Goal: Information Seeking & Learning: Learn about a topic

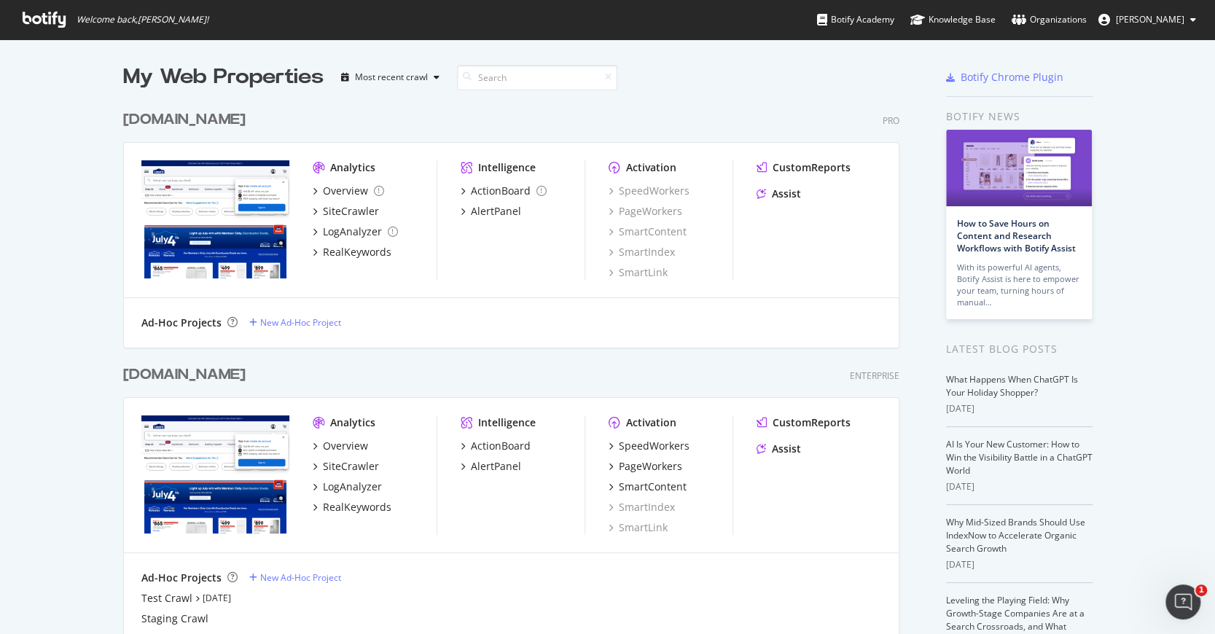
click at [246, 121] on div "[DOMAIN_NAME]" at bounding box center [184, 119] width 122 height 21
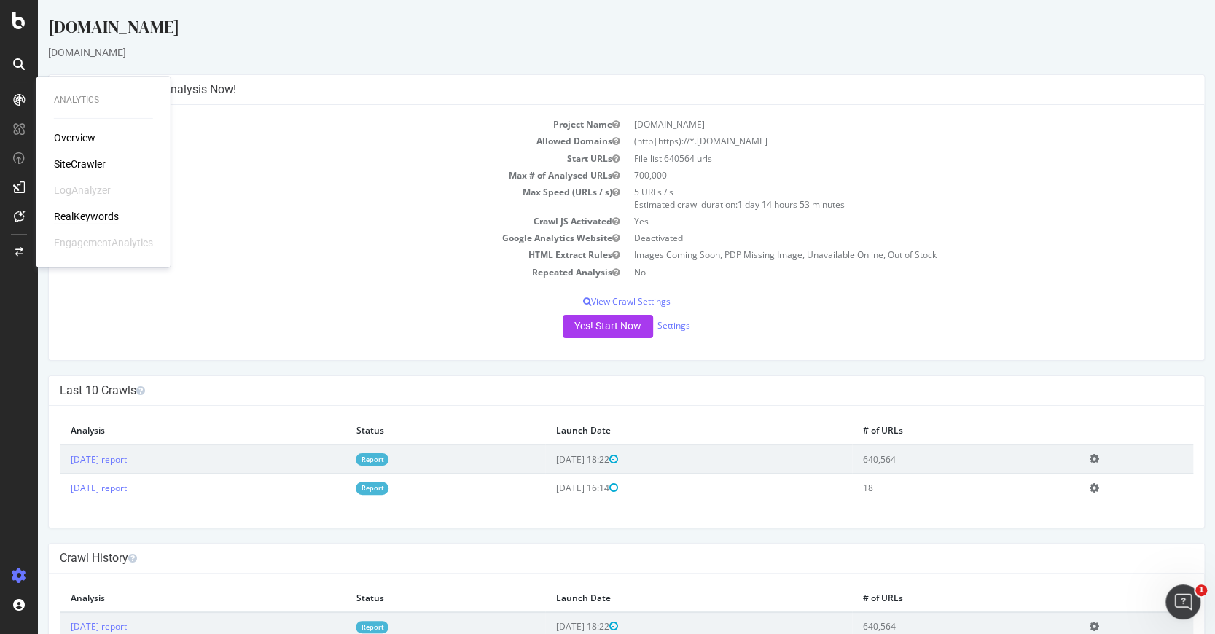
click at [96, 214] on div "RealKeywords" at bounding box center [86, 216] width 65 height 15
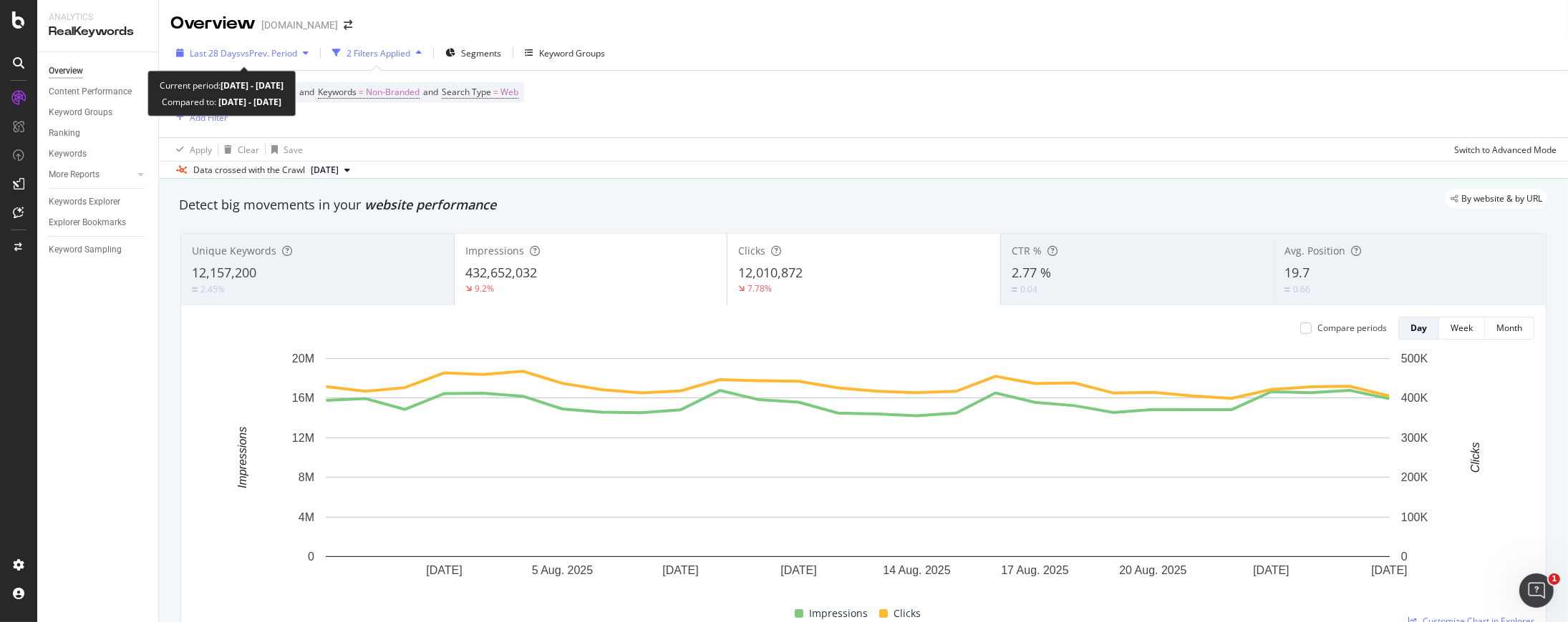
click at [241, 55] on span "vs Prev. Period" at bounding box center [269, 53] width 57 height 12
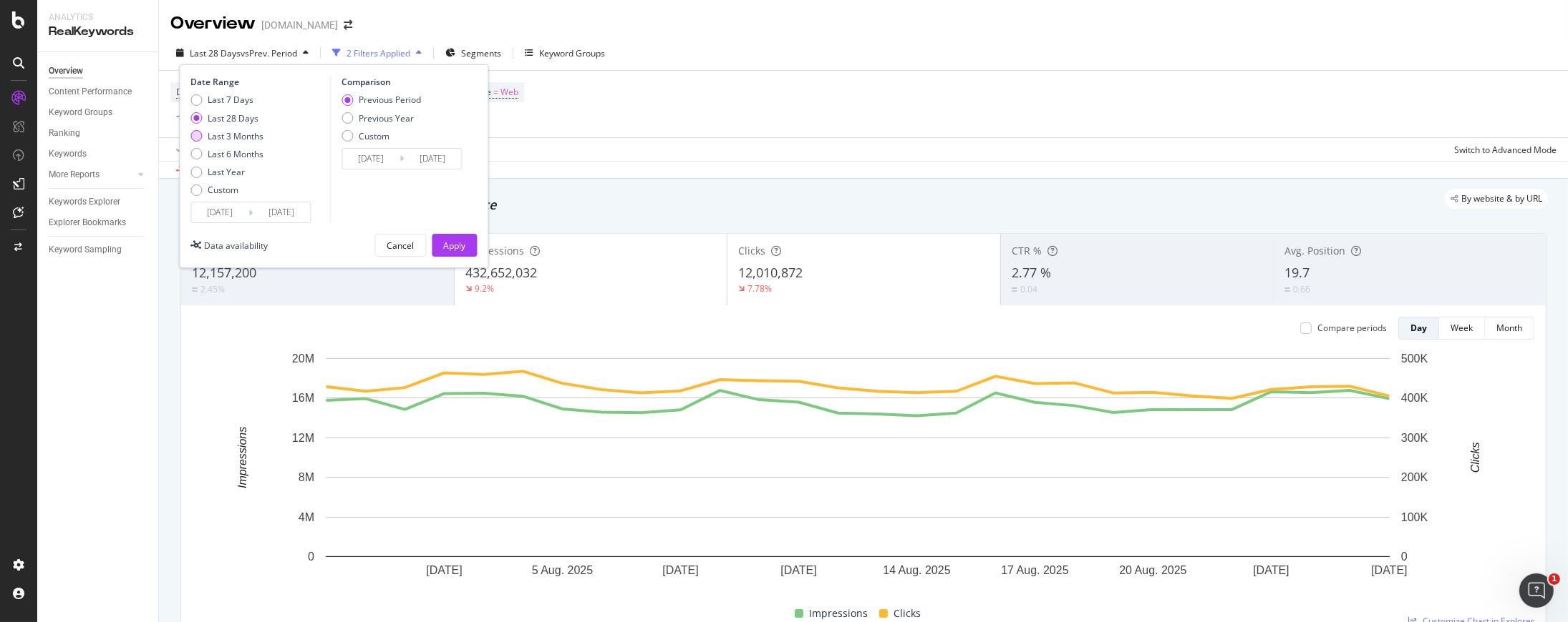
click at [221, 136] on div "Last 3 Months" at bounding box center [235, 136] width 56 height 12
type input "2025/05/27"
type input "2025/02/24"
type input "2025/05/26"
click at [375, 121] on div "Previous Year" at bounding box center [386, 118] width 55 height 12
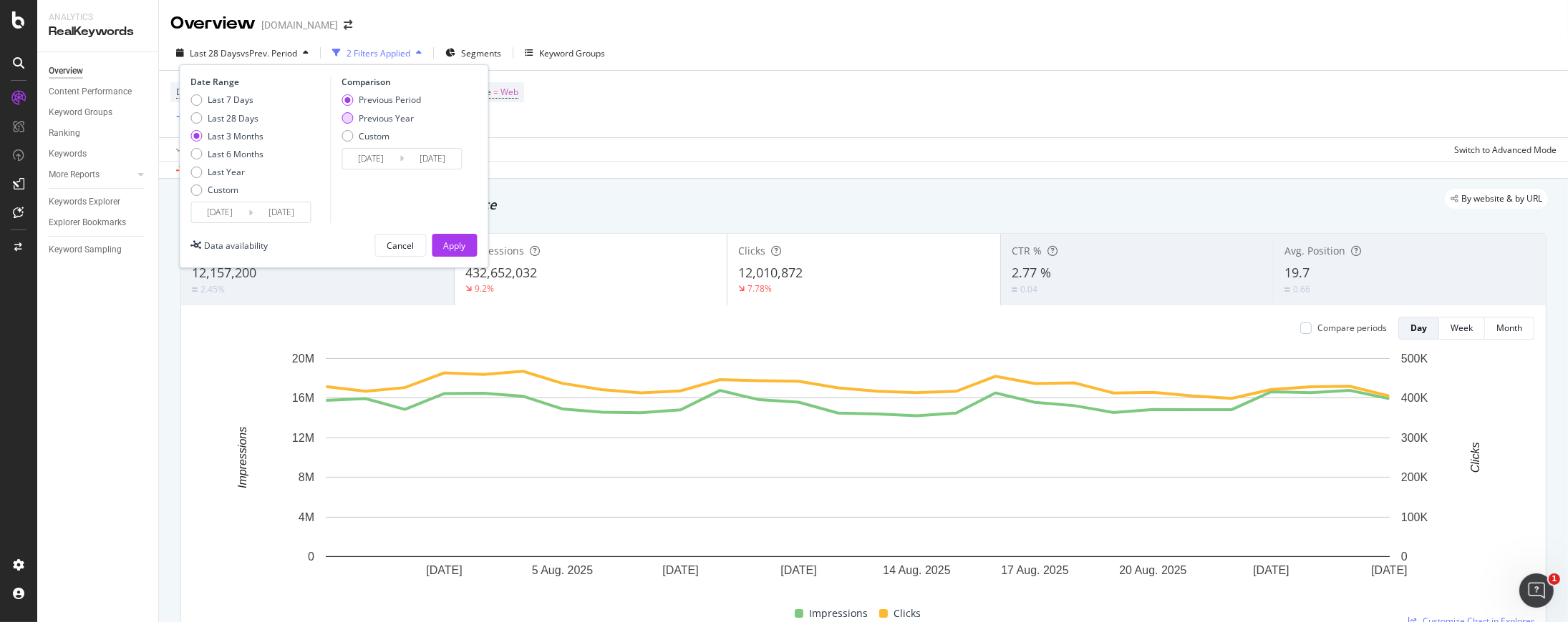
type input "2024/05/28"
type input "2024/08/27"
click at [443, 241] on div "Apply" at bounding box center [454, 245] width 23 height 12
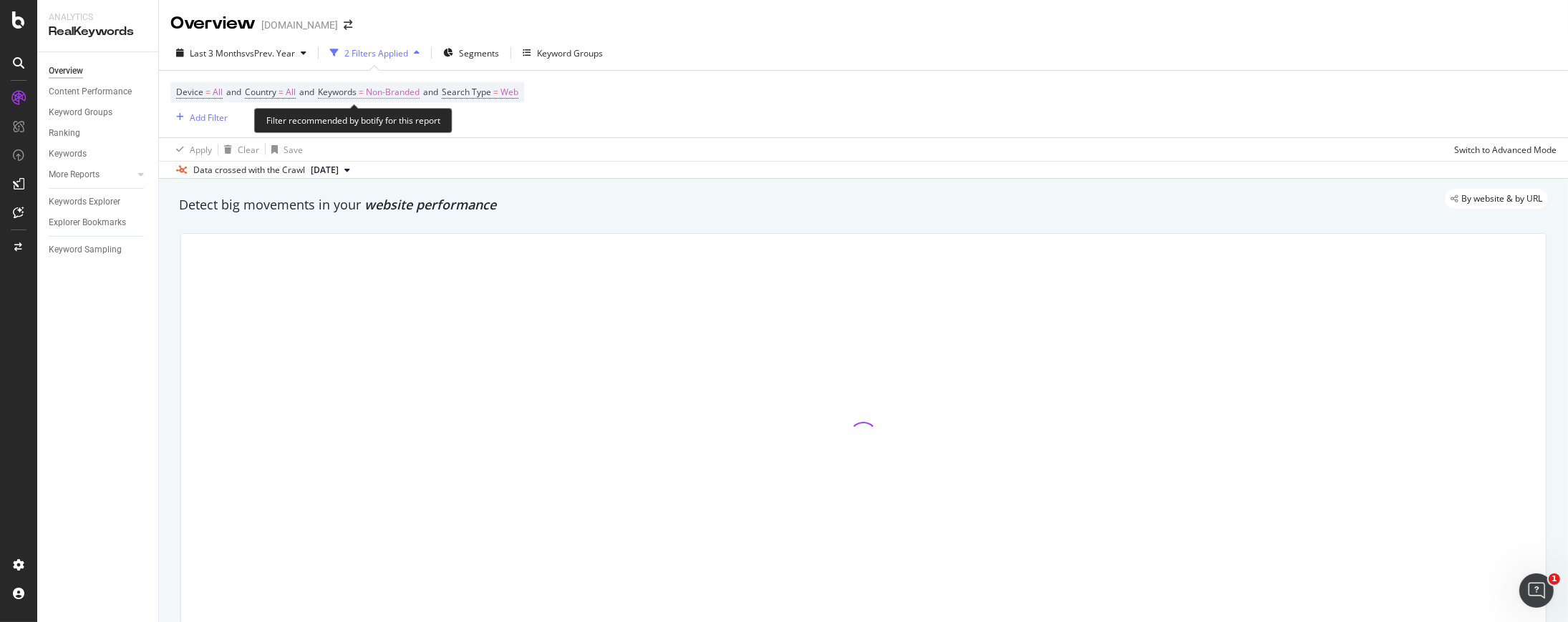
click at [354, 93] on span "Keywords" at bounding box center [337, 91] width 38 height 12
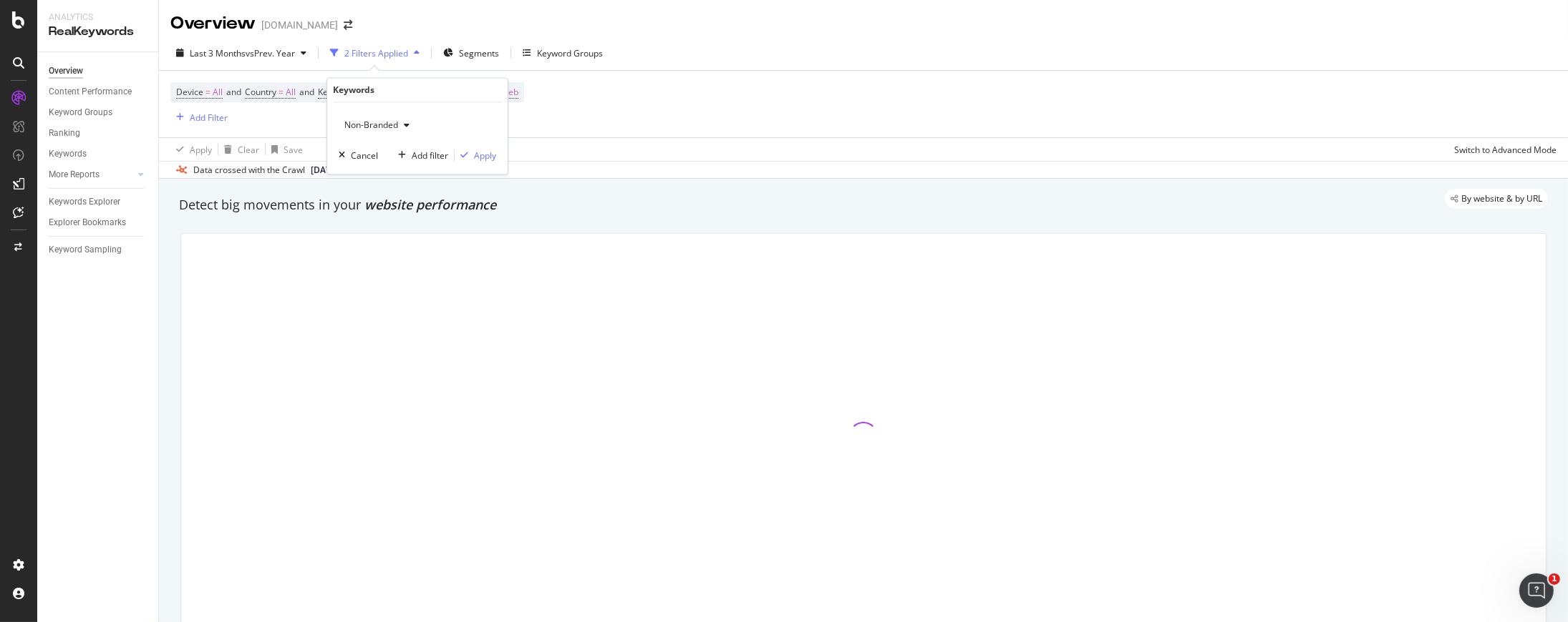
click at [371, 128] on span "Non-Branded" at bounding box center [368, 126] width 60 height 12
click at [379, 237] on span "All" at bounding box center [423, 236] width 146 height 13
click at [572, 135] on div "Device = All and Country = All and Keywords = Non-Branded and Search Type = Web…" at bounding box center [863, 104] width 1385 height 67
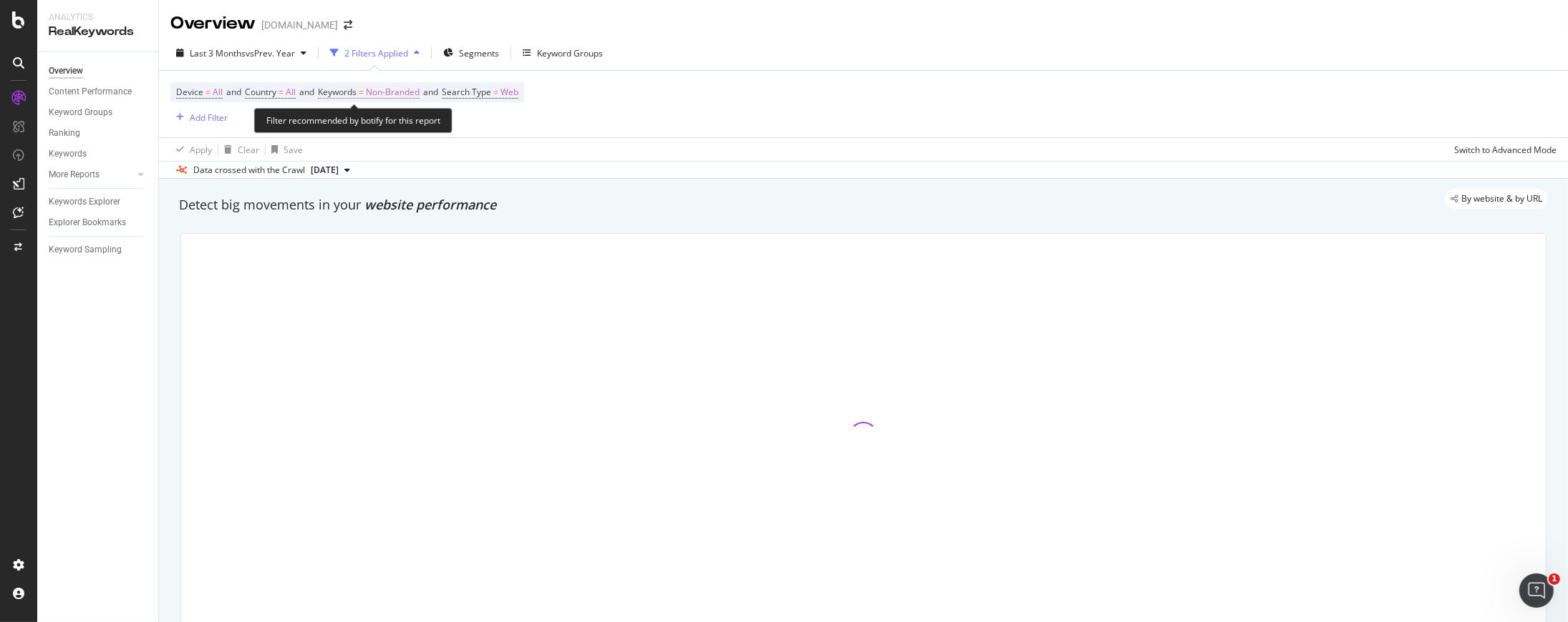
click at [356, 91] on span "Keywords" at bounding box center [337, 91] width 38 height 12
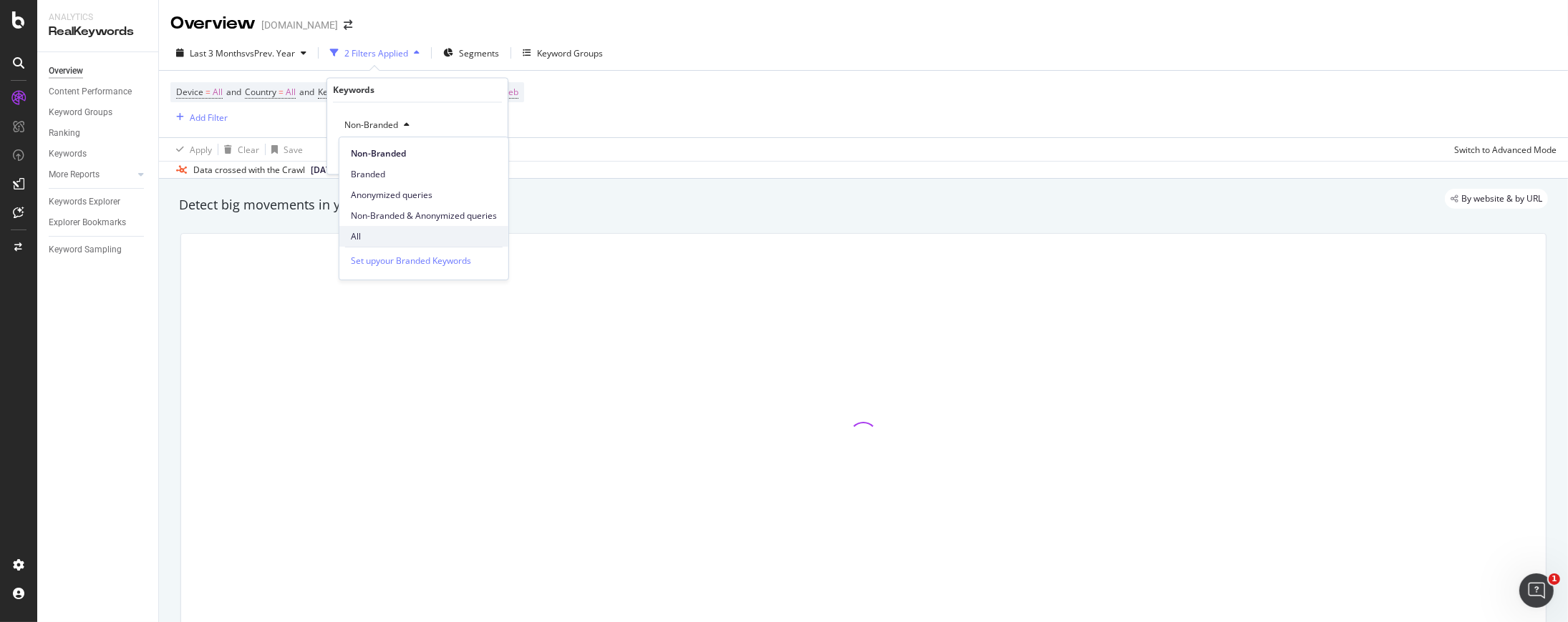
click at [358, 231] on span "All" at bounding box center [423, 236] width 146 height 13
click at [479, 153] on div "Apply" at bounding box center [485, 155] width 23 height 12
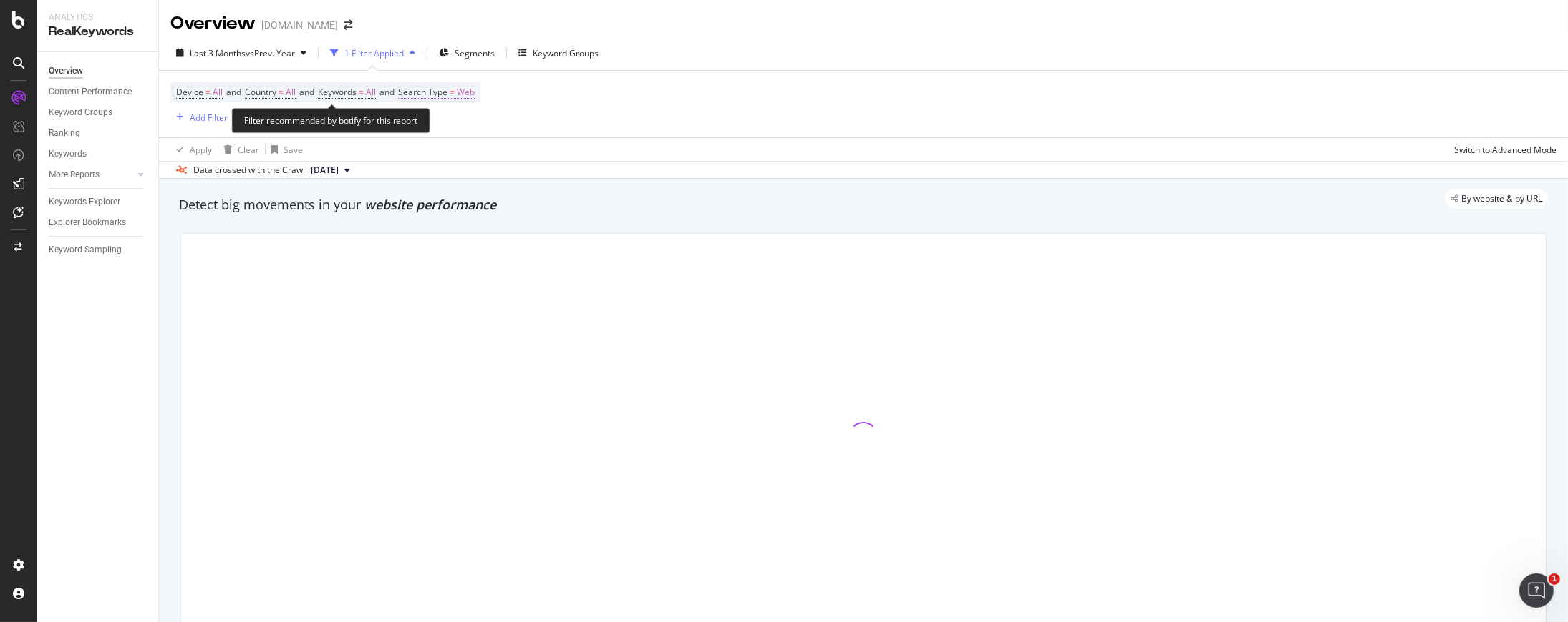
click at [430, 92] on span "Search Type" at bounding box center [422, 91] width 49 height 12
click at [659, 109] on div "Device = All and Country = All and Keywords = All and Search Type = Web Add Fil…" at bounding box center [863, 104] width 1385 height 67
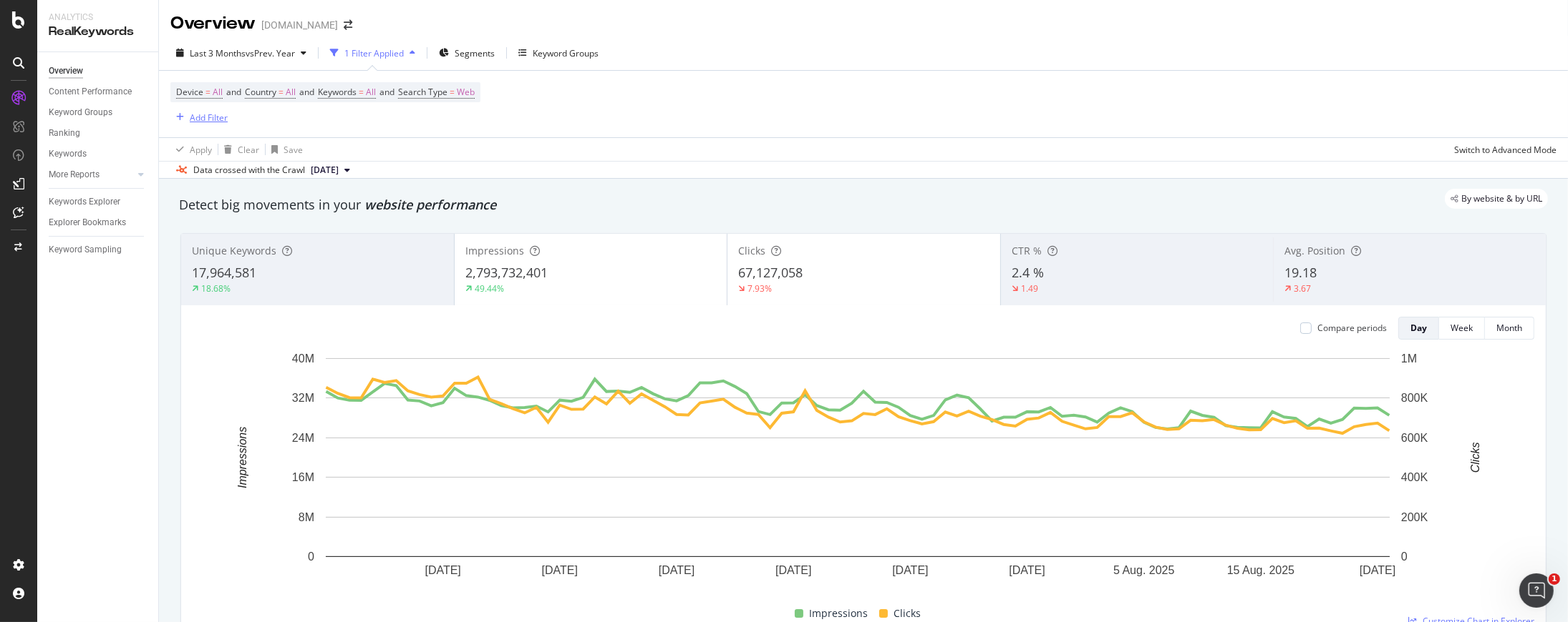
click at [213, 120] on div "Add Filter" at bounding box center [208, 118] width 38 height 12
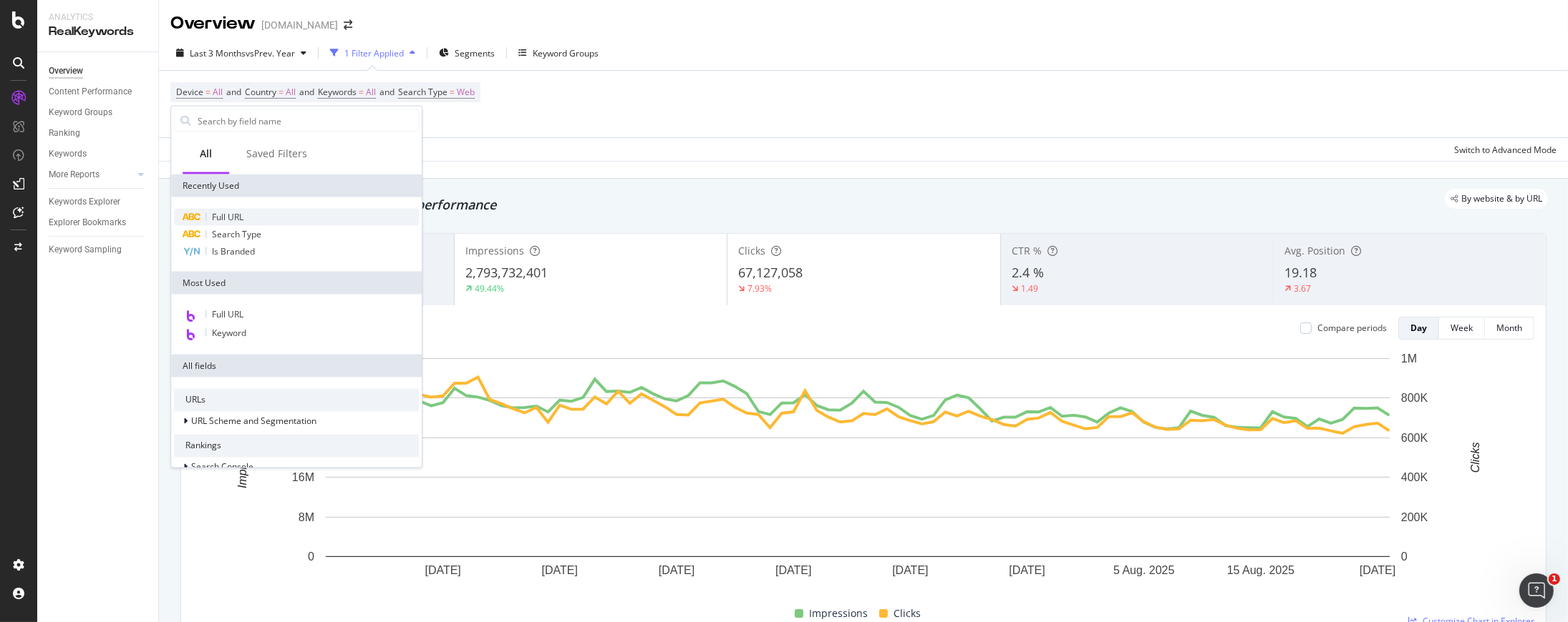
click at [249, 221] on div "Full URL" at bounding box center [296, 217] width 244 height 17
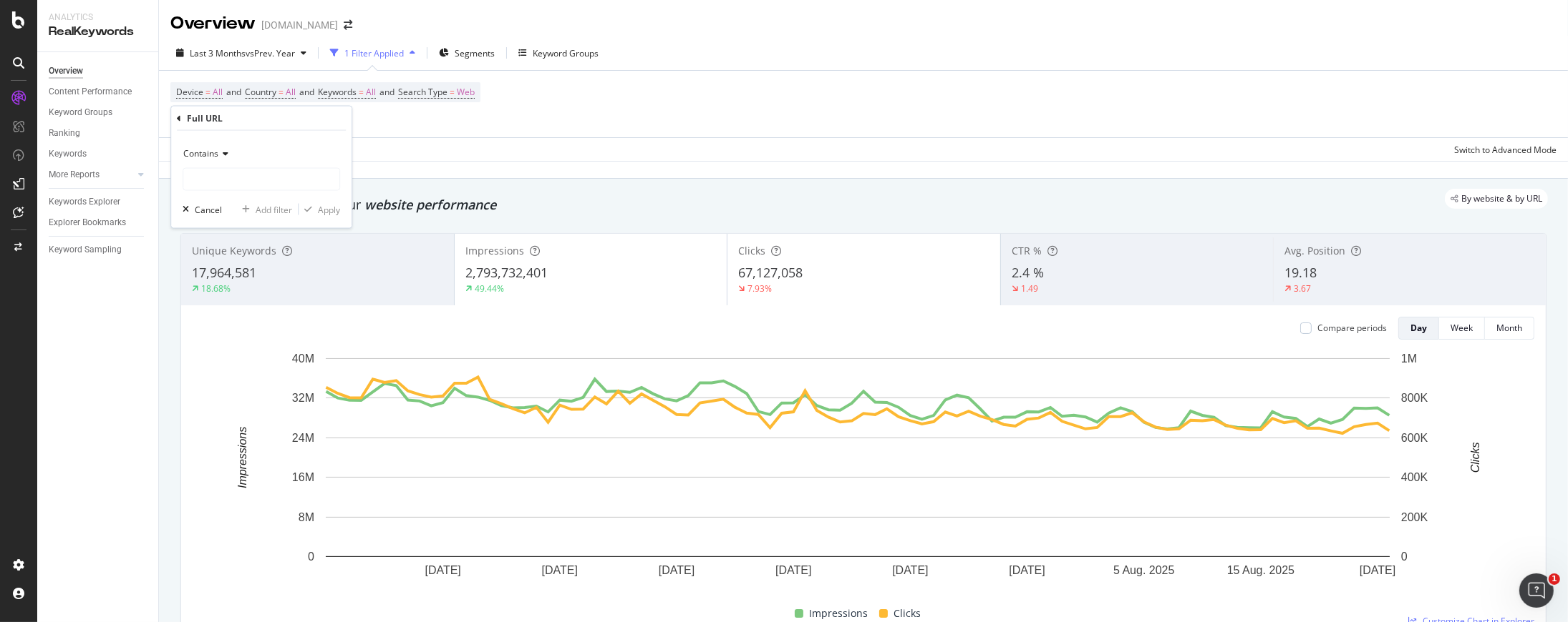
click at [235, 165] on div "Contains" at bounding box center [261, 167] width 157 height 49
click at [252, 181] on input "text" at bounding box center [261, 179] width 156 height 23
type input "/pd/"
click at [325, 207] on div "Apply" at bounding box center [329, 209] width 23 height 12
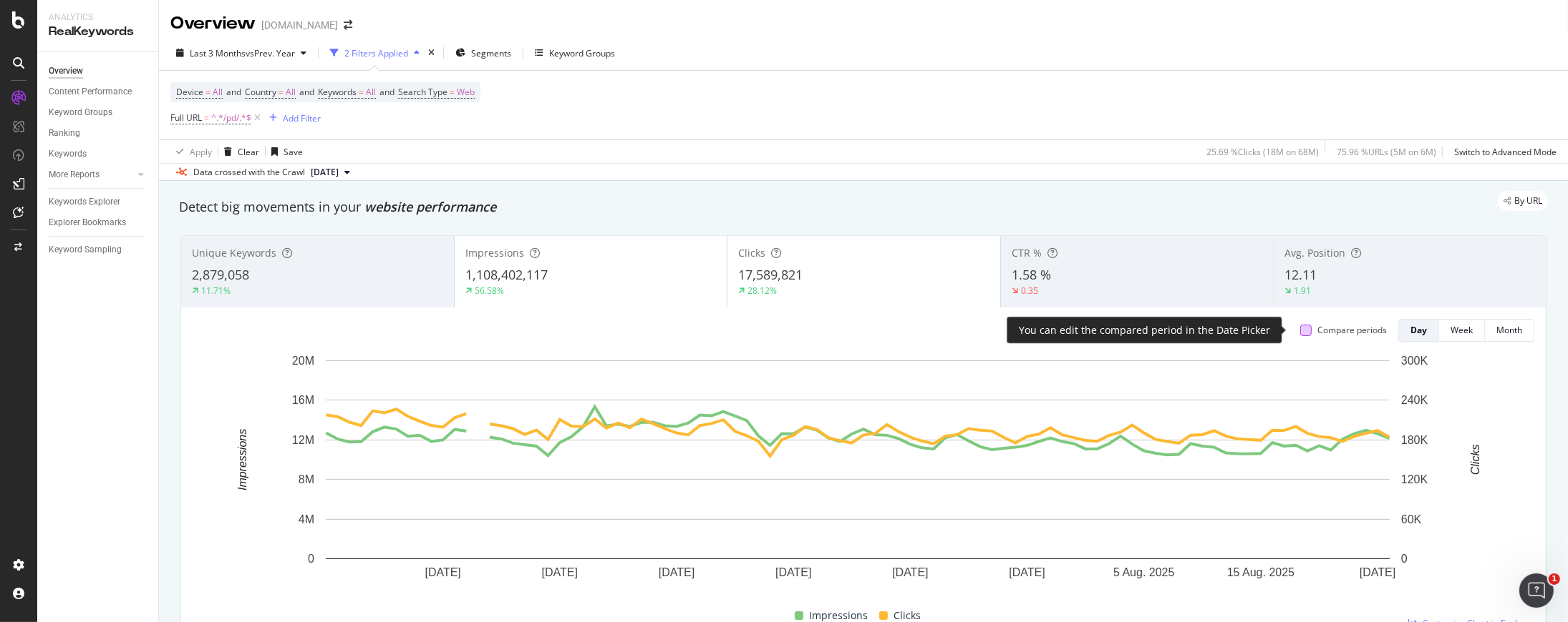
click at [1193, 329] on div at bounding box center [1306, 331] width 12 height 12
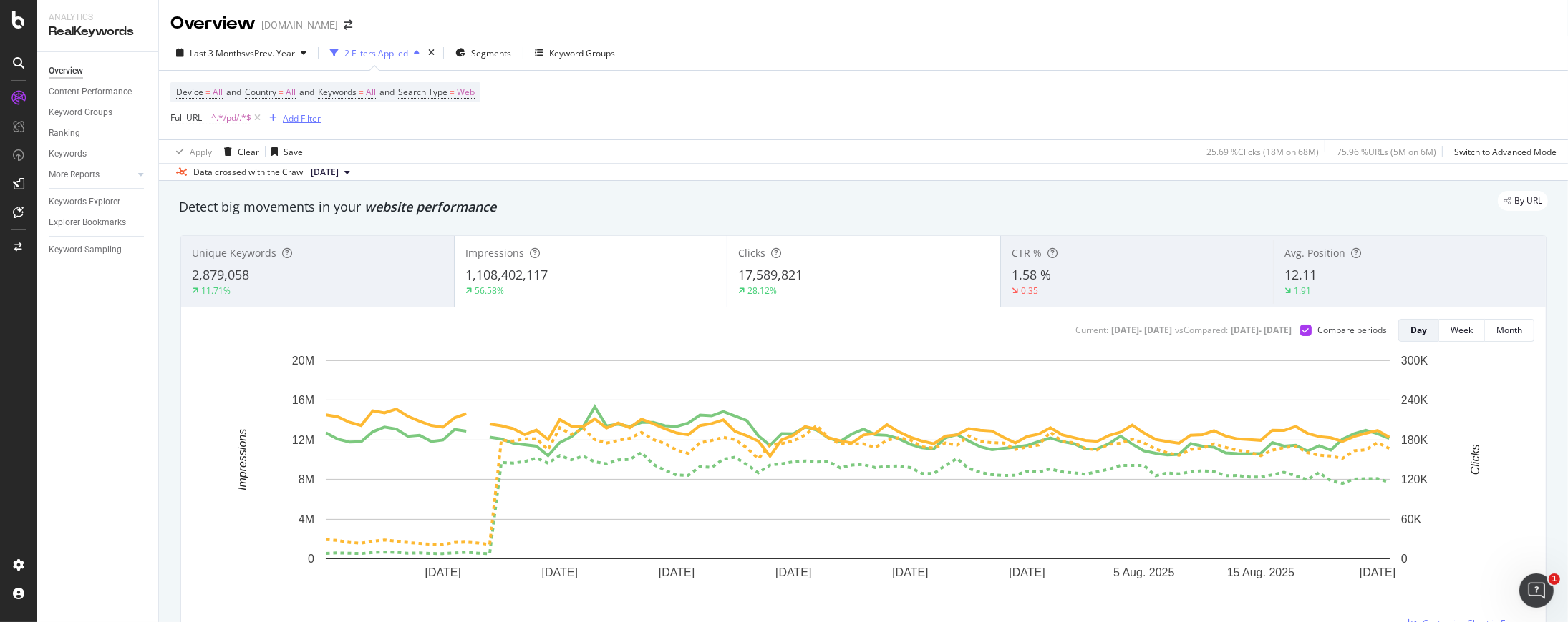
click at [315, 116] on div "Add Filter" at bounding box center [301, 118] width 38 height 12
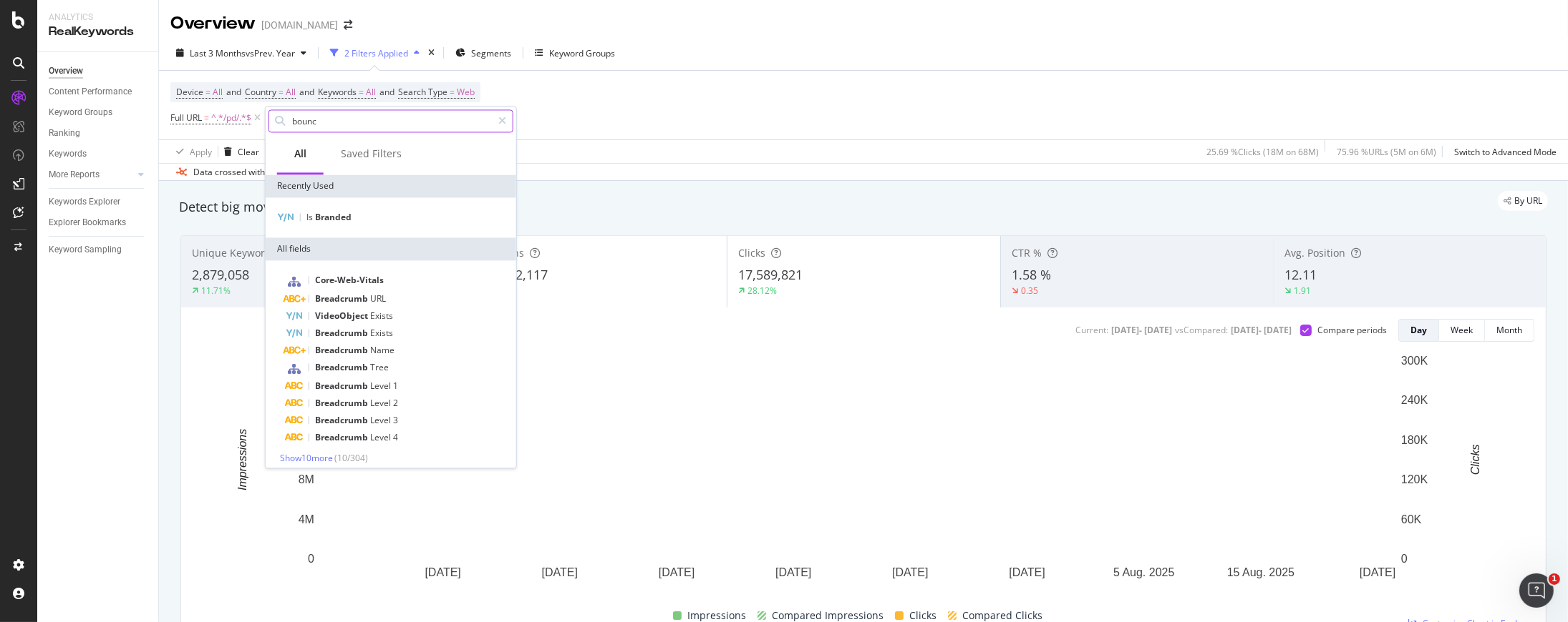
type input "bounce"
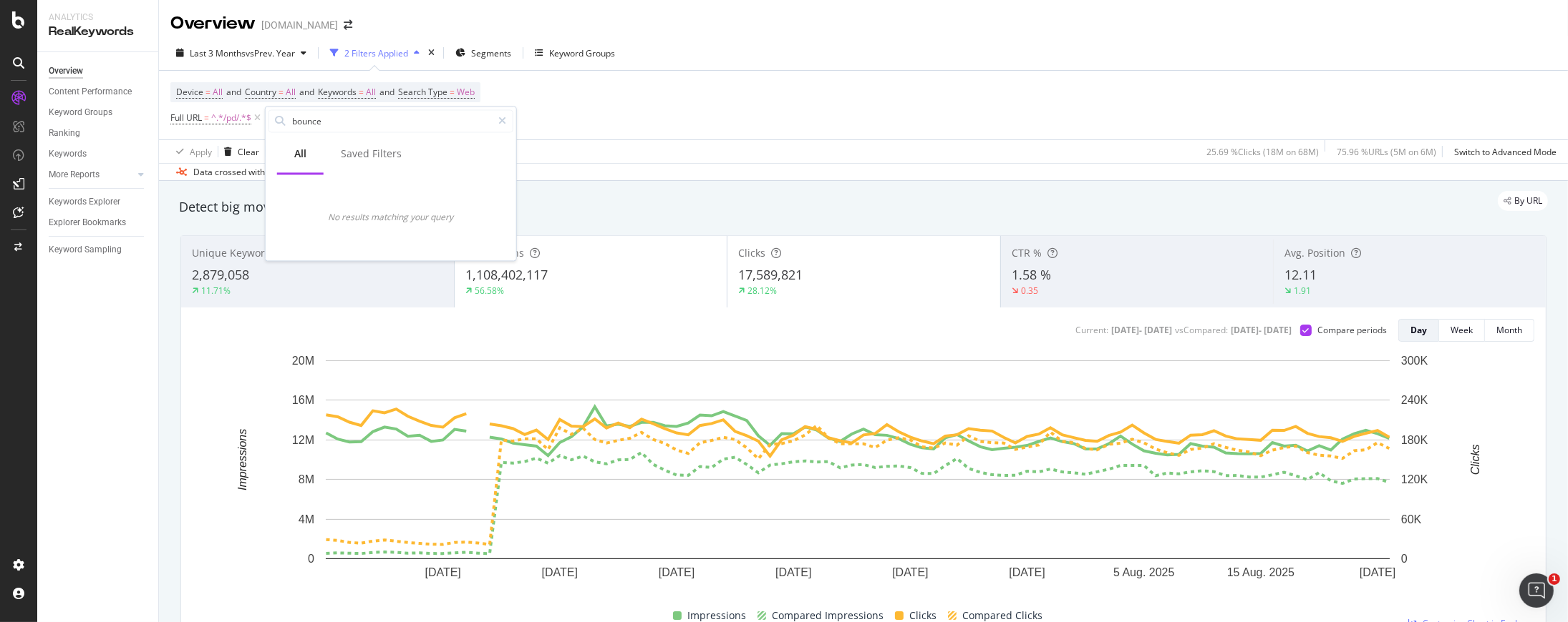
drag, startPoint x: 376, startPoint y: 122, endPoint x: 247, endPoint y: 105, distance: 130.1
click at [242, 102] on body "Analytics RealKeywords Overview Content Performance Keyword Groups Ranking Keyw…" at bounding box center [784, 311] width 1568 height 622
type input "Visits"
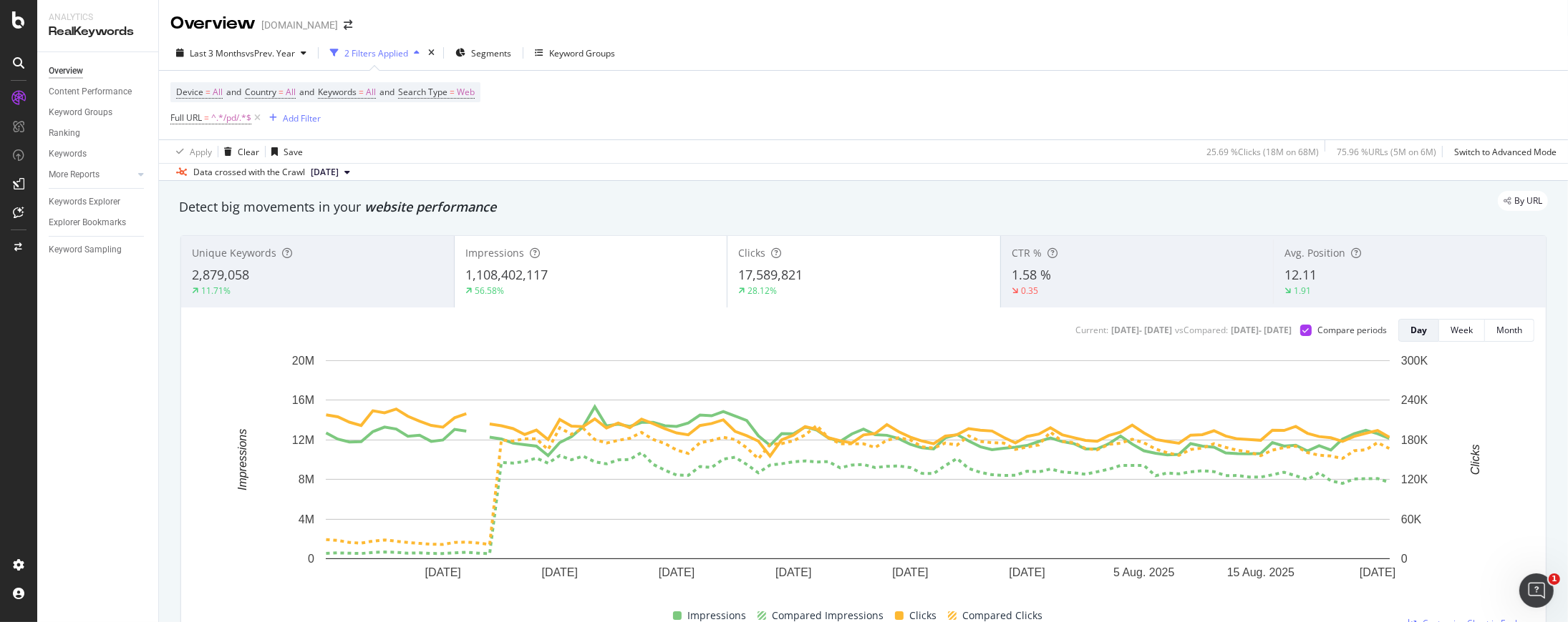
click at [602, 105] on div "Device = All and Country = All and Keywords = All and Search Type = Web Full UR…" at bounding box center [863, 105] width 1385 height 69
click at [254, 51] on span "vs Prev. Year" at bounding box center [270, 53] width 49 height 12
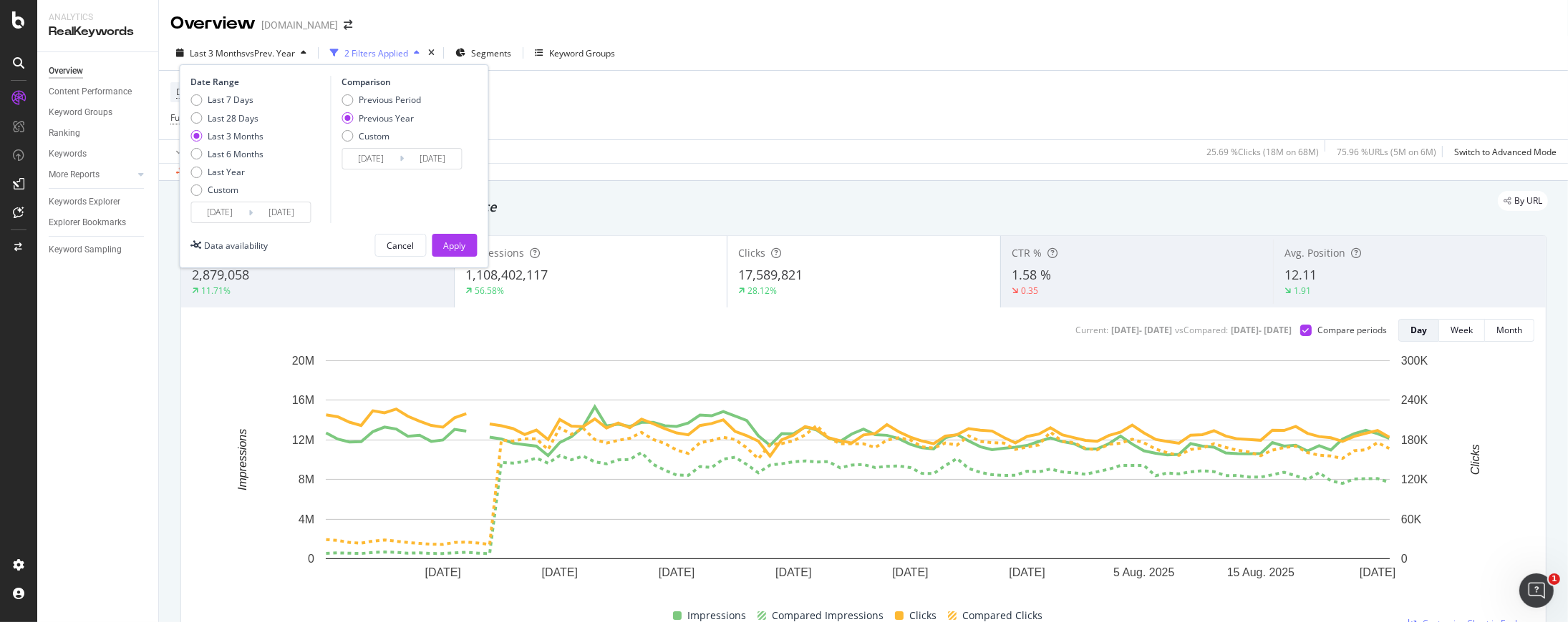
click at [207, 216] on input "2025/05/27" at bounding box center [220, 212] width 57 height 20
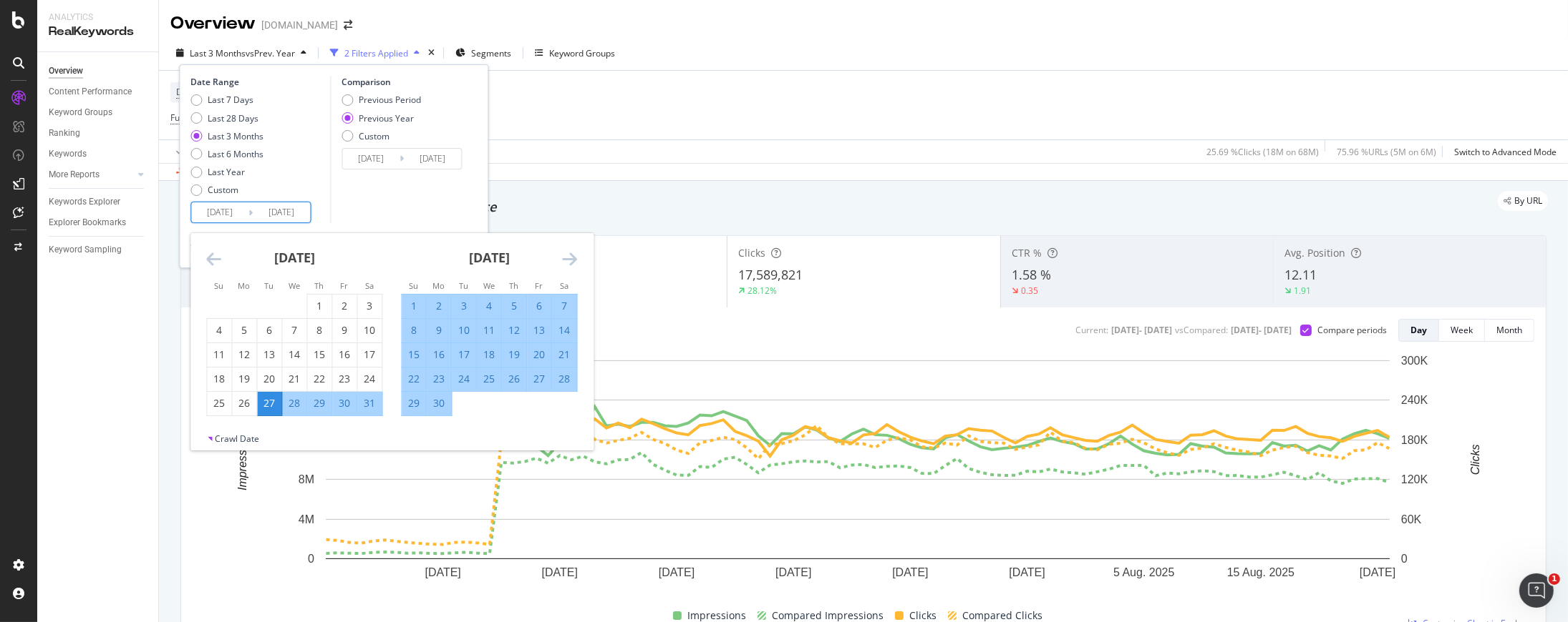
click at [568, 255] on icon "Move forward to switch to the next month." at bounding box center [568, 258] width 15 height 17
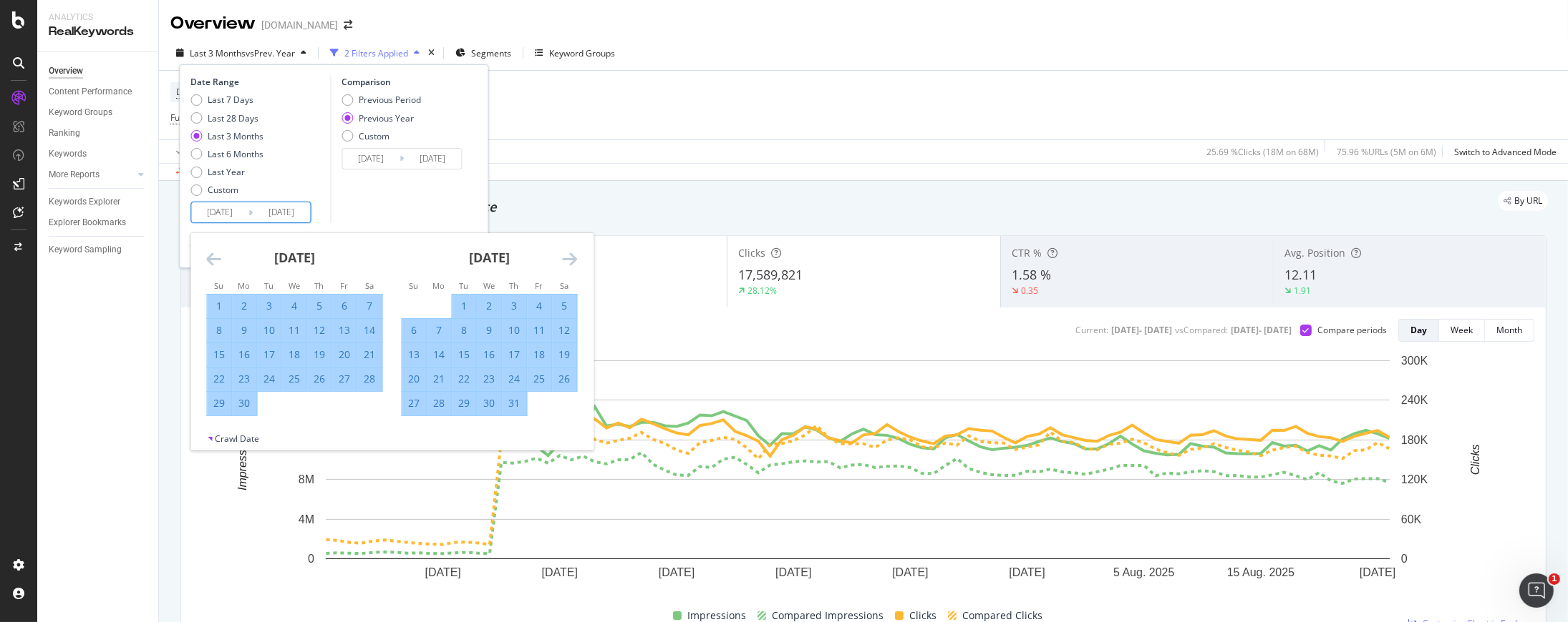
click at [438, 327] on div "7" at bounding box center [439, 331] width 25 height 15
type input "2025/07/07"
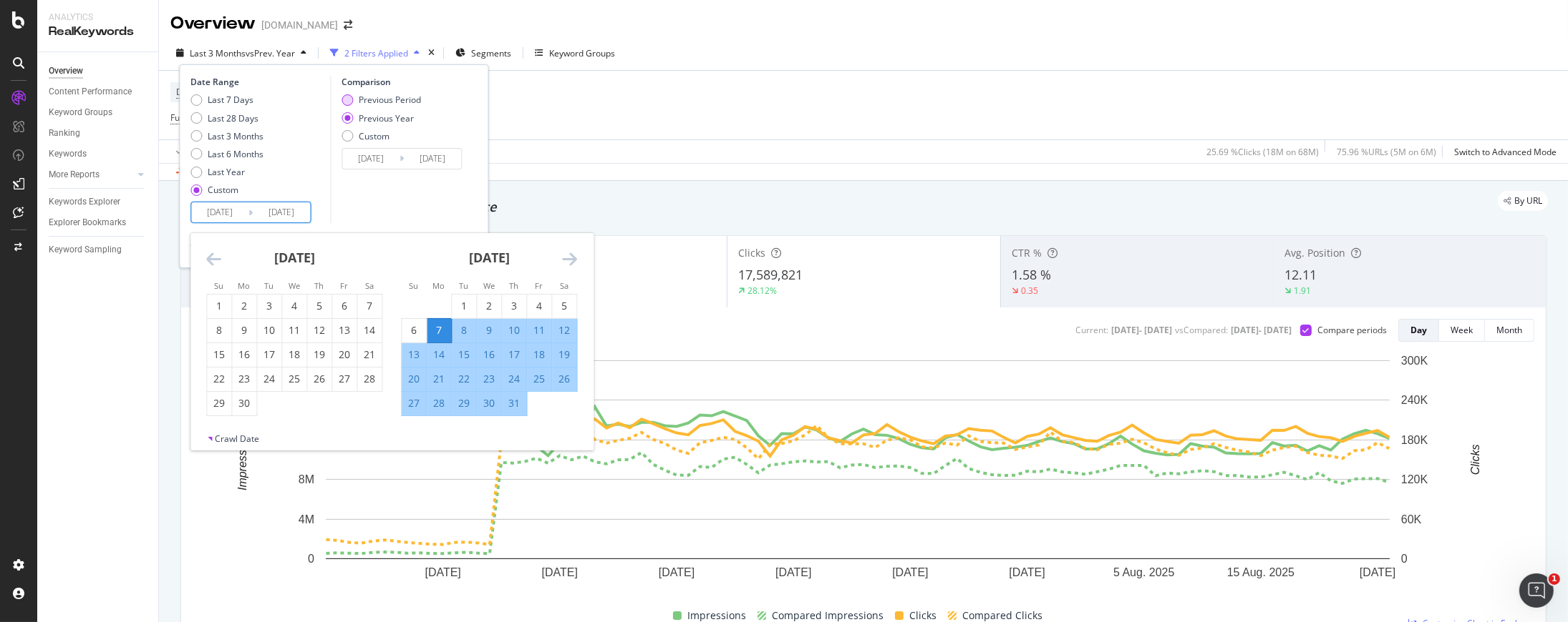
click at [397, 102] on div "Previous Period" at bounding box center [389, 100] width 62 height 12
type input "2025/05/17"
type input "2025/07/06"
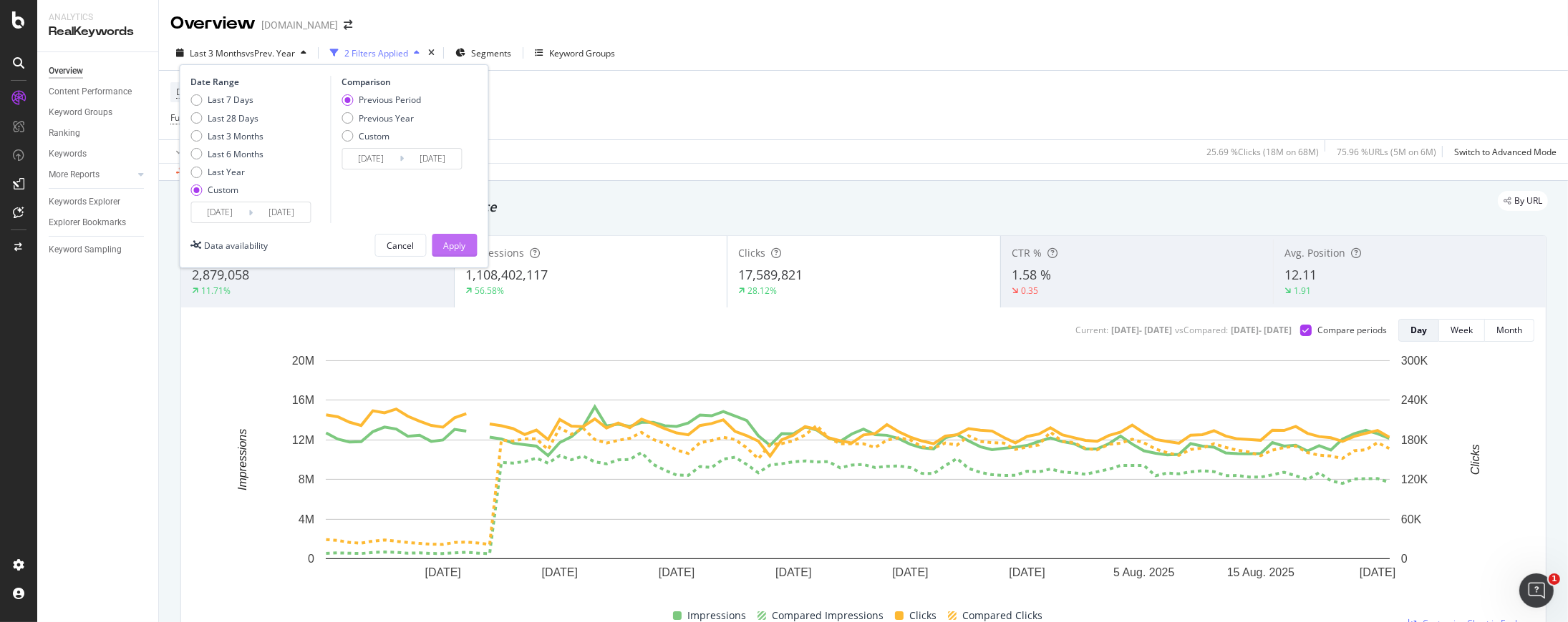
click at [456, 244] on div "Apply" at bounding box center [454, 245] width 23 height 12
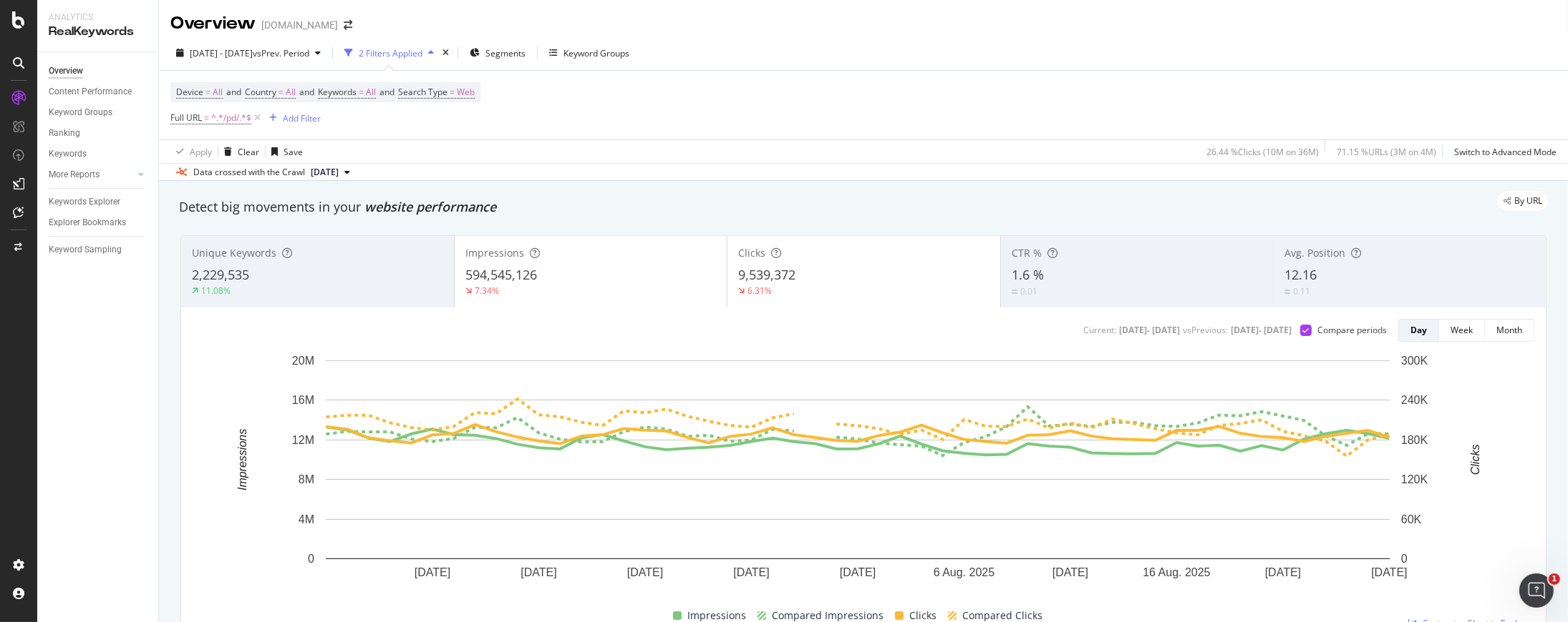
click at [550, 289] on div "7.34%" at bounding box center [591, 290] width 251 height 13
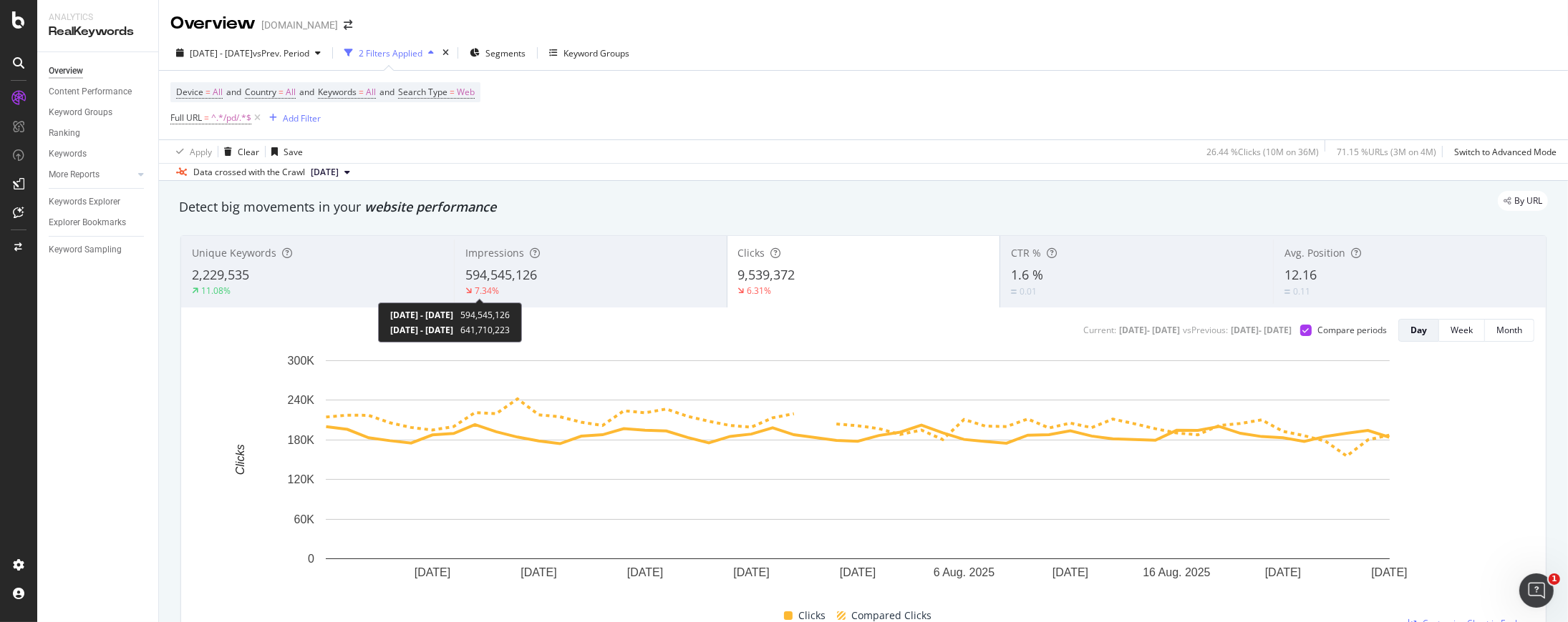
click at [487, 293] on div "7.34%" at bounding box center [486, 290] width 25 height 12
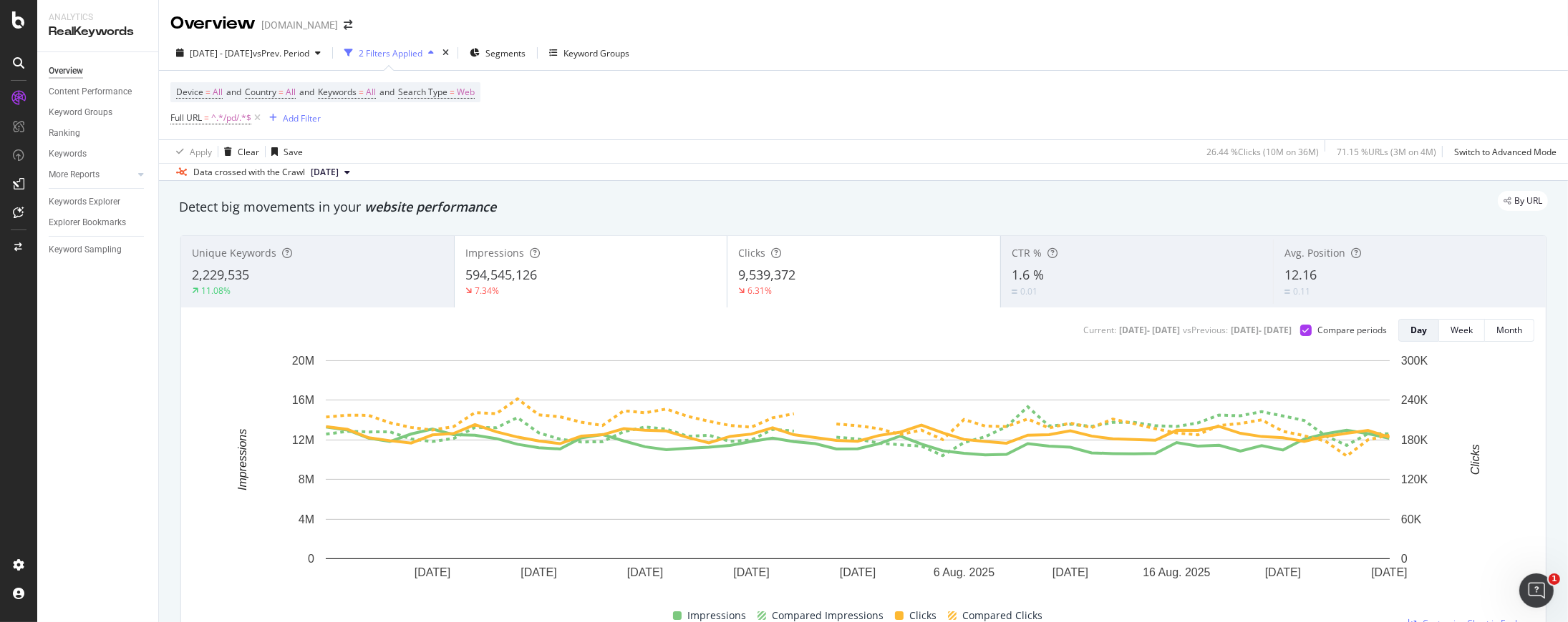
click at [769, 285] on div "6.31%" at bounding box center [864, 290] width 251 height 13
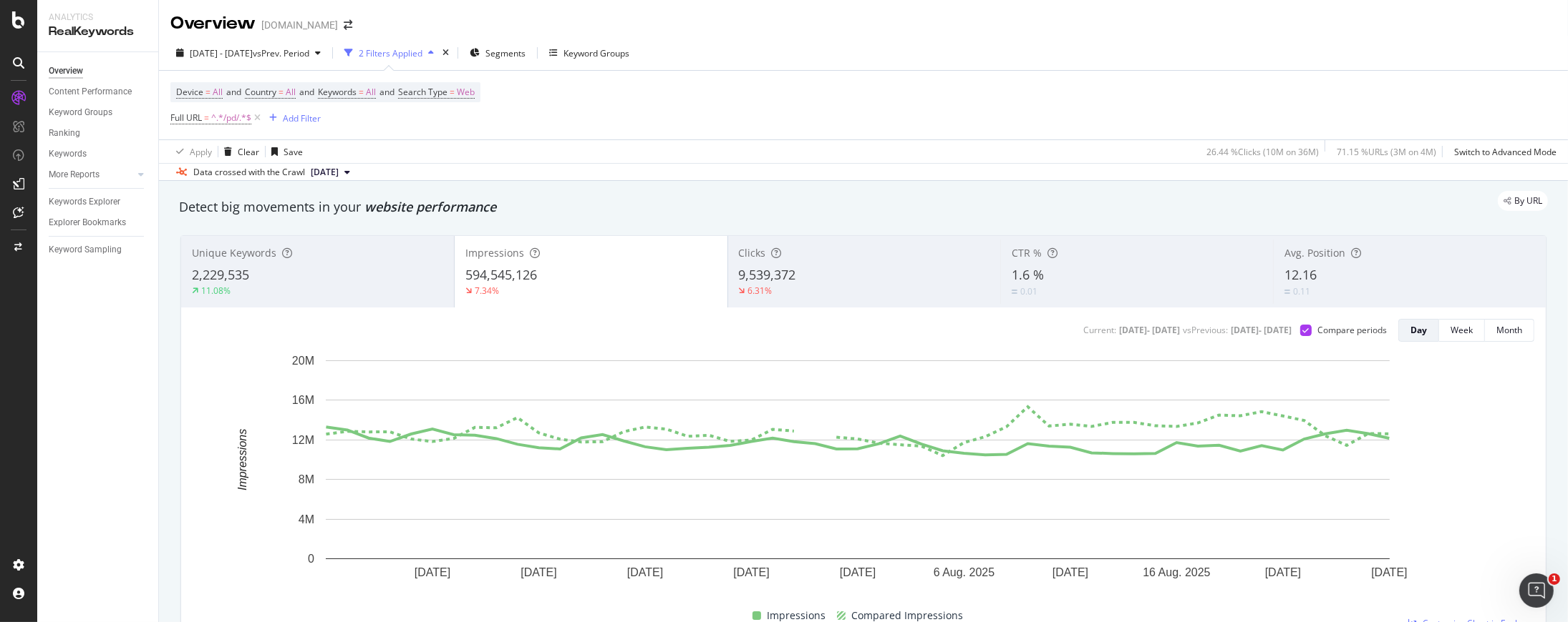
click at [1193, 276] on span "12.16" at bounding box center [1300, 274] width 32 height 17
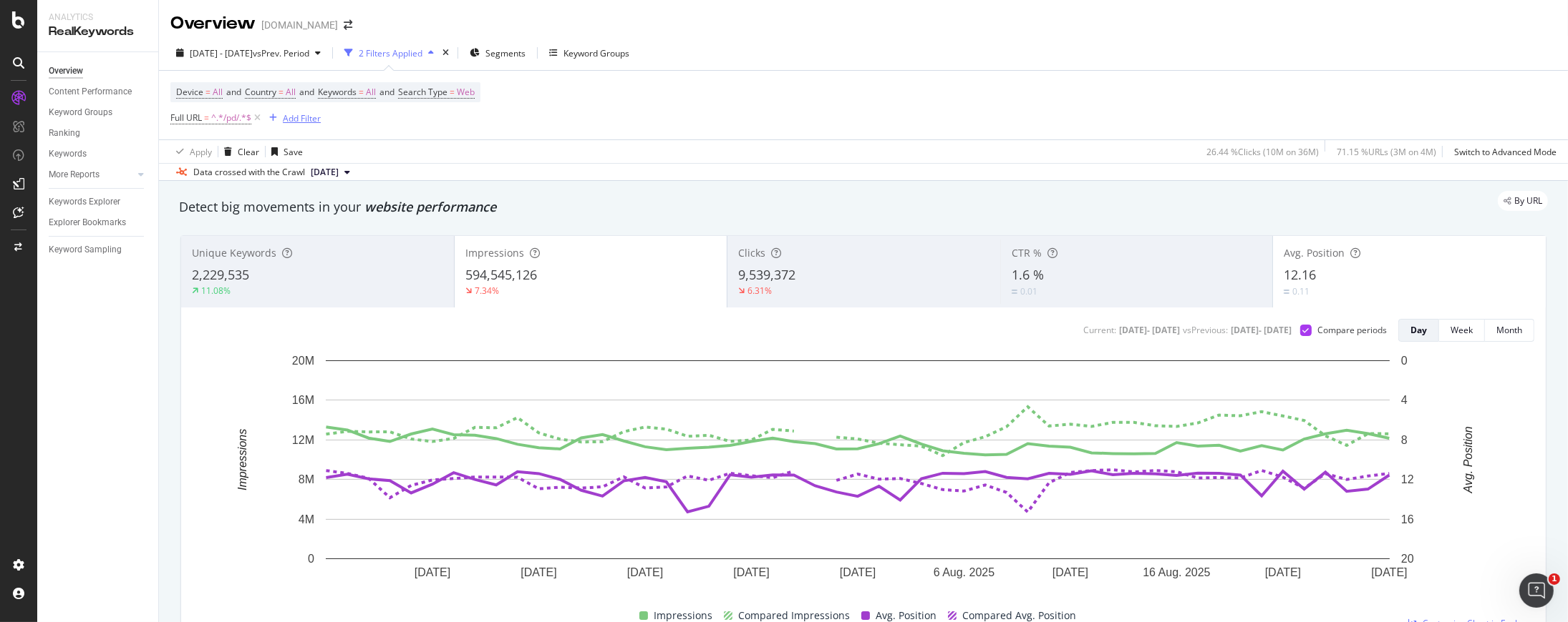
click at [305, 121] on div "Add Filter" at bounding box center [301, 118] width 38 height 12
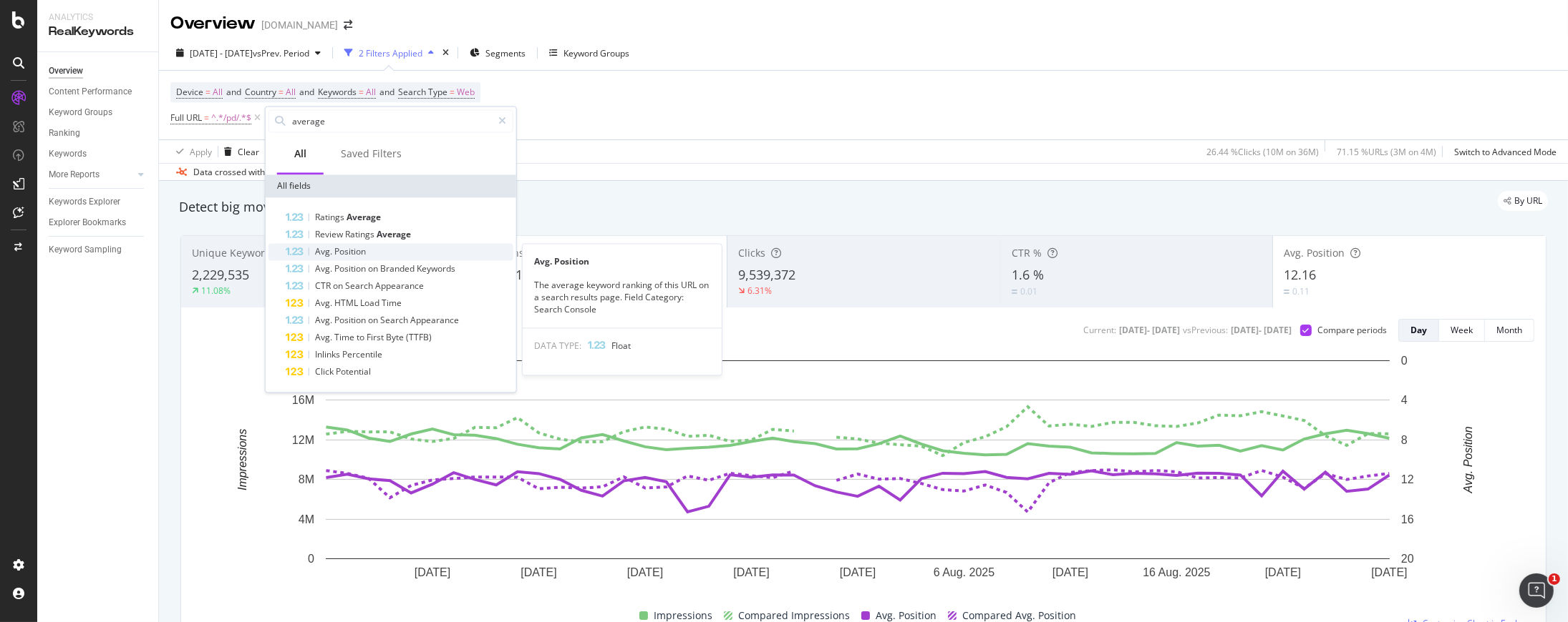
type input "average"
click at [358, 247] on span "Position" at bounding box center [350, 251] width 31 height 12
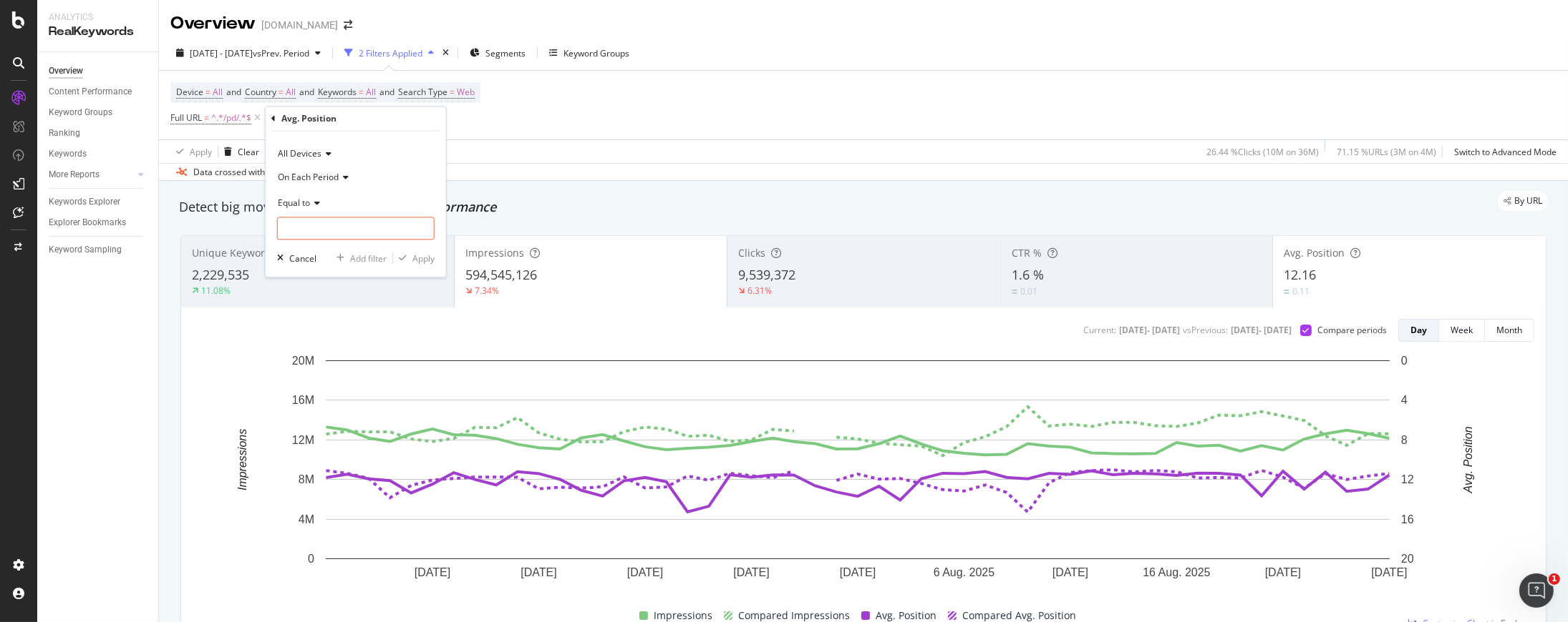
click at [316, 199] on icon at bounding box center [315, 203] width 10 height 9
click at [329, 274] on div "Less than" at bounding box center [357, 269] width 153 height 19
click at [337, 231] on input "number" at bounding box center [355, 229] width 157 height 23
type input "6"
click at [421, 257] on div "Apply" at bounding box center [423, 258] width 23 height 12
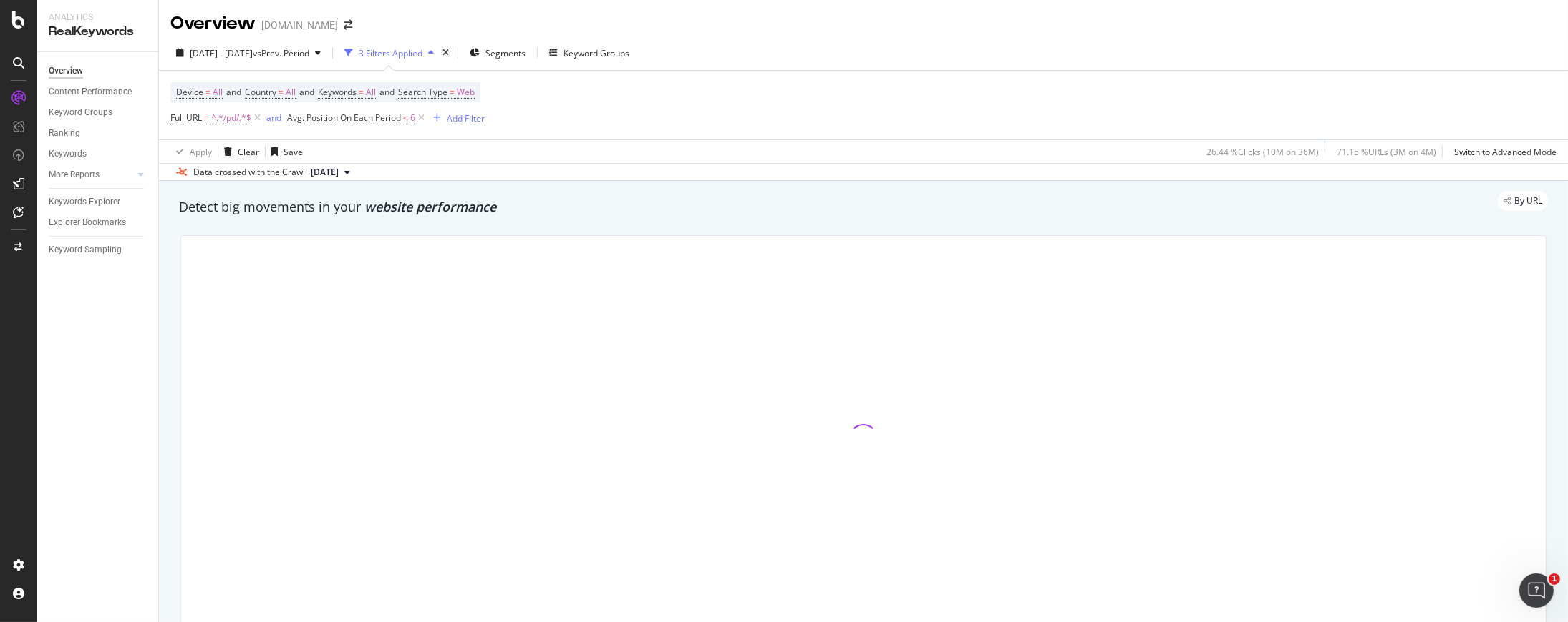
click at [371, 205] on div "By URL" at bounding box center [856, 201] width 1383 height 20
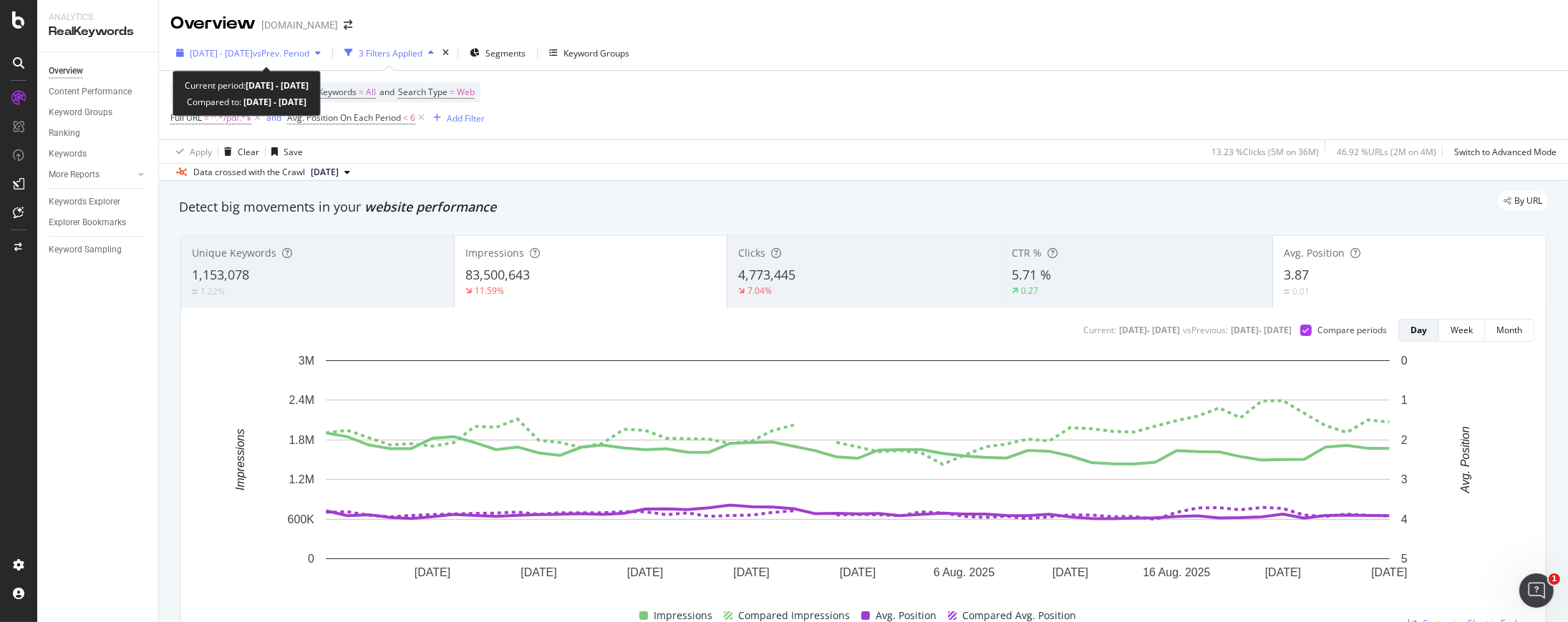
click at [309, 57] on span "vs Prev. Period" at bounding box center [281, 53] width 57 height 12
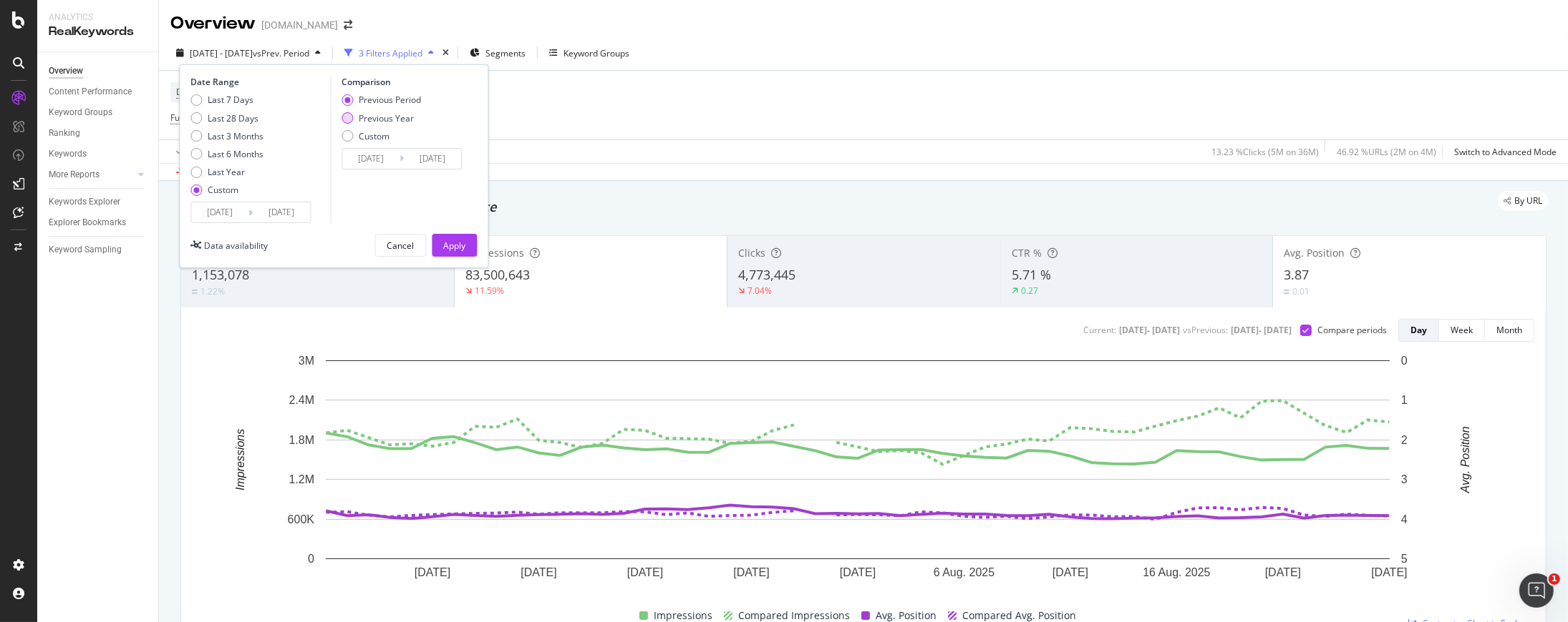
click at [356, 117] on div "Previous Year" at bounding box center [381, 118] width 80 height 12
type input "2024/07/08"
type input "2024/08/27"
click at [456, 239] on div "Apply" at bounding box center [454, 245] width 23 height 12
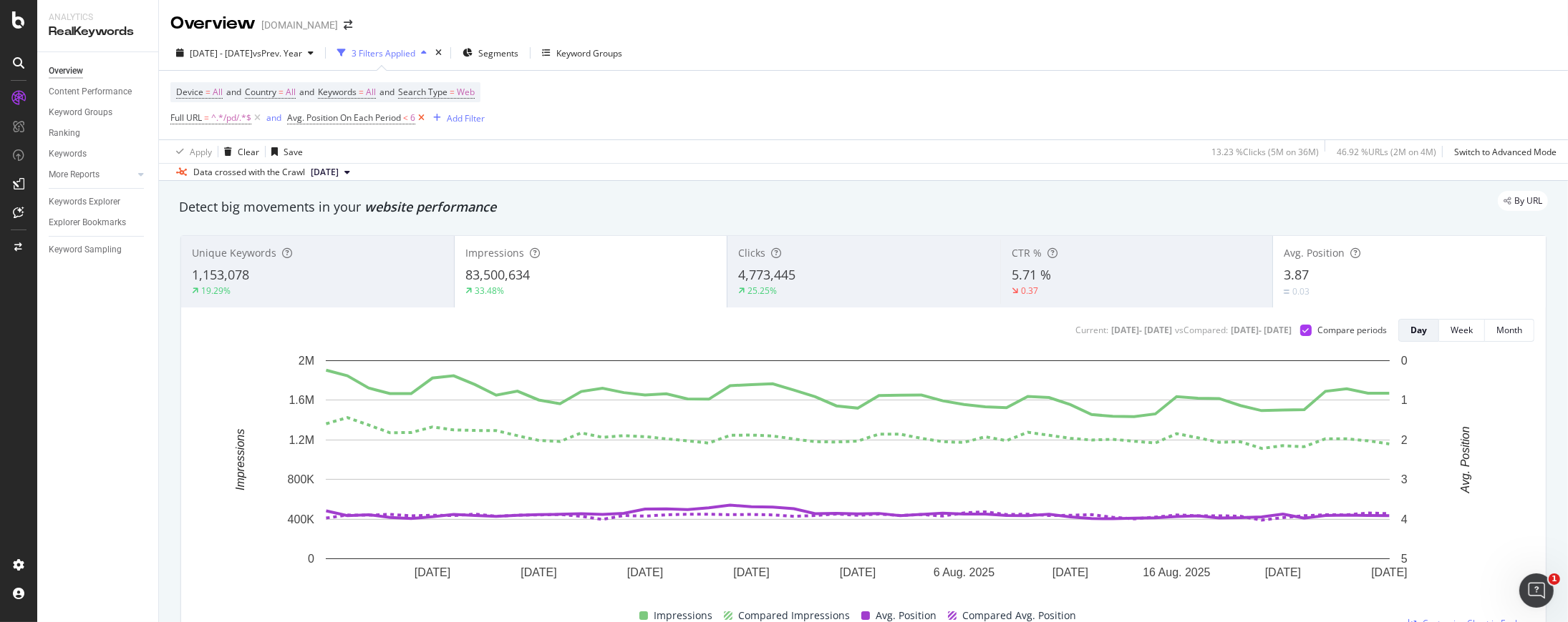
click at [424, 118] on icon at bounding box center [421, 118] width 12 height 15
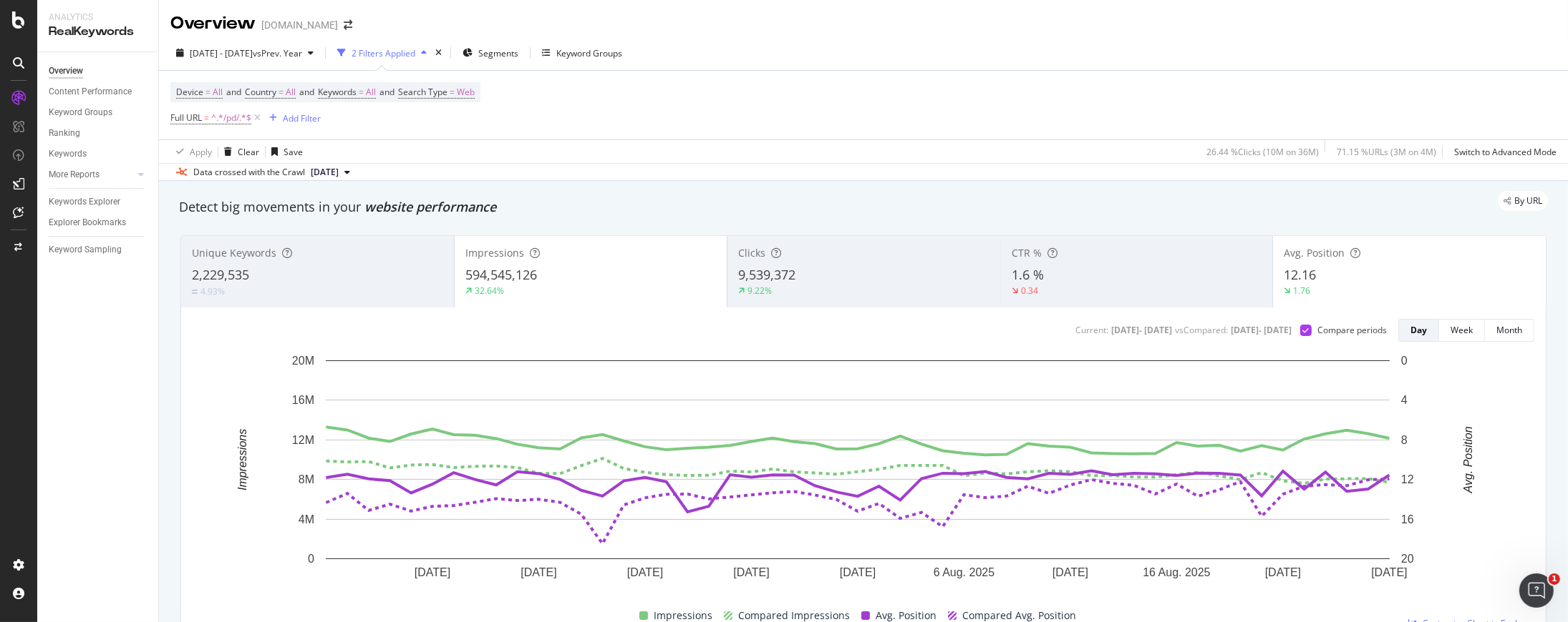
drag, startPoint x: 462, startPoint y: 136, endPoint x: 475, endPoint y: 128, distance: 15.3
click at [462, 136] on div "Device = All and Country = All and Keywords = All and Search Type = Web Full UR…" at bounding box center [863, 105] width 1385 height 69
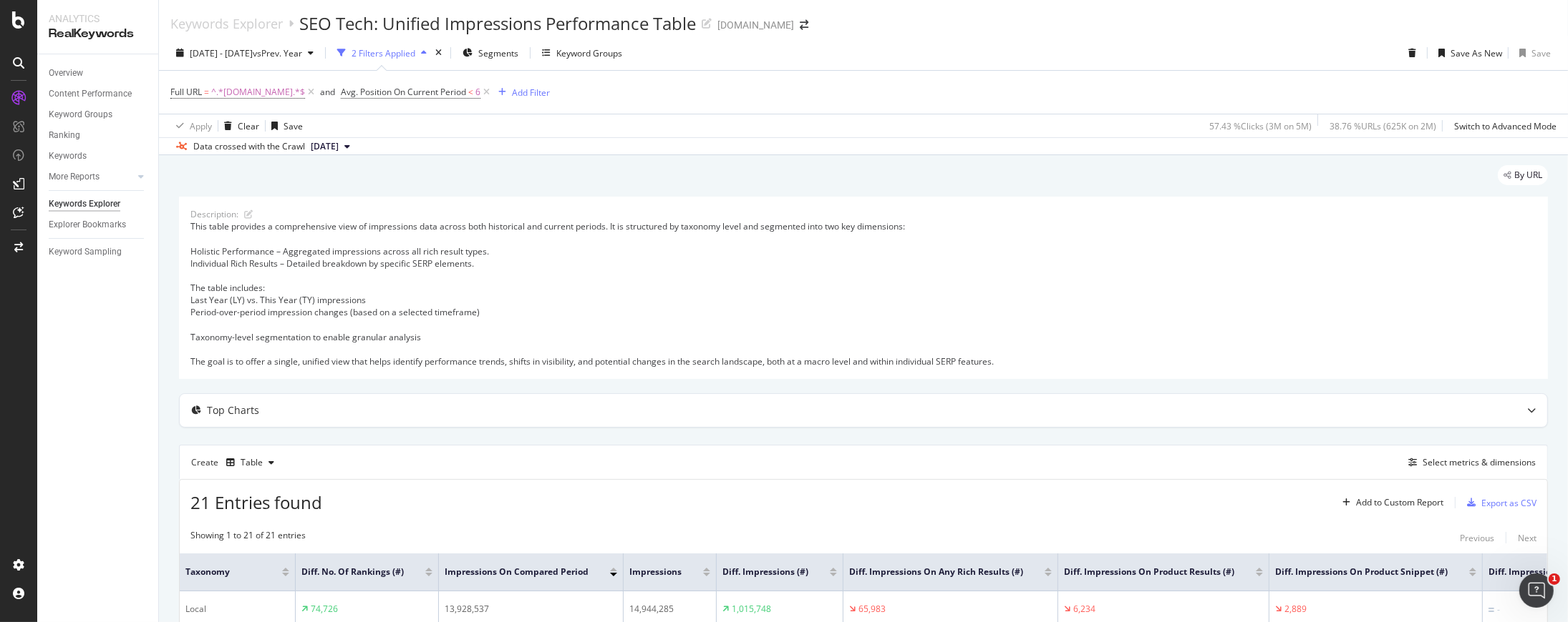
scroll to position [318, 0]
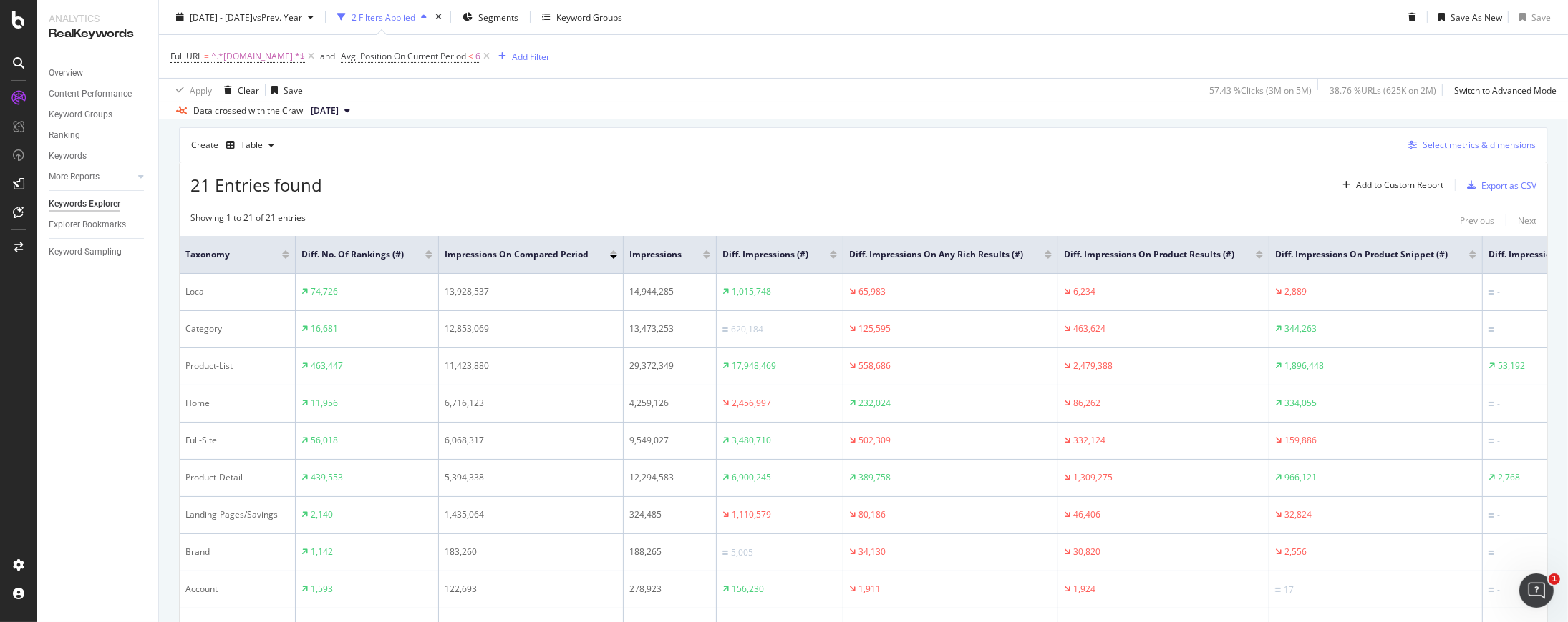
click at [1473, 147] on div "Select metrics & dimensions" at bounding box center [1479, 144] width 113 height 12
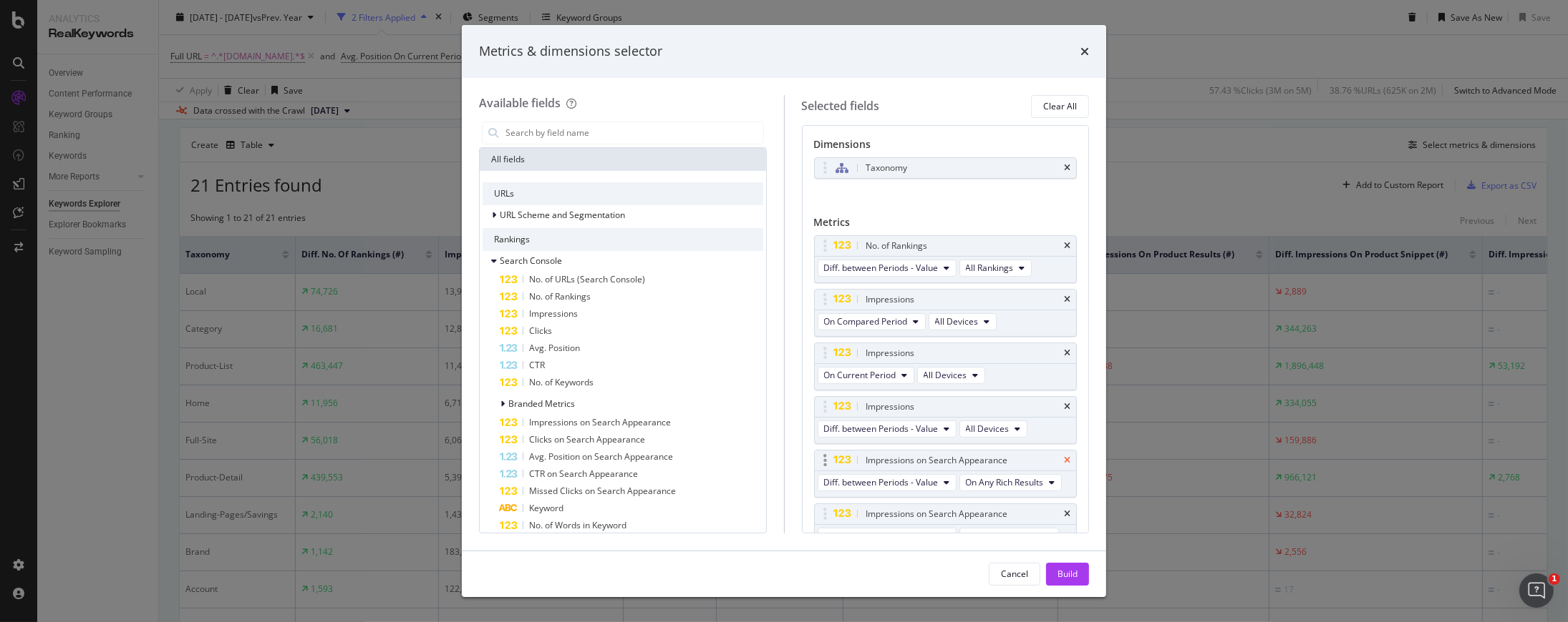
click at [1063, 456] on icon "times" at bounding box center [1066, 460] width 7 height 9
click at [1015, 573] on div "Cancel" at bounding box center [1014, 574] width 27 height 12
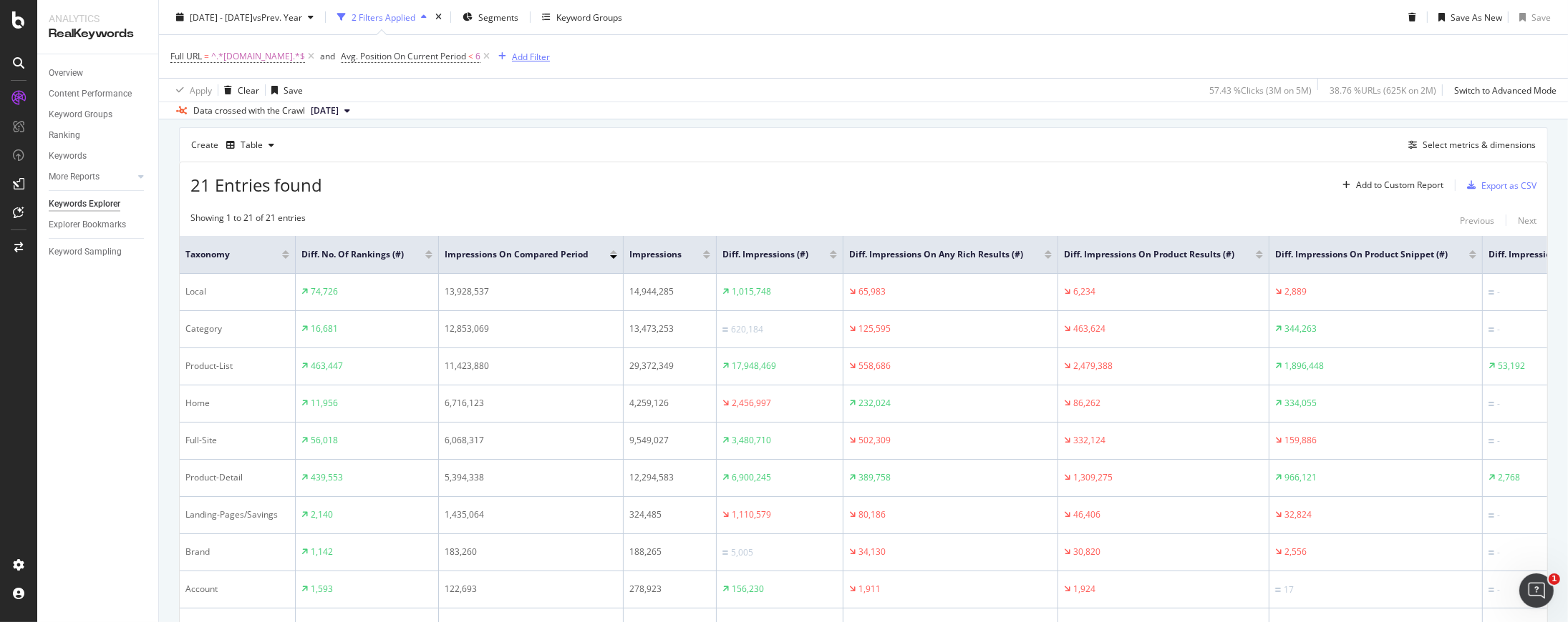
click at [541, 50] on div "Add Filter" at bounding box center [530, 56] width 38 height 12
click at [484, 54] on icon at bounding box center [486, 56] width 12 height 15
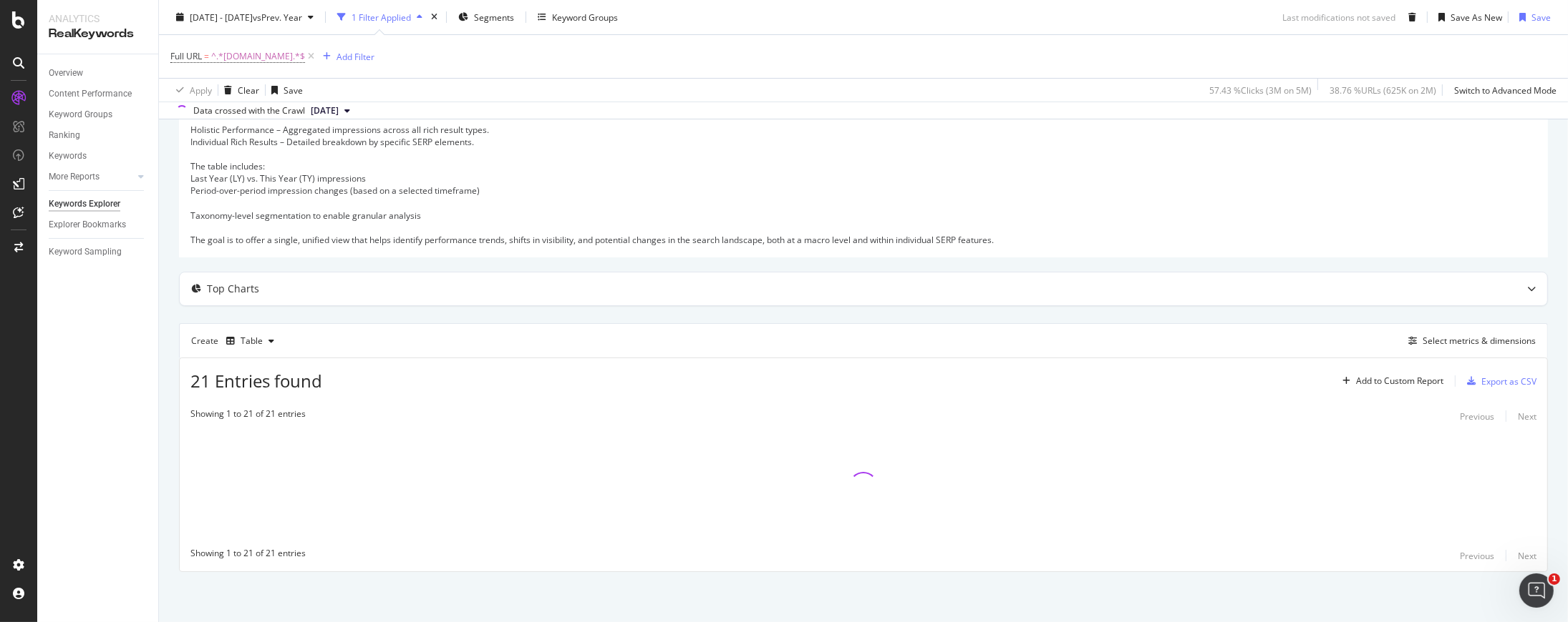
scroll to position [120, 0]
click at [351, 51] on div "Add Filter" at bounding box center [355, 56] width 38 height 12
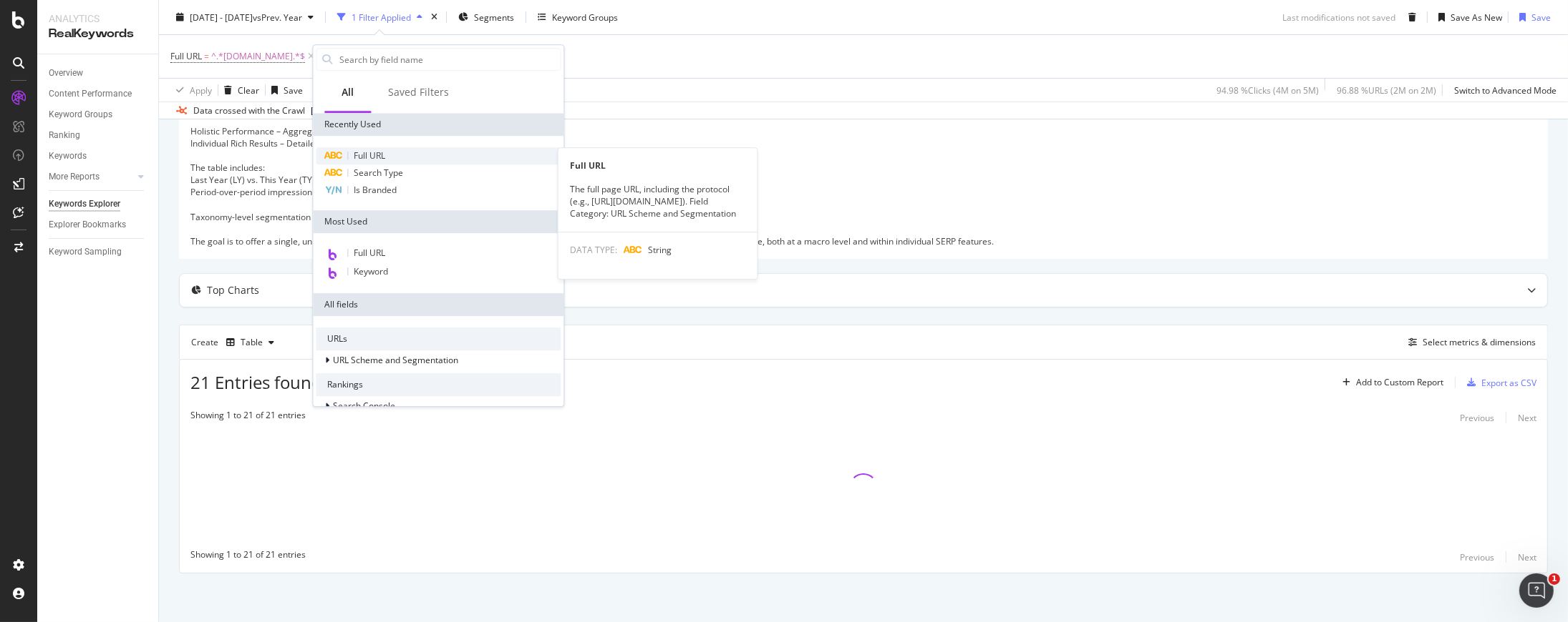
click at [394, 160] on div "Full URL" at bounding box center [438, 155] width 244 height 17
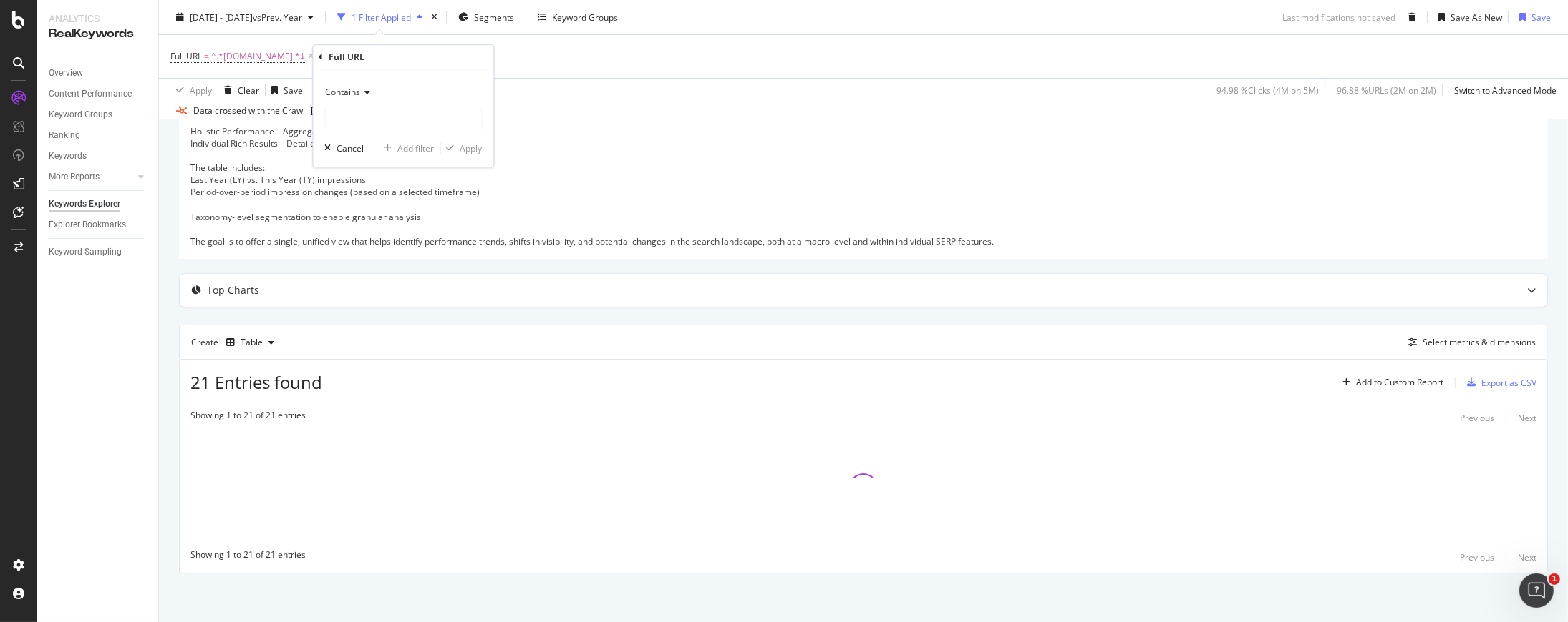
click at [379, 105] on div "Contains" at bounding box center [403, 105] width 157 height 49
click at [393, 114] on input "text" at bounding box center [403, 118] width 156 height 23
type input "/pd/"
click at [474, 145] on div "Apply" at bounding box center [470, 148] width 23 height 12
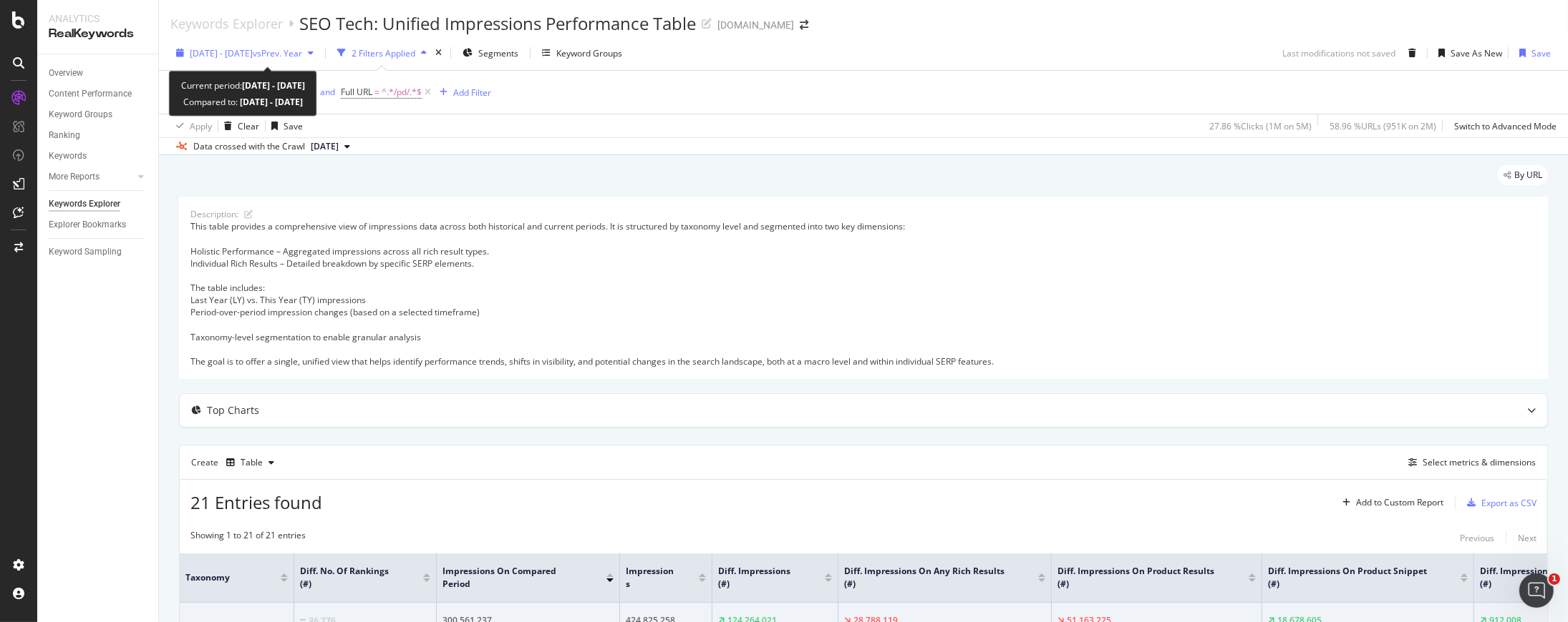
click at [302, 55] on span "vs Prev. Year" at bounding box center [277, 53] width 49 height 12
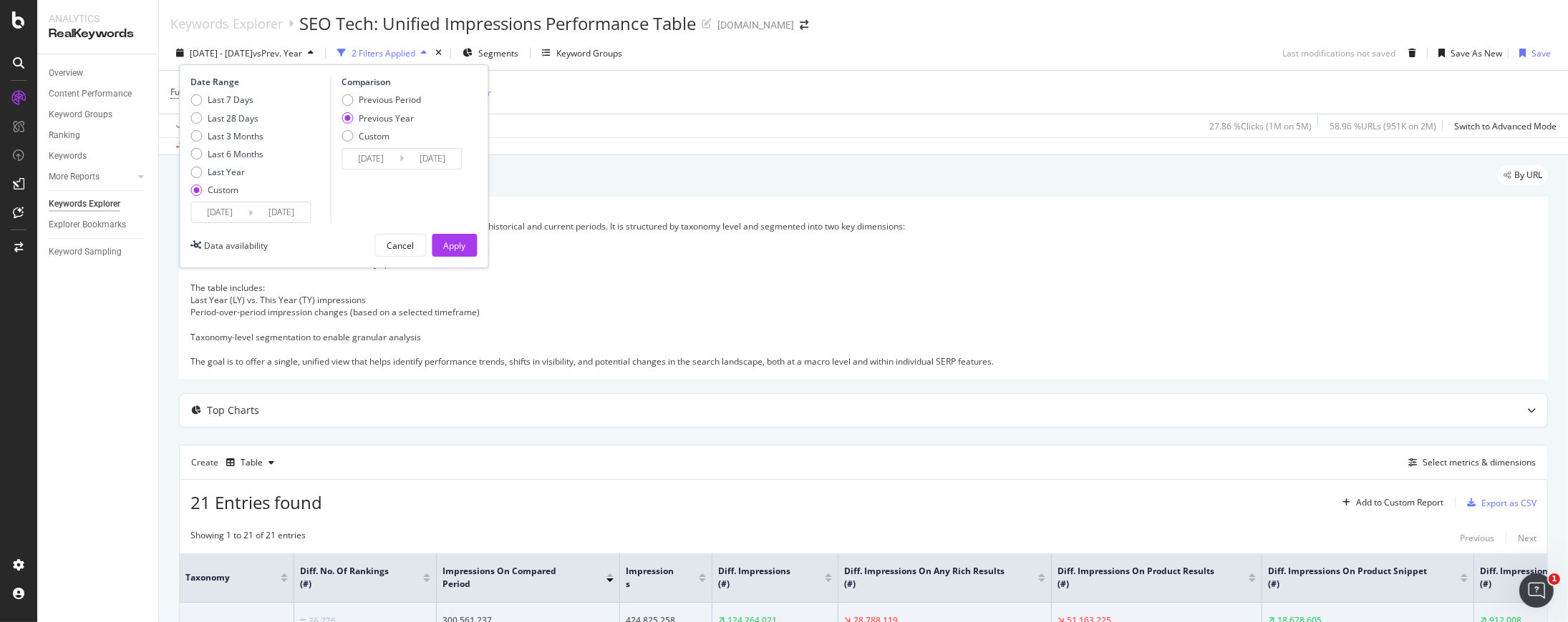
click at [241, 213] on input "2025/08/17" at bounding box center [220, 212] width 57 height 20
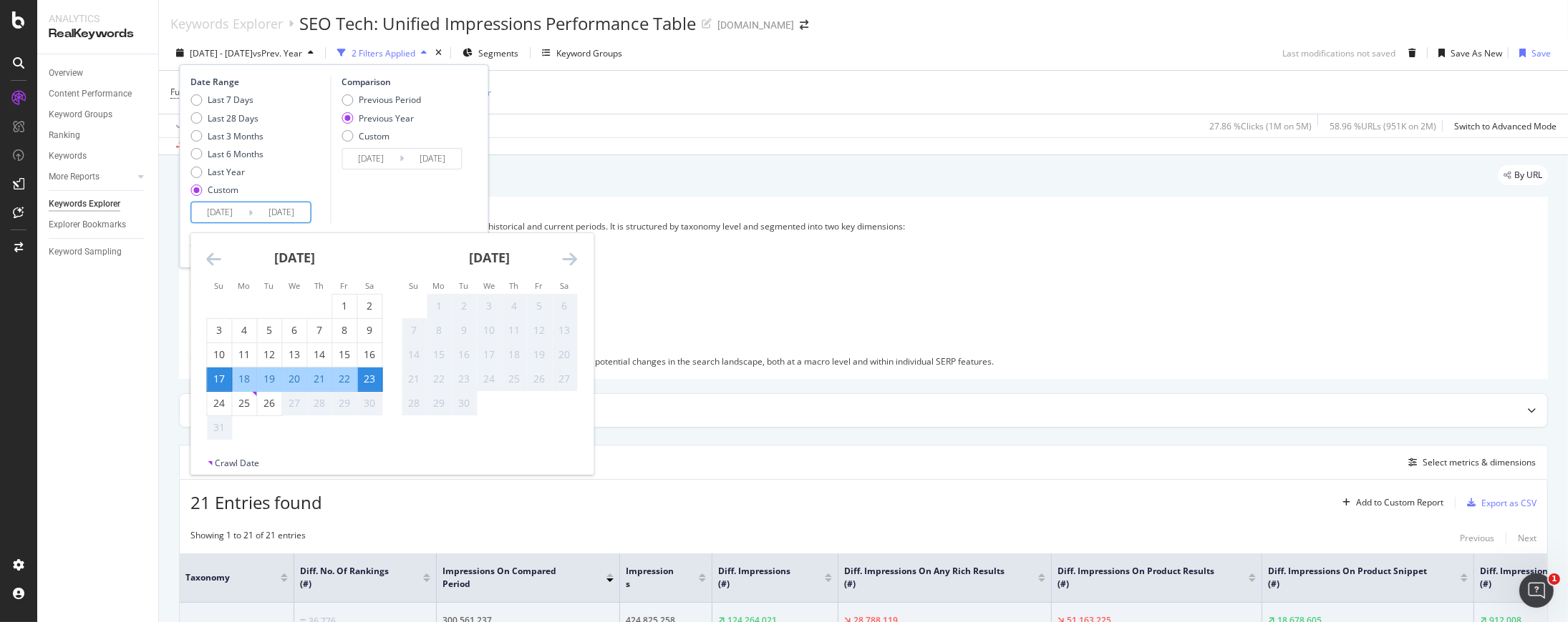
click at [214, 263] on icon "Move backward to switch to the previous month." at bounding box center [213, 258] width 15 height 17
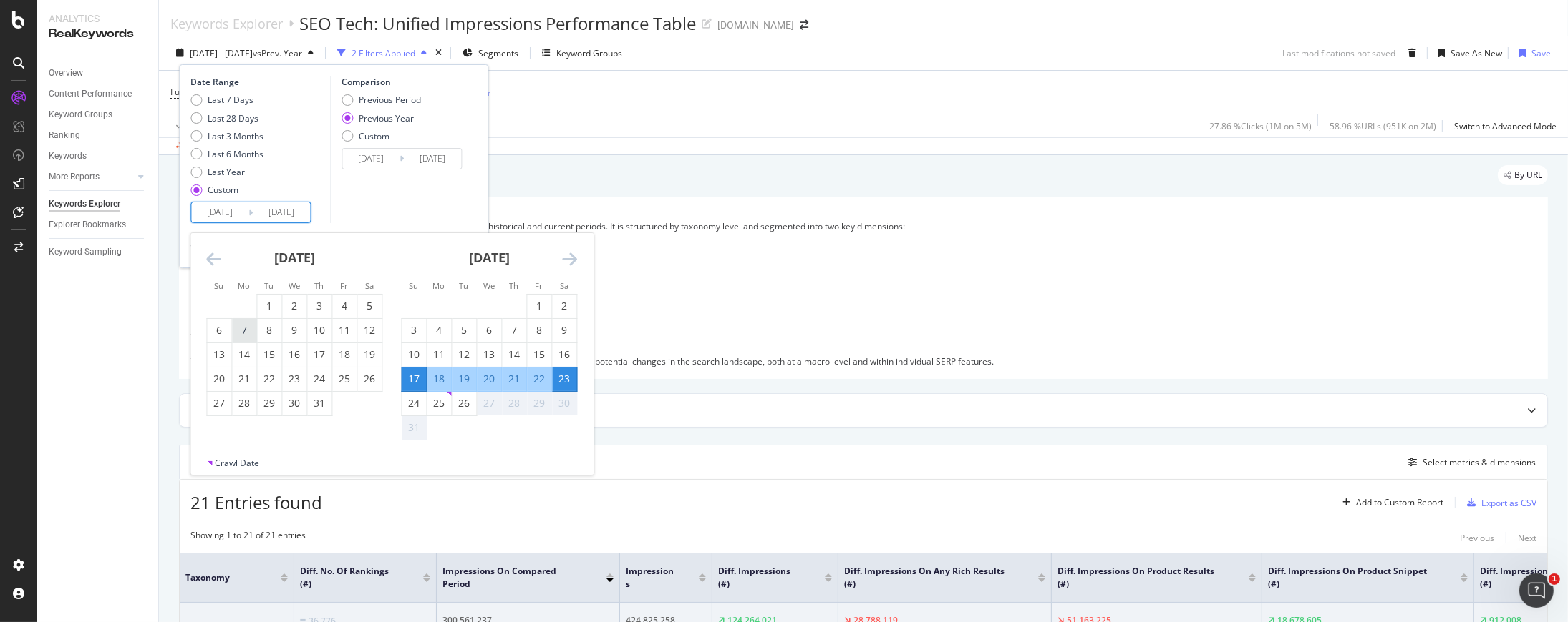
click at [247, 326] on div "7" at bounding box center [243, 331] width 25 height 15
type input "2025/07/07"
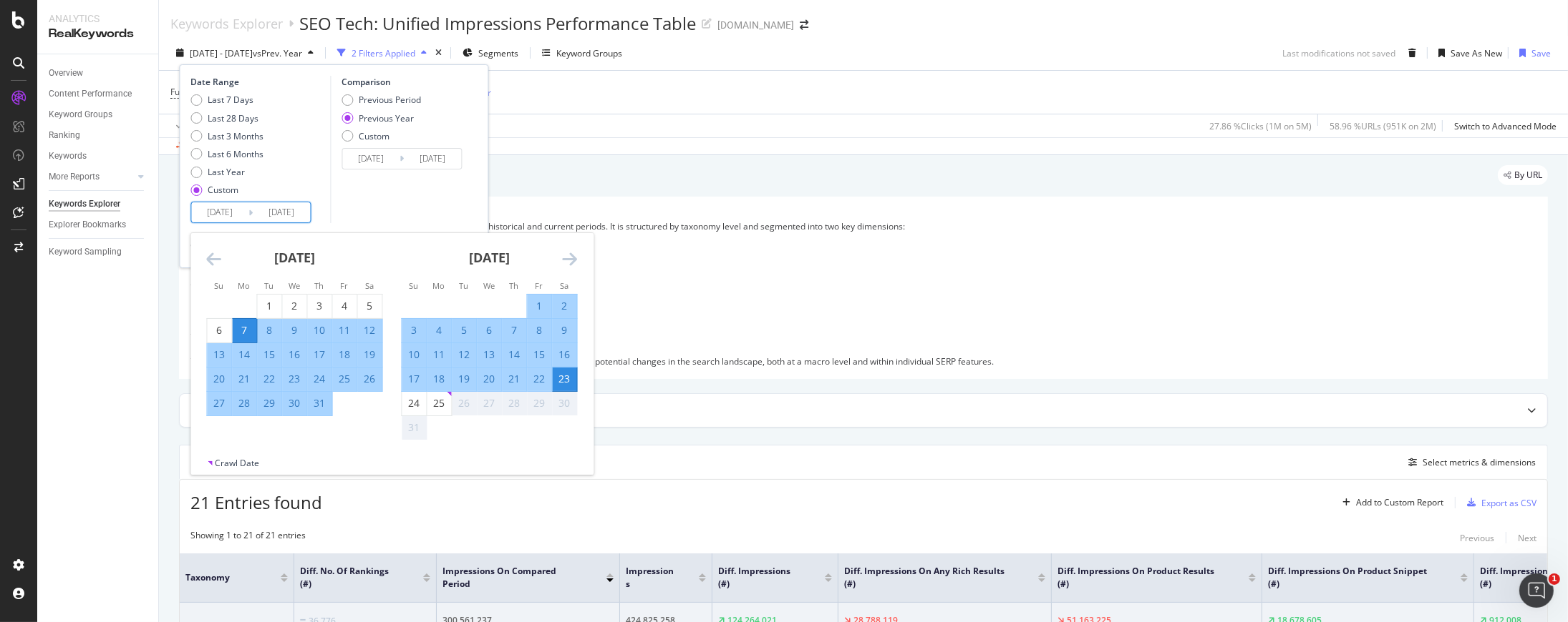
click at [565, 376] on div "23" at bounding box center [564, 379] width 25 height 15
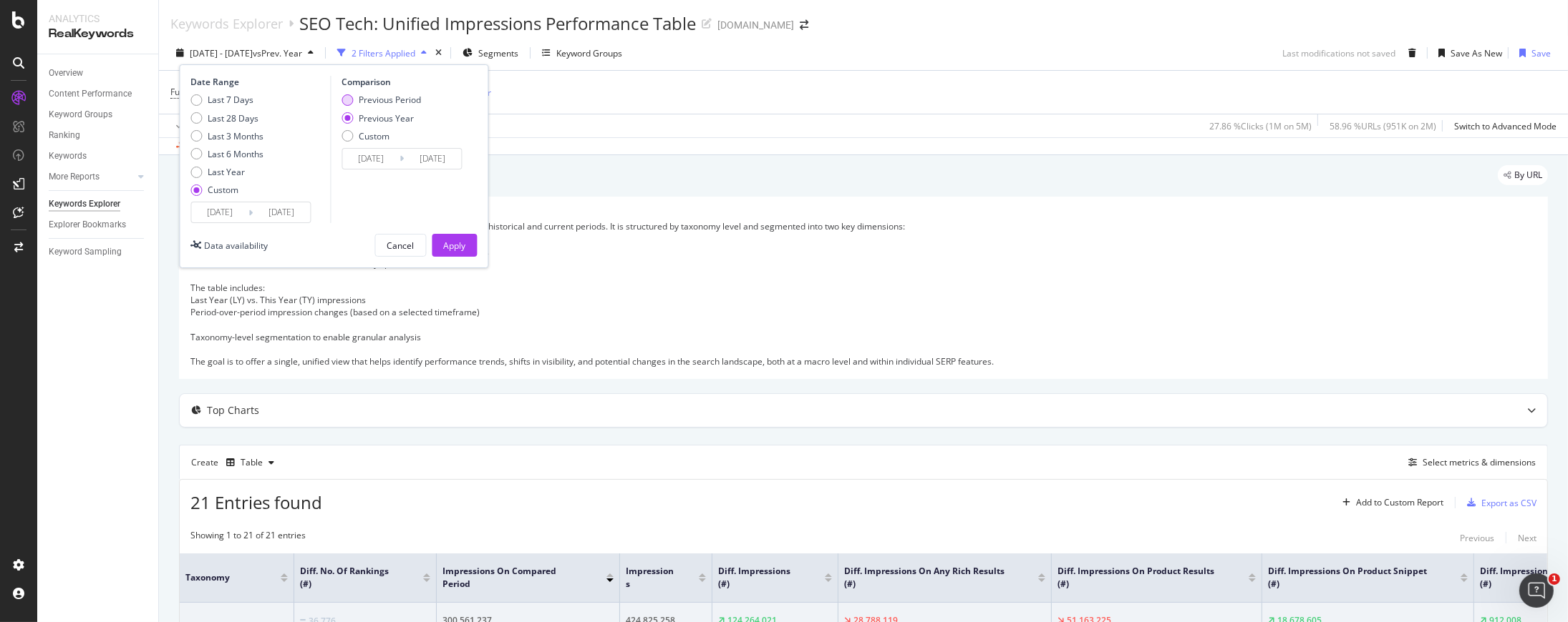
click at [391, 100] on div "Previous Period" at bounding box center [389, 100] width 62 height 12
type input "2025/05/20"
type input "2025/07/06"
click at [463, 238] on div "Apply" at bounding box center [454, 245] width 23 height 22
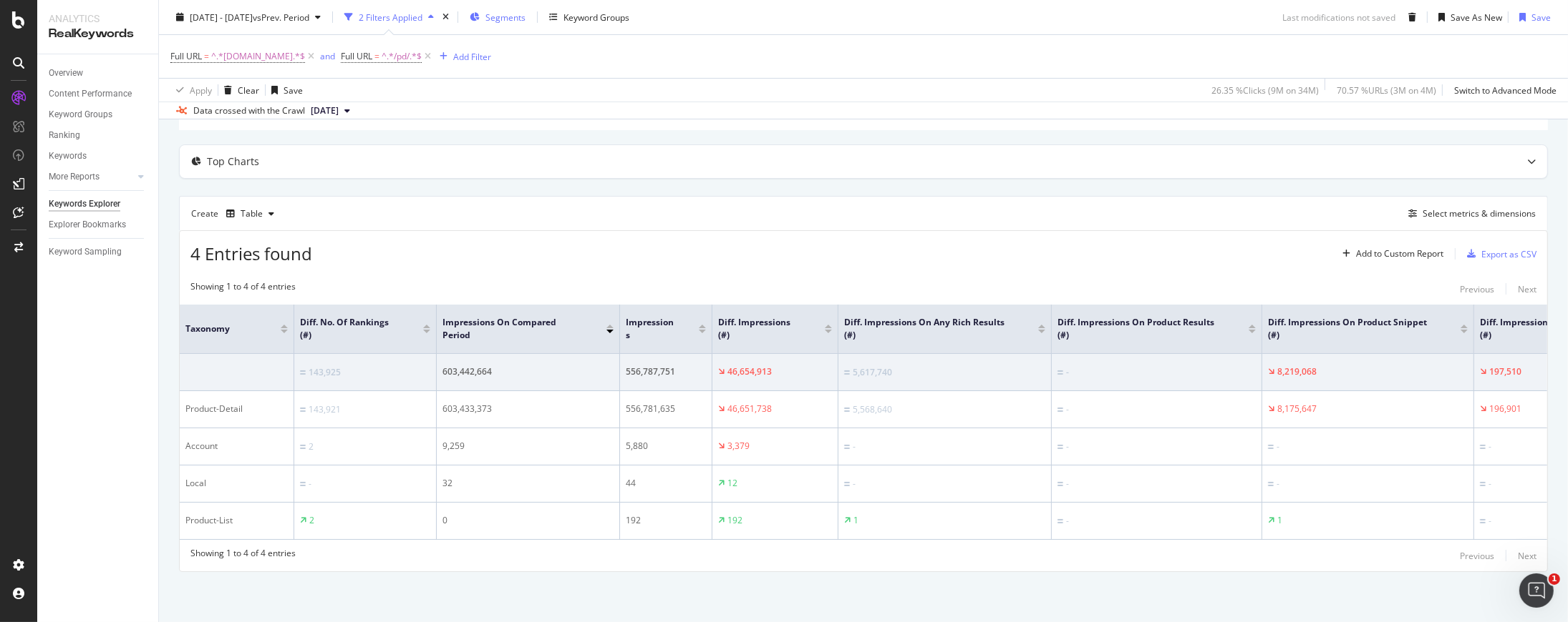
click at [525, 18] on span "Segments" at bounding box center [505, 17] width 40 height 12
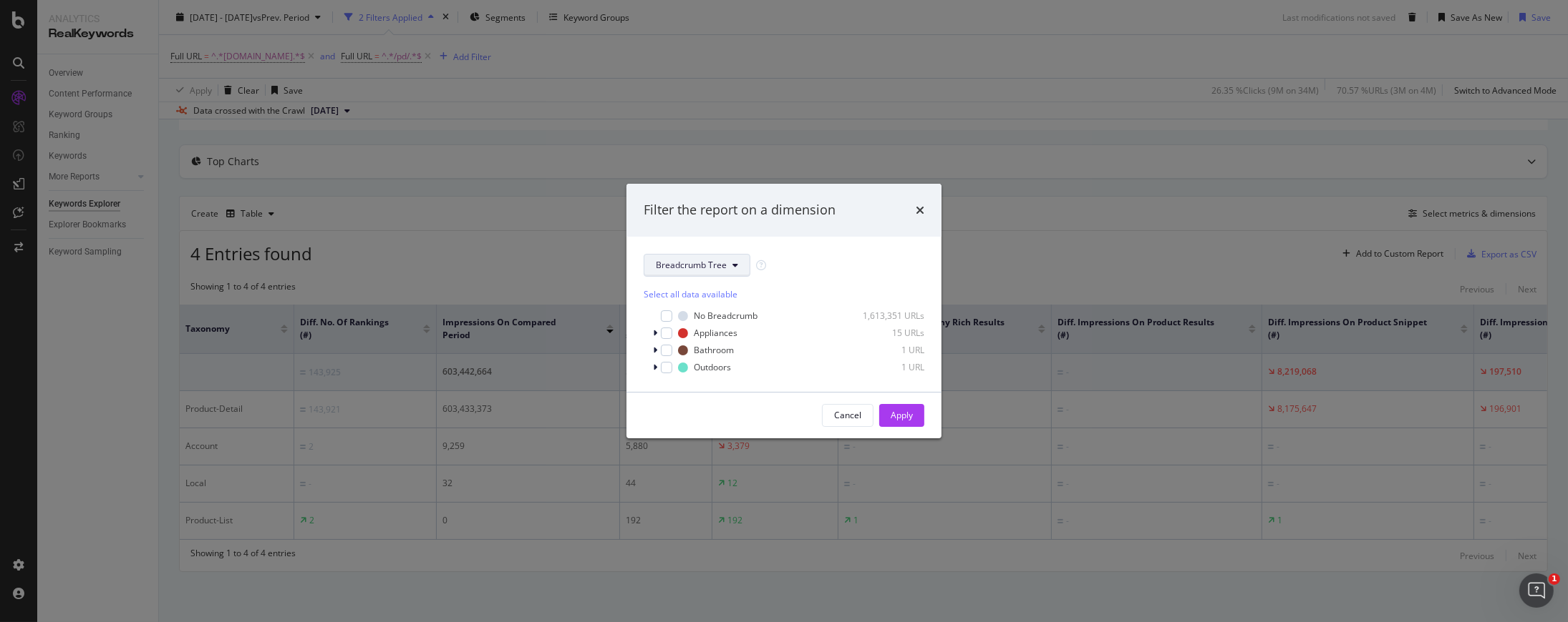
click at [710, 261] on span "Breadcrumb Tree" at bounding box center [691, 265] width 71 height 12
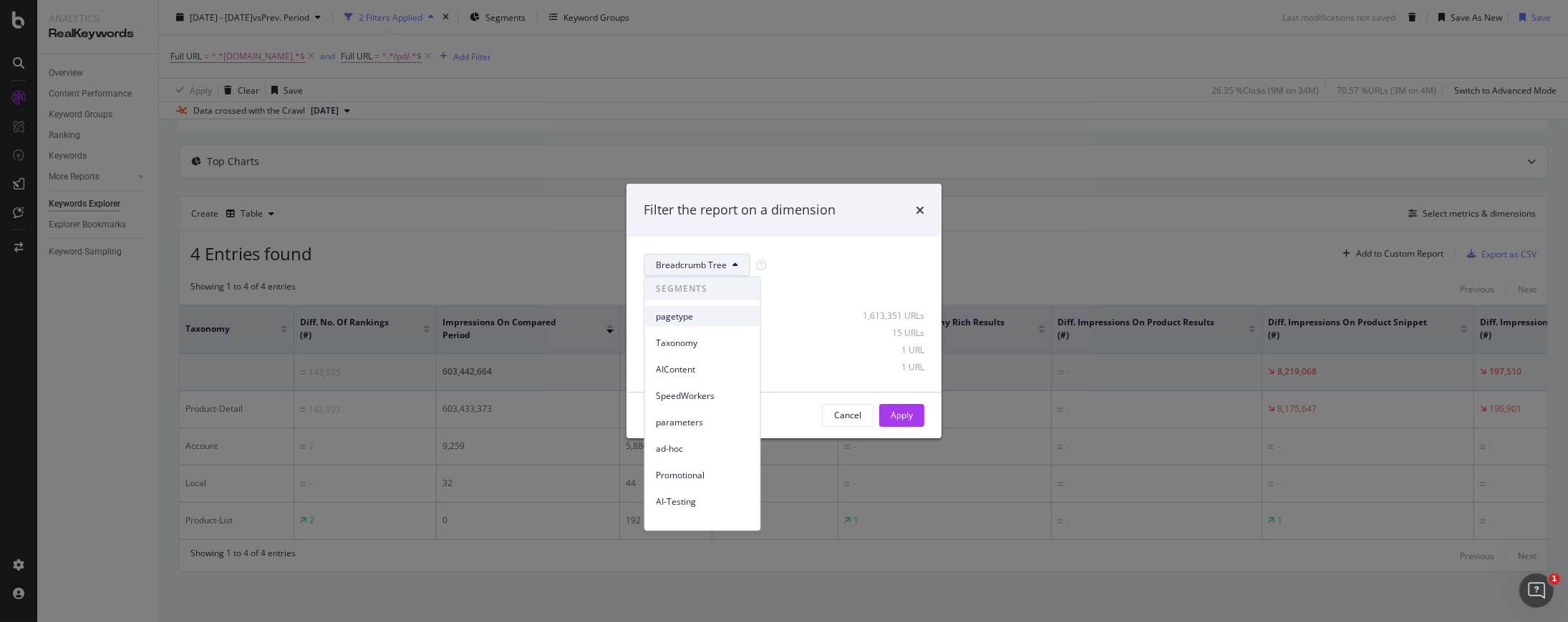
click at [693, 310] on span "pagetype" at bounding box center [703, 316] width 92 height 13
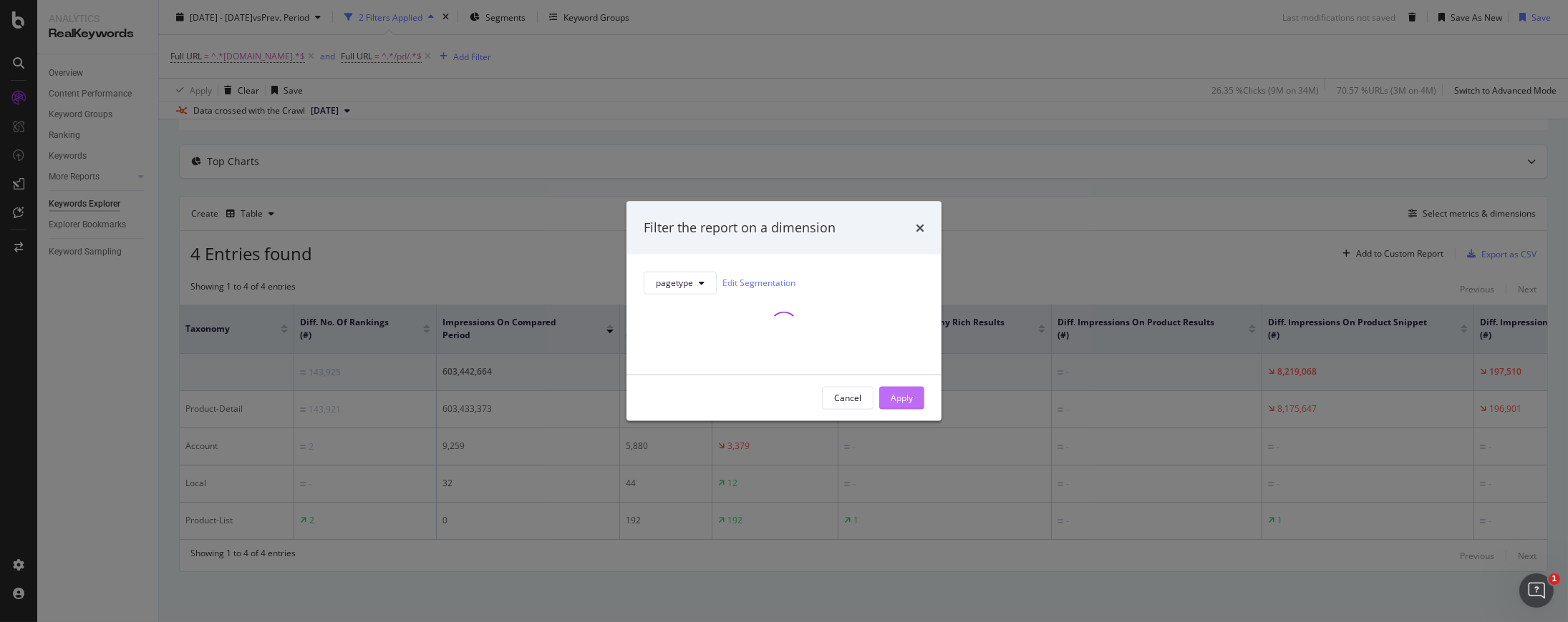
click at [905, 400] on div "Apply" at bounding box center [901, 398] width 23 height 12
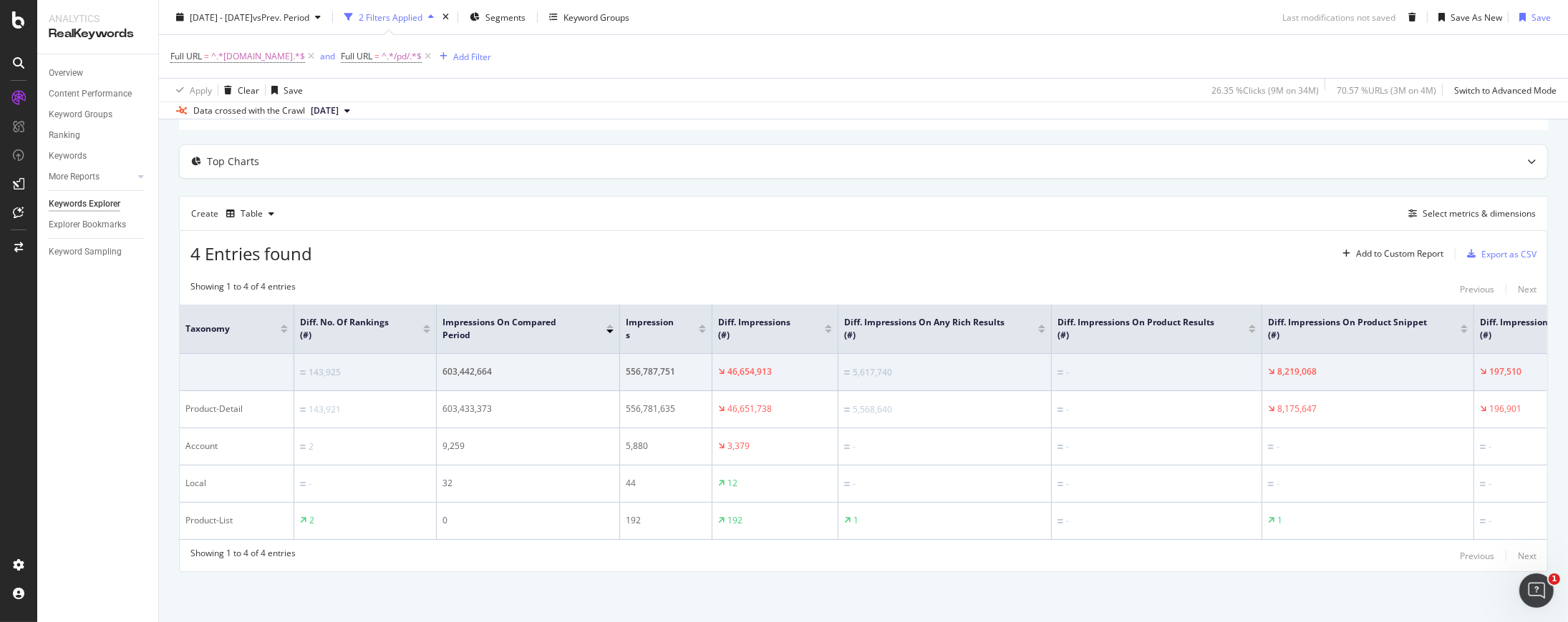
click at [768, 540] on div "Showing 1 to 4 of 4 entries Previous Next Taxonomy Diff. No. of Rankings (#) Im…" at bounding box center [863, 422] width 1367 height 298
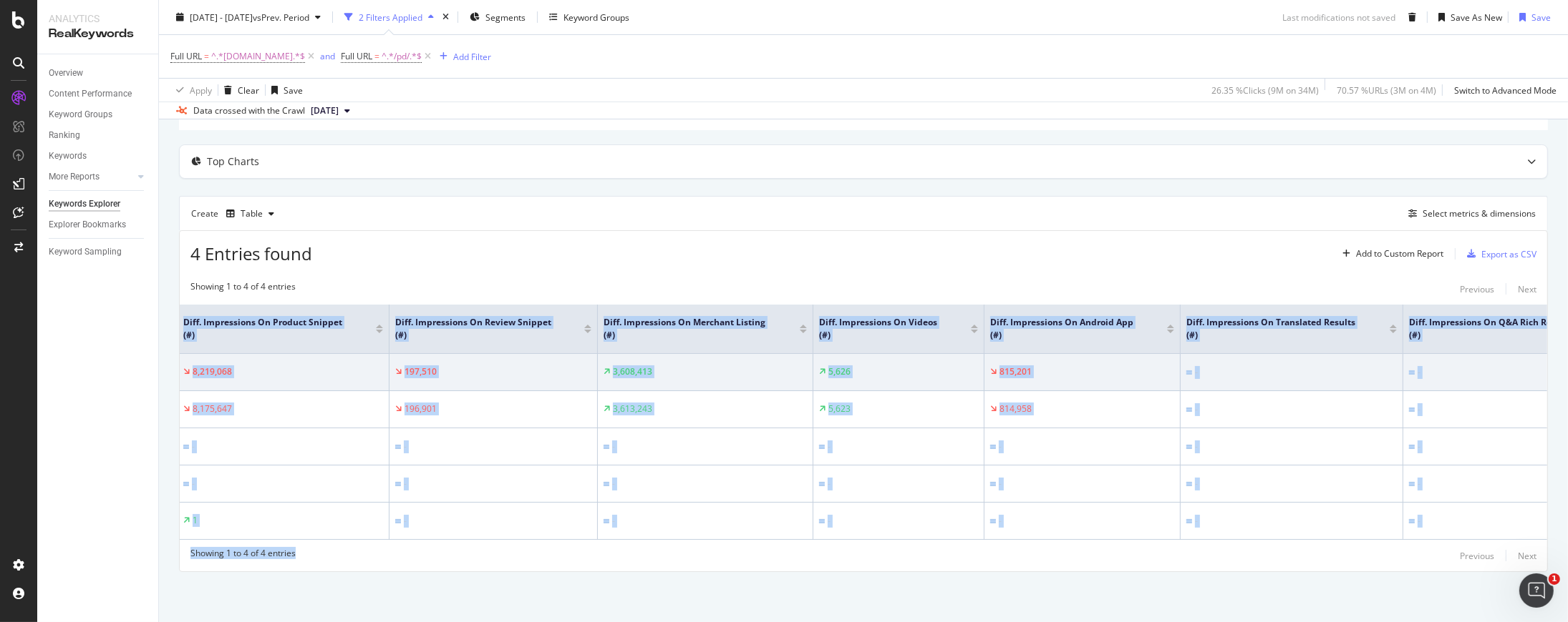
scroll to position [0, 1115]
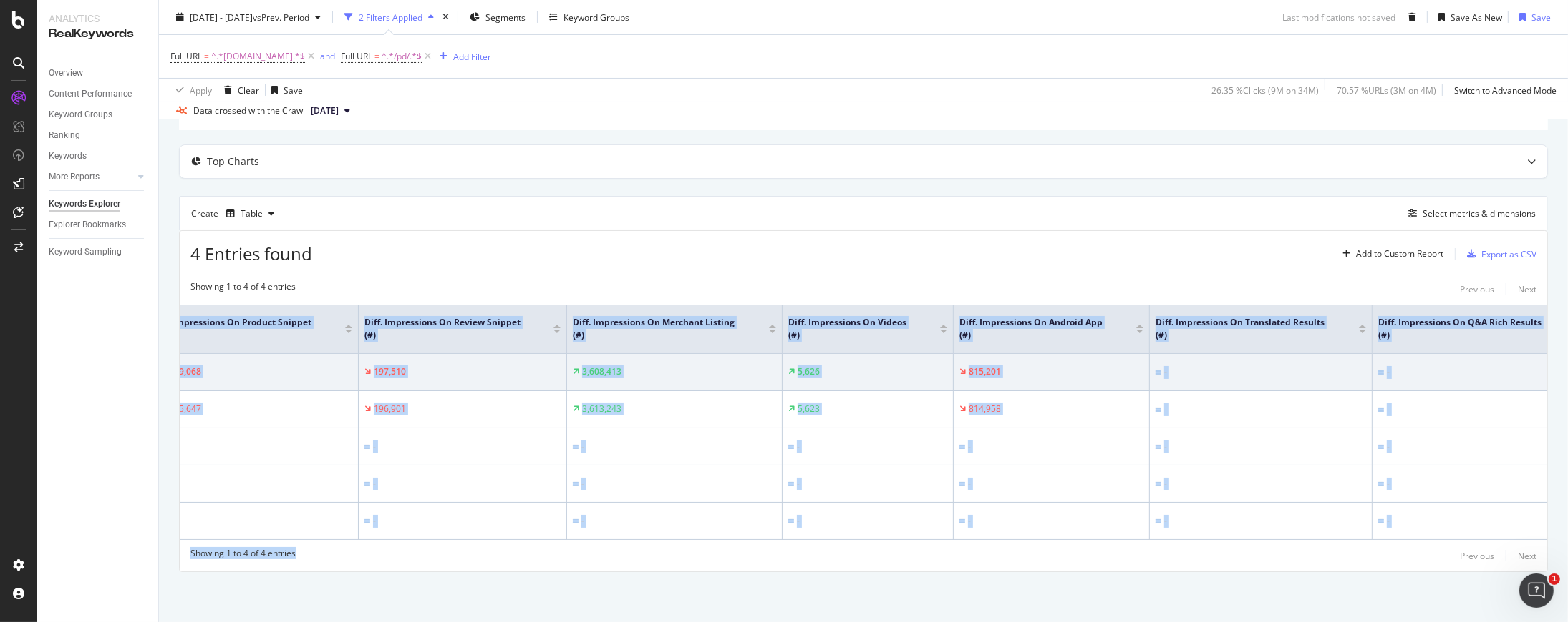
drag, startPoint x: 768, startPoint y: 540, endPoint x: 742, endPoint y: 544, distance: 26.3
click at [742, 544] on div "Showing 1 to 4 of 4 entries Previous Next Taxonomy Diff. No. of Rankings (#) Im…" at bounding box center [863, 422] width 1367 height 298
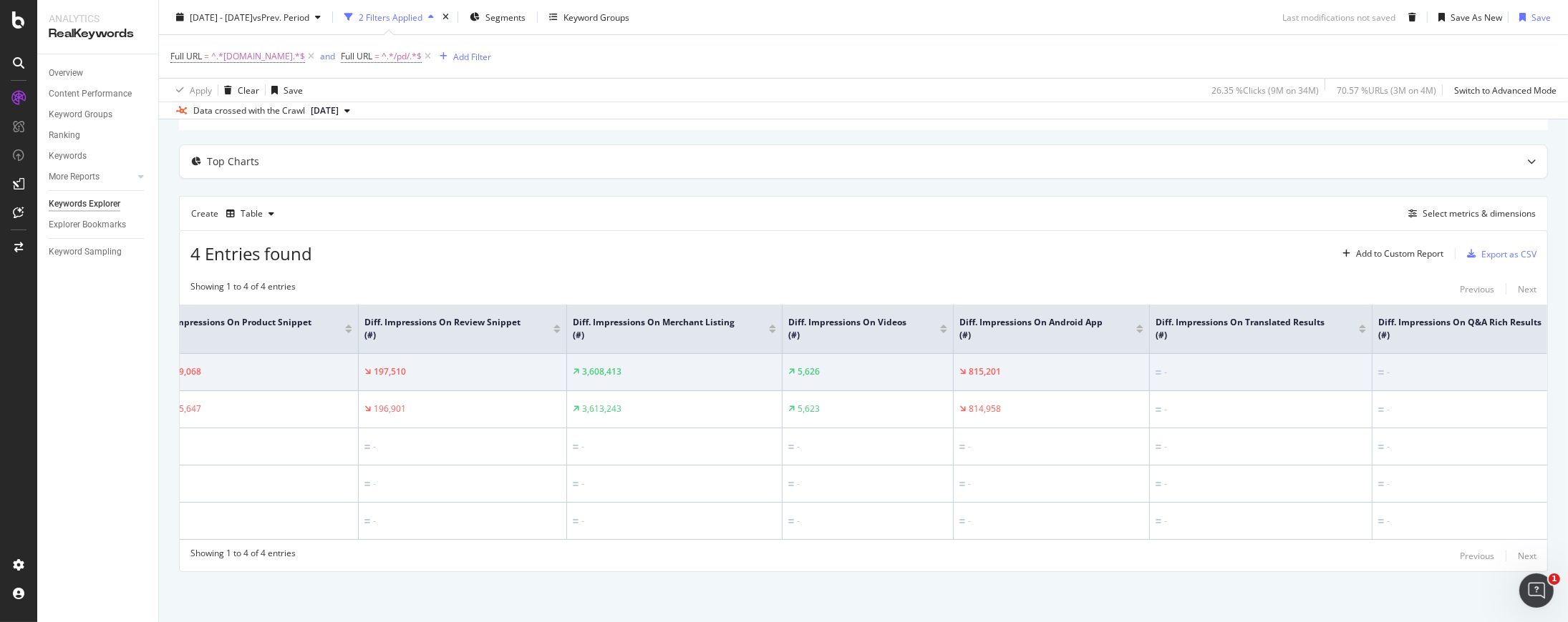
click at [727, 249] on div "4 Entries found Add to Custom Report Export as CSV" at bounding box center [863, 248] width 1367 height 35
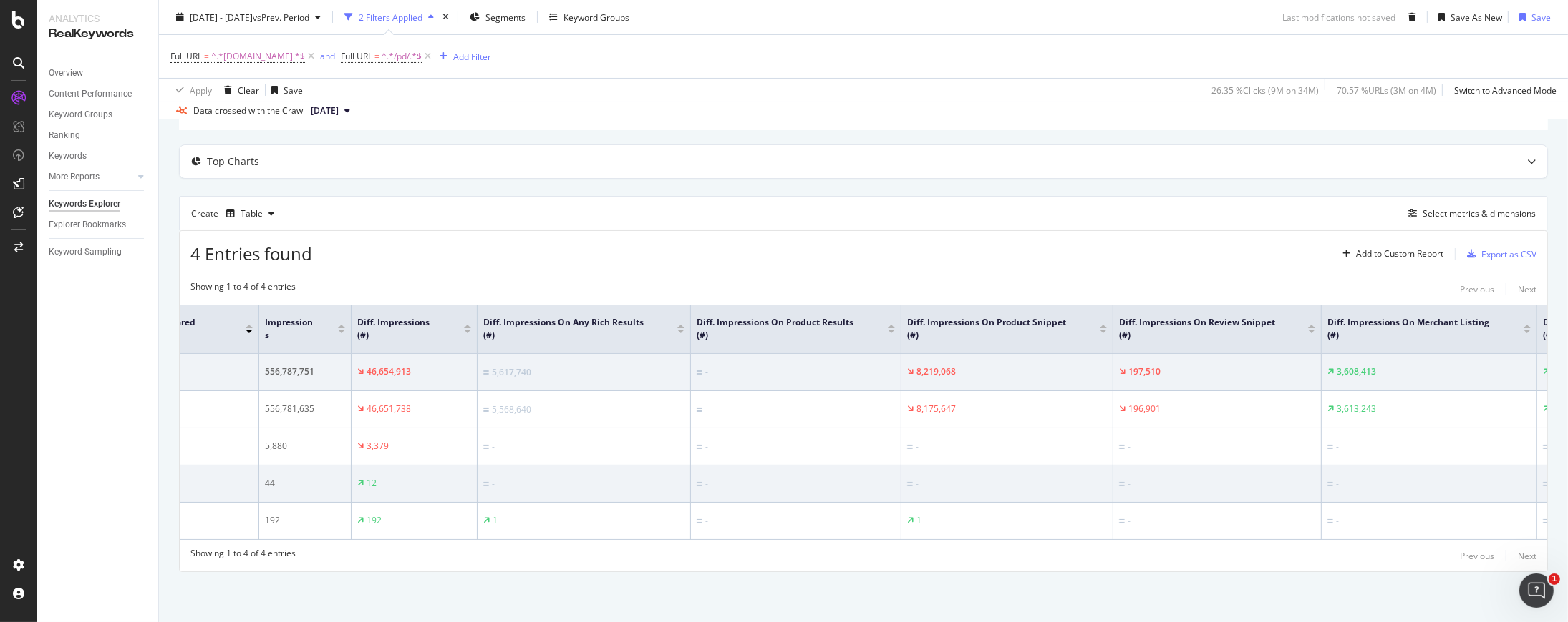
scroll to position [0, 362]
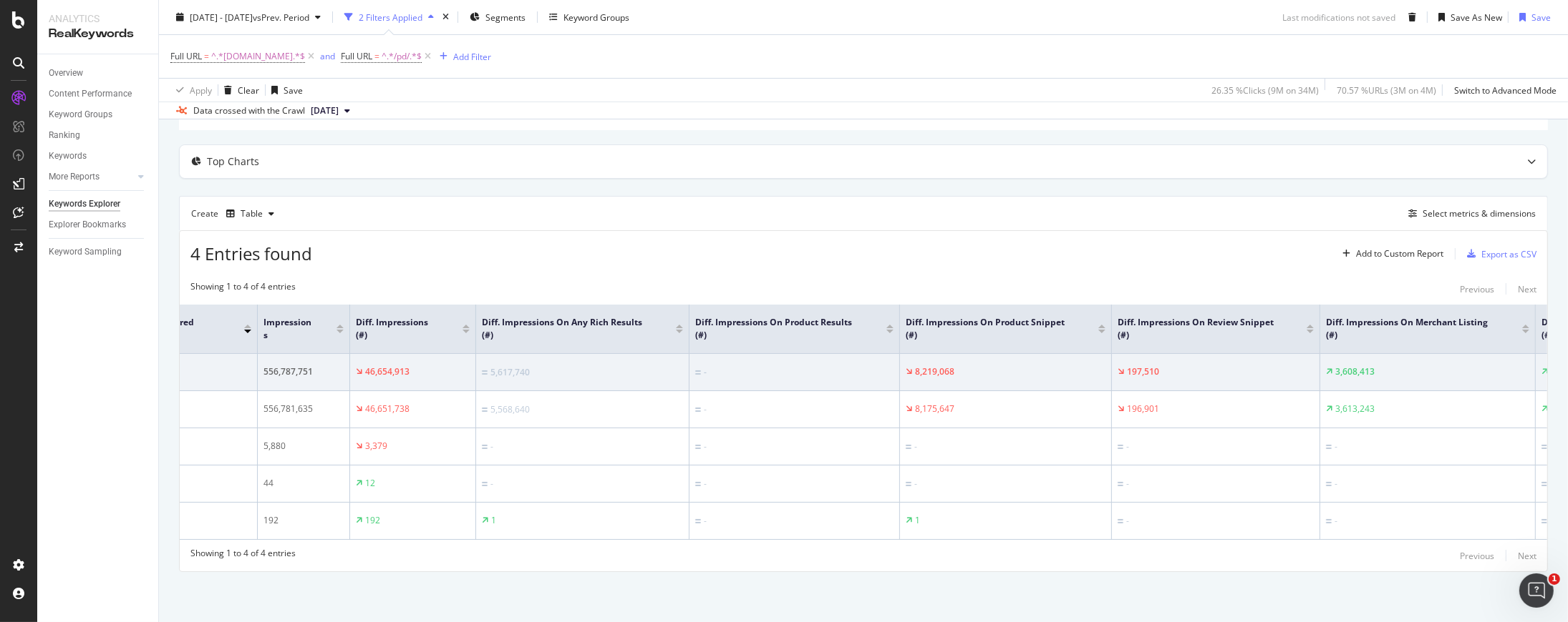
click at [1550, 51] on div "Full URL = ^.*www.lowes.com.*$ and Full URL = ^.*/pd/.*$ Add Filter Apply Clear…" at bounding box center [863, 68] width 1409 height 68
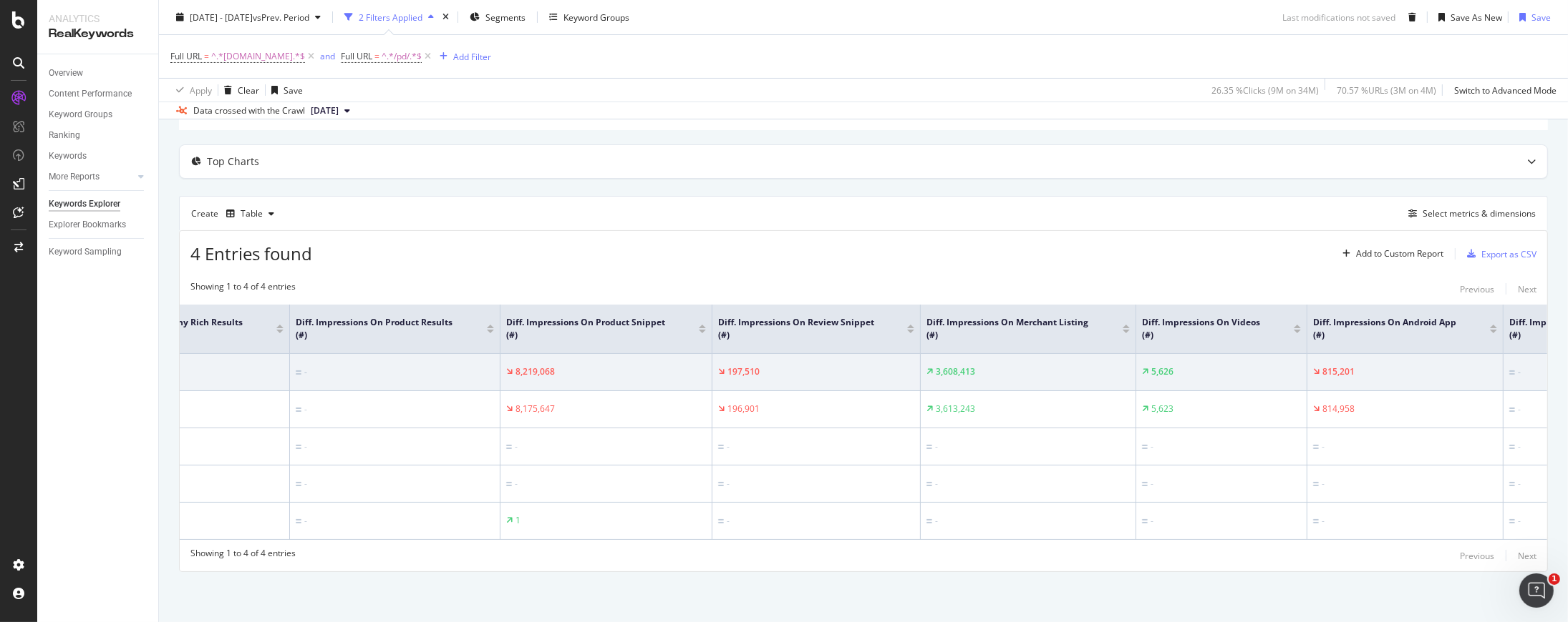
scroll to position [0, 771]
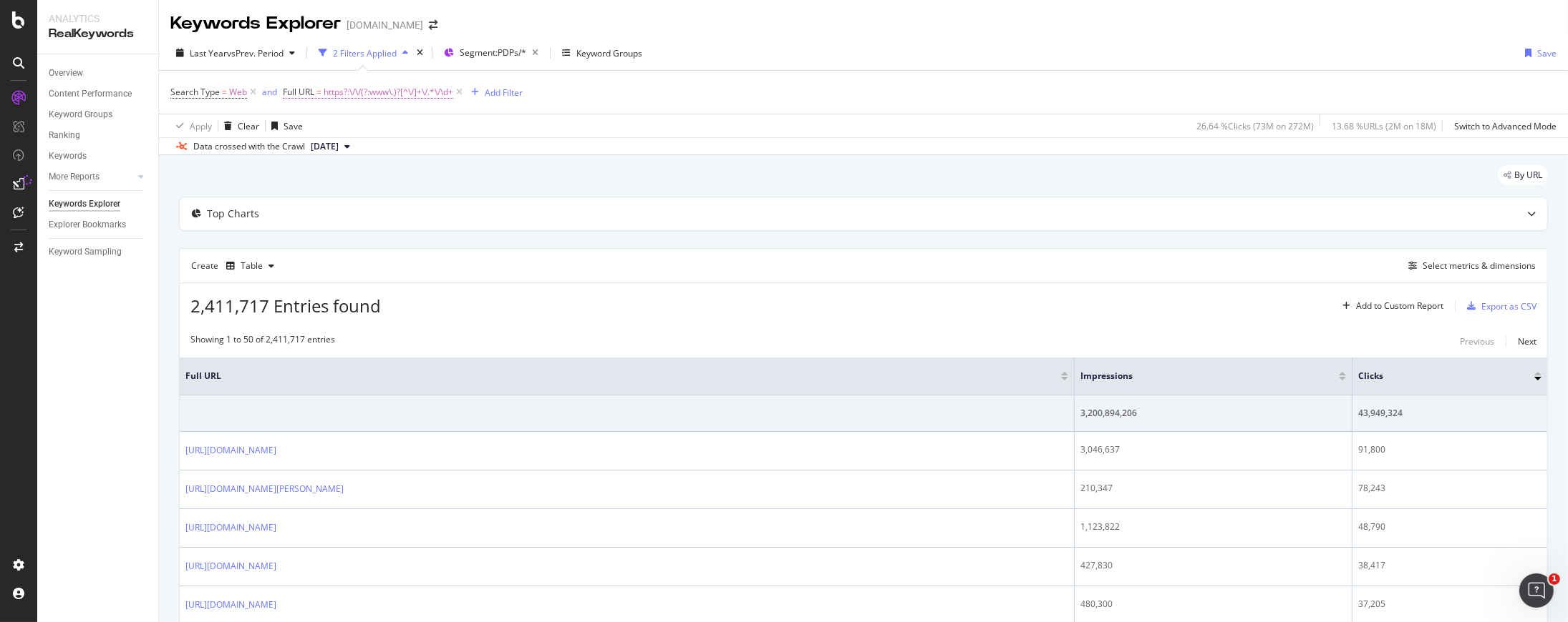
click at [427, 94] on span "https?:\/\/(?:www\.)?[^\/]+\/.*\/\d+" at bounding box center [389, 92] width 130 height 20
click at [397, 151] on input "https?:\/\/(?:www\.)?[^\/]+\/.*\/\d+$" at bounding box center [363, 151] width 135 height 23
click at [380, 149] on input "https?:\/\/(?:www\.)?[^\/]+\/.*\/\d+$" at bounding box center [363, 151] width 135 height 23
drag, startPoint x: 334, startPoint y: 148, endPoint x: 487, endPoint y: 153, distance: 153.1
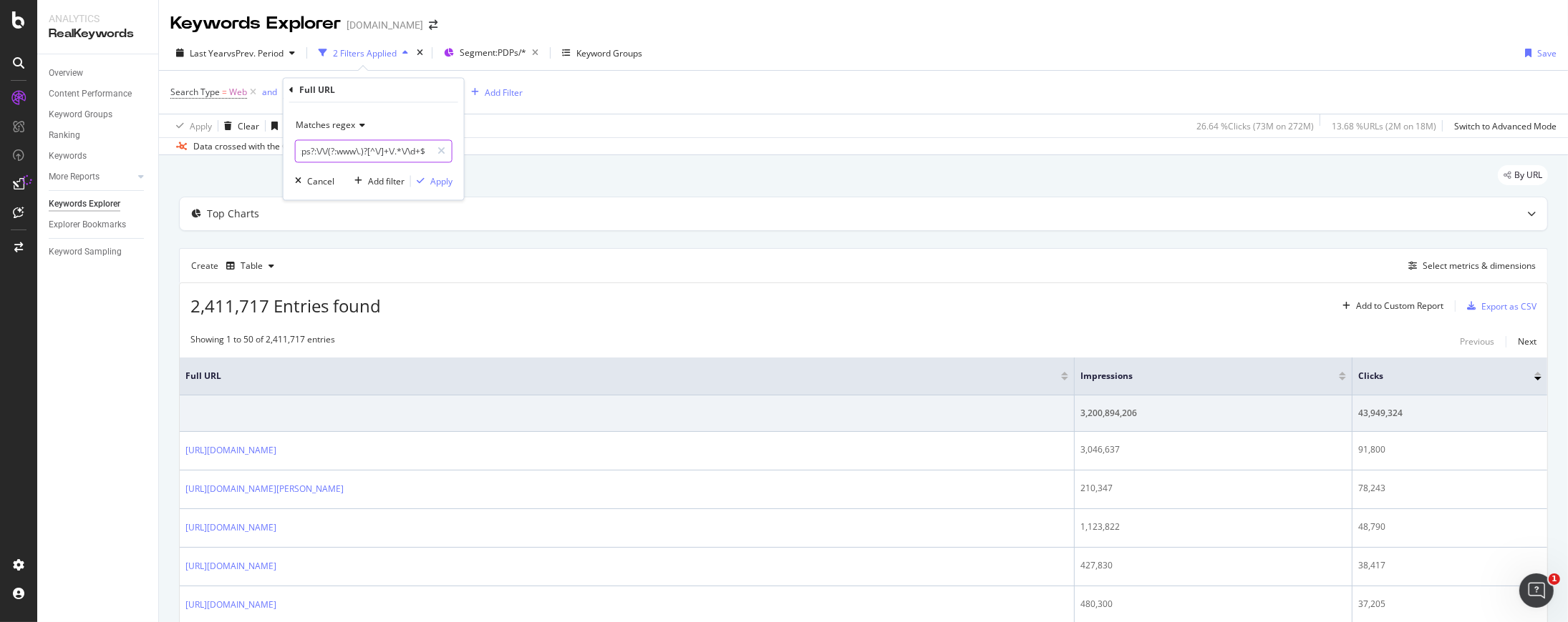
click at [487, 153] on body "Analytics RealKeywords Overview Content Performance Keyword Groups Ranking Keyw…" at bounding box center [784, 311] width 1568 height 622
click at [571, 137] on div "Data crossed with the Crawl 2025 Aug. 25th" at bounding box center [863, 145] width 1409 height 17
click at [440, 96] on span "https?:\/\/(?:www\.)?[^\/]+\/.*\/\d+" at bounding box center [389, 92] width 130 height 20
click at [403, 153] on input "https?:\/\/(?:www\.)?[^\/]+\/.*\/\d+$" at bounding box center [363, 151] width 135 height 23
click at [406, 150] on input "https?:\/\/(?:www\.)?[^\/]+\/.*\/\d+$" at bounding box center [363, 151] width 135 height 23
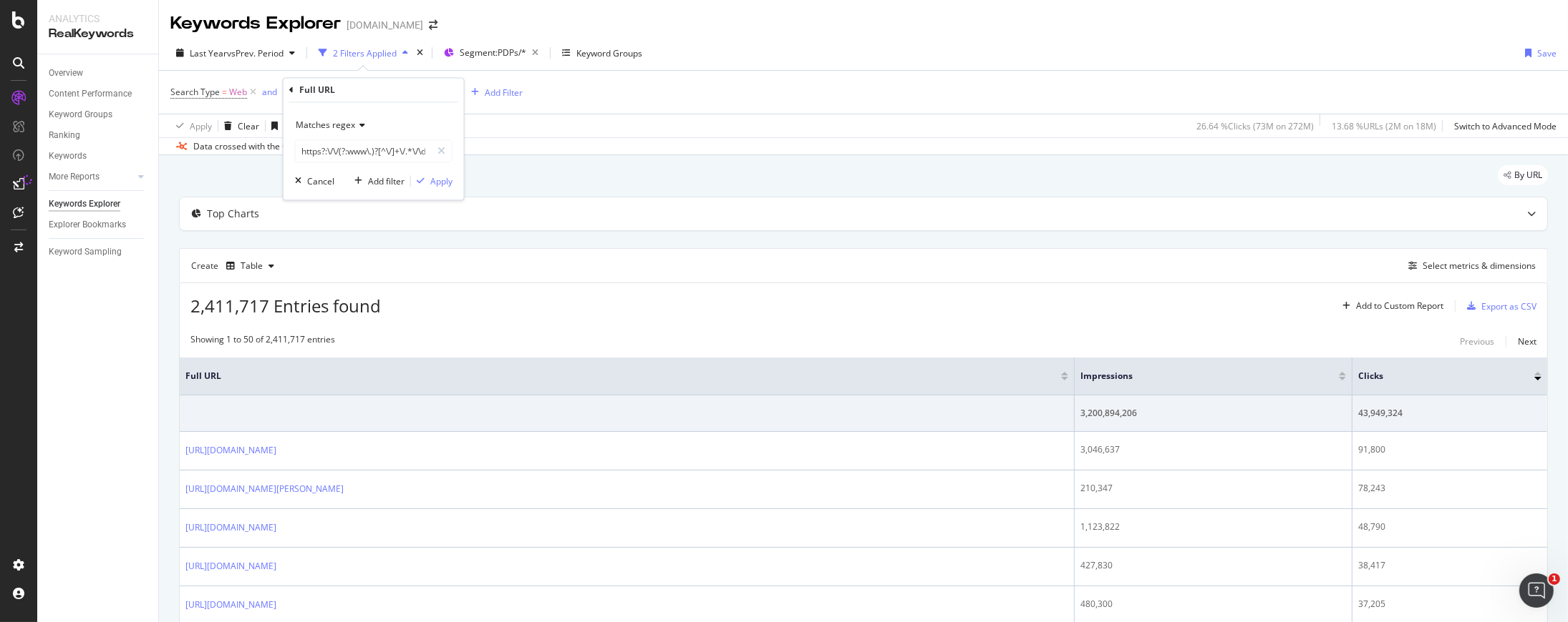
click at [363, 123] on div "Matches regex" at bounding box center [373, 126] width 157 height 23
click at [387, 265] on div "Contains" at bounding box center [375, 266] width 153 height 19
click at [356, 157] on input "https?:\/\/(?:www\.)?[^\/]+\/.*\/\d+$" at bounding box center [363, 151] width 135 height 23
type input "."
type input "/pd/"
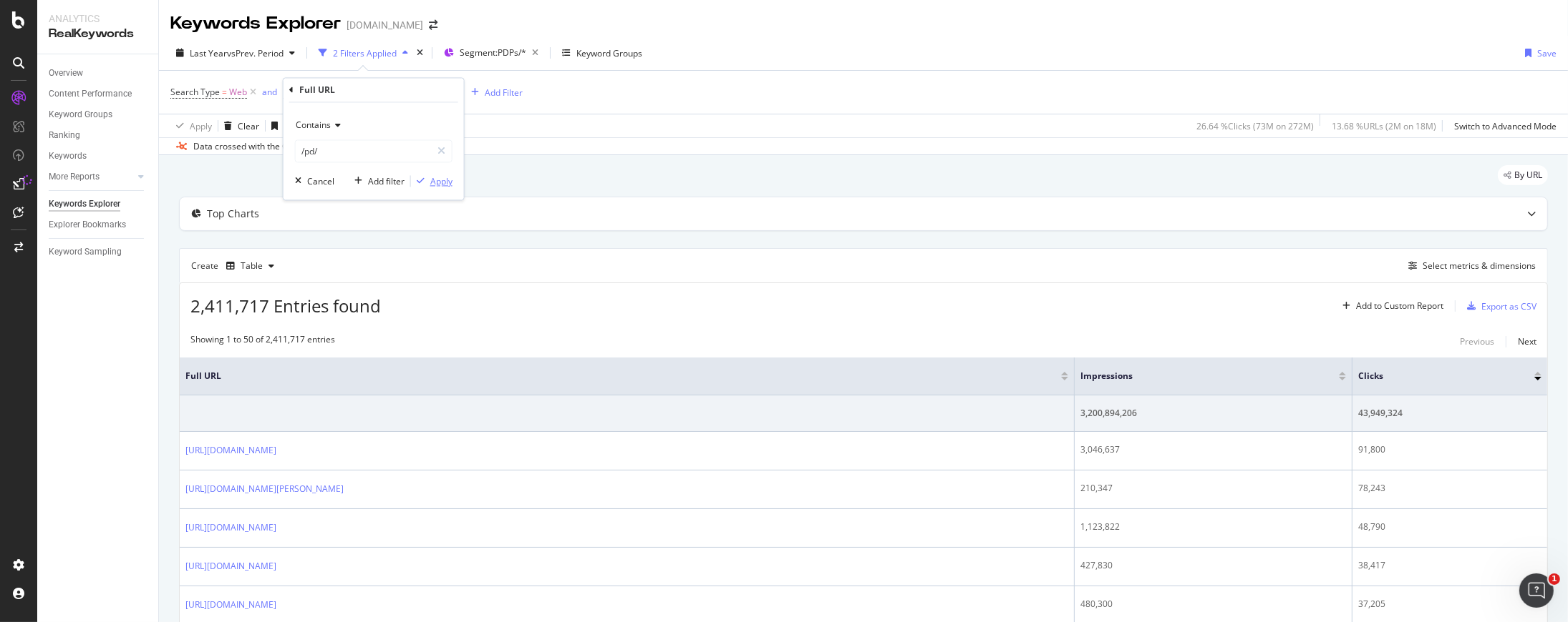
click at [437, 185] on div "Apply" at bounding box center [441, 181] width 23 height 12
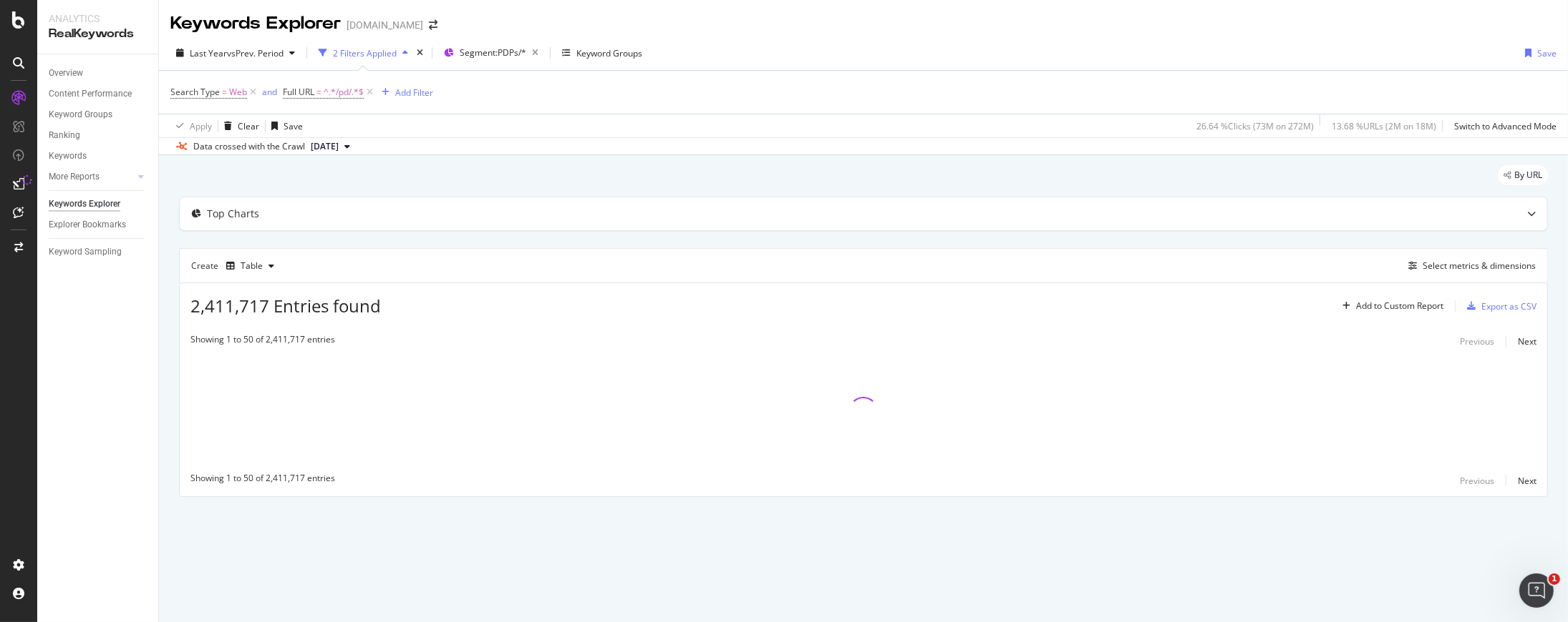
click at [753, 170] on div "By URL" at bounding box center [863, 181] width 1369 height 31
click at [673, 15] on div "Keywords Explorer www.lowessecondary.com" at bounding box center [863, 18] width 1409 height 35
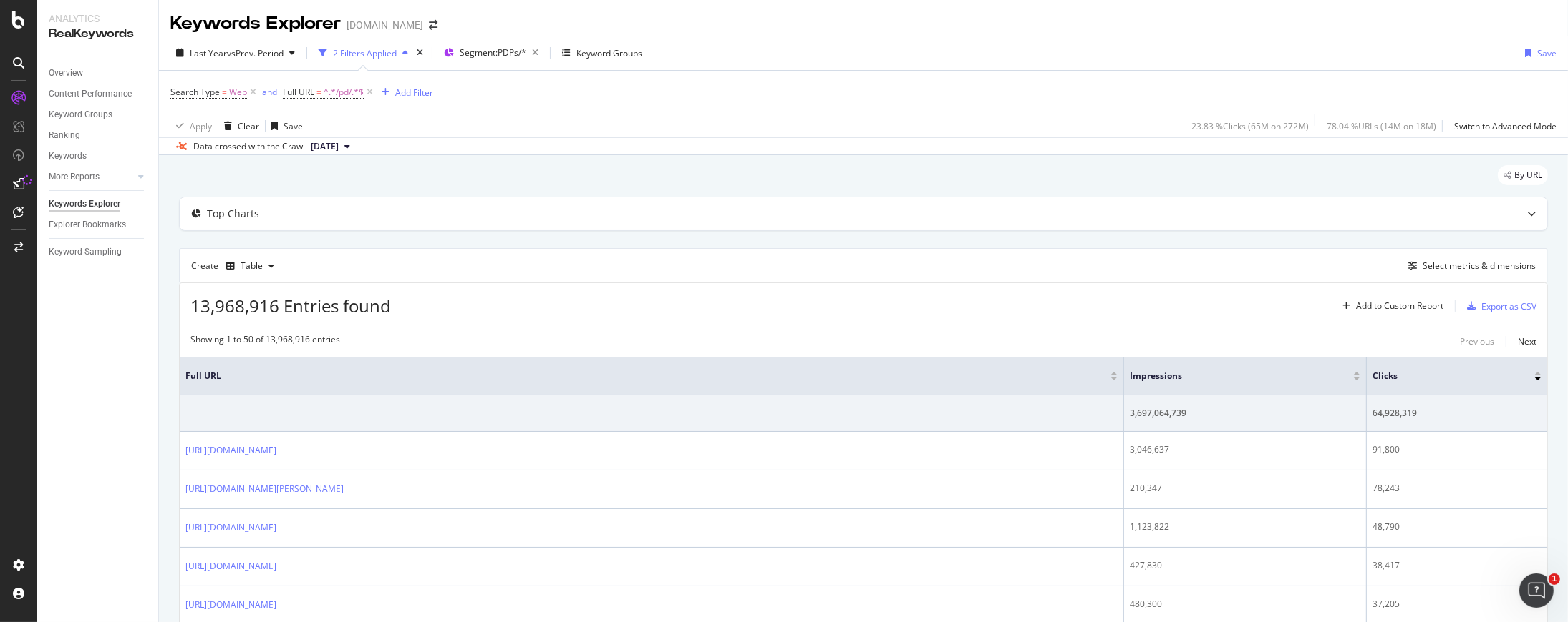
click at [581, 166] on div "By URL" at bounding box center [863, 181] width 1369 height 31
drag, startPoint x: 538, startPoint y: 101, endPoint x: 498, endPoint y: 91, distance: 41.2
click at [538, 99] on div "Search Type = Web and Full URL = ^.*/pd/.*$ Add Filter" at bounding box center [863, 92] width 1385 height 43
click at [421, 88] on div "Add Filter" at bounding box center [413, 92] width 38 height 12
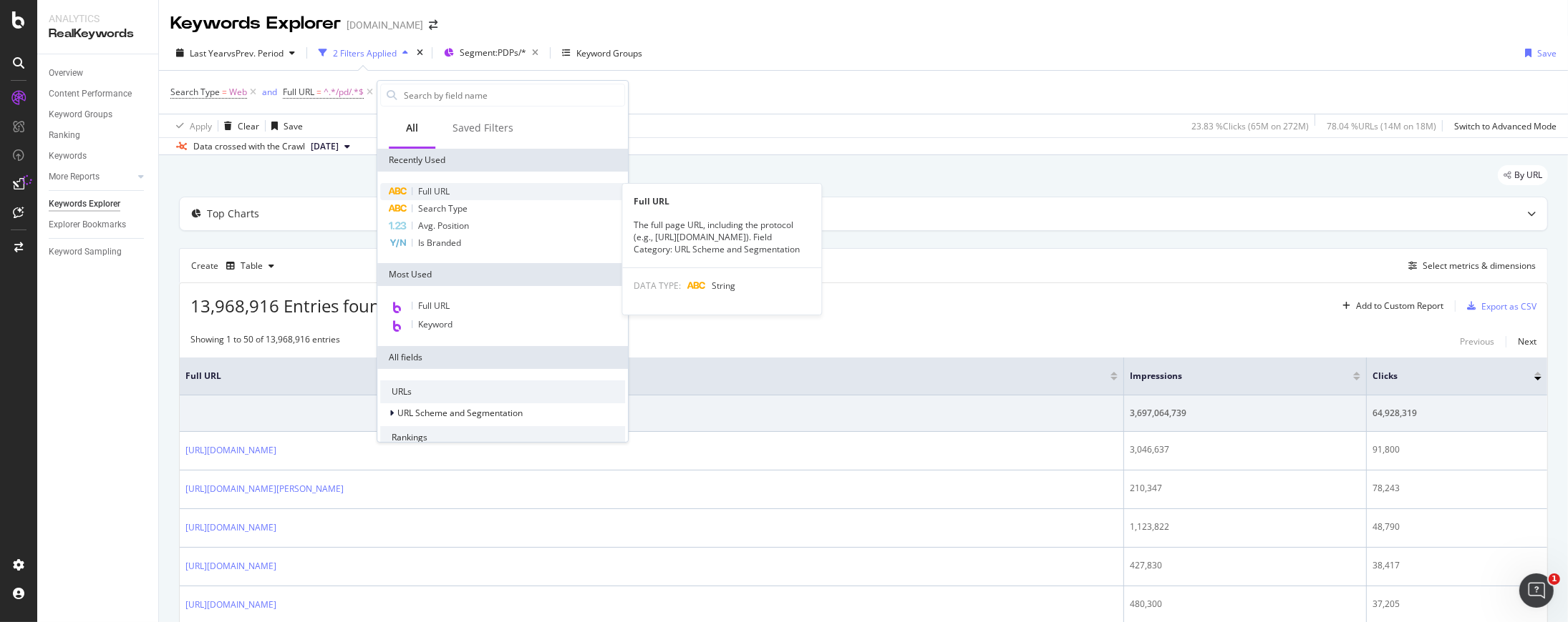
click at [441, 194] on span "Full URL" at bounding box center [434, 191] width 31 height 12
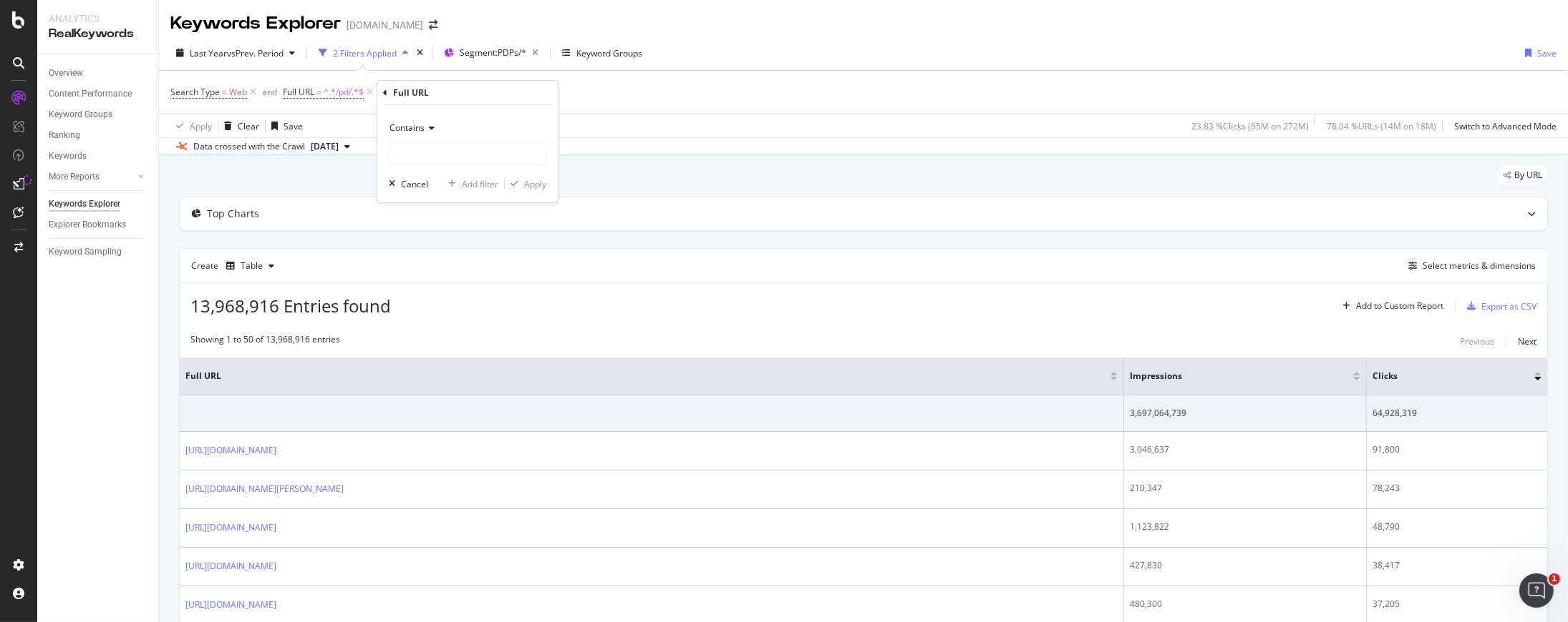
click at [422, 129] on span "Contains" at bounding box center [407, 128] width 35 height 12
click at [439, 300] on span "Matches regex" at bounding box center [425, 306] width 60 height 12
click at [477, 157] on input "text" at bounding box center [467, 153] width 156 height 23
paste input ".*\d$"
type input ".*\d$"
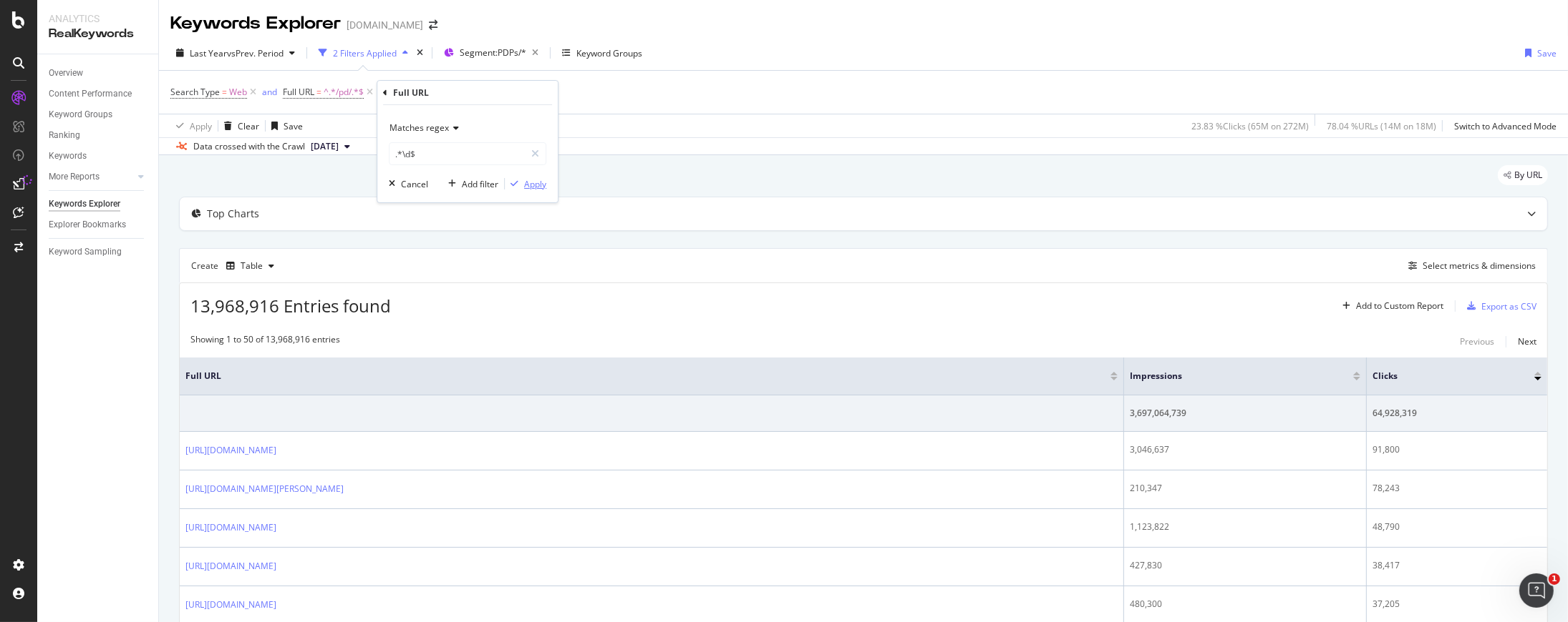
click at [524, 180] on div "Apply" at bounding box center [535, 184] width 23 height 12
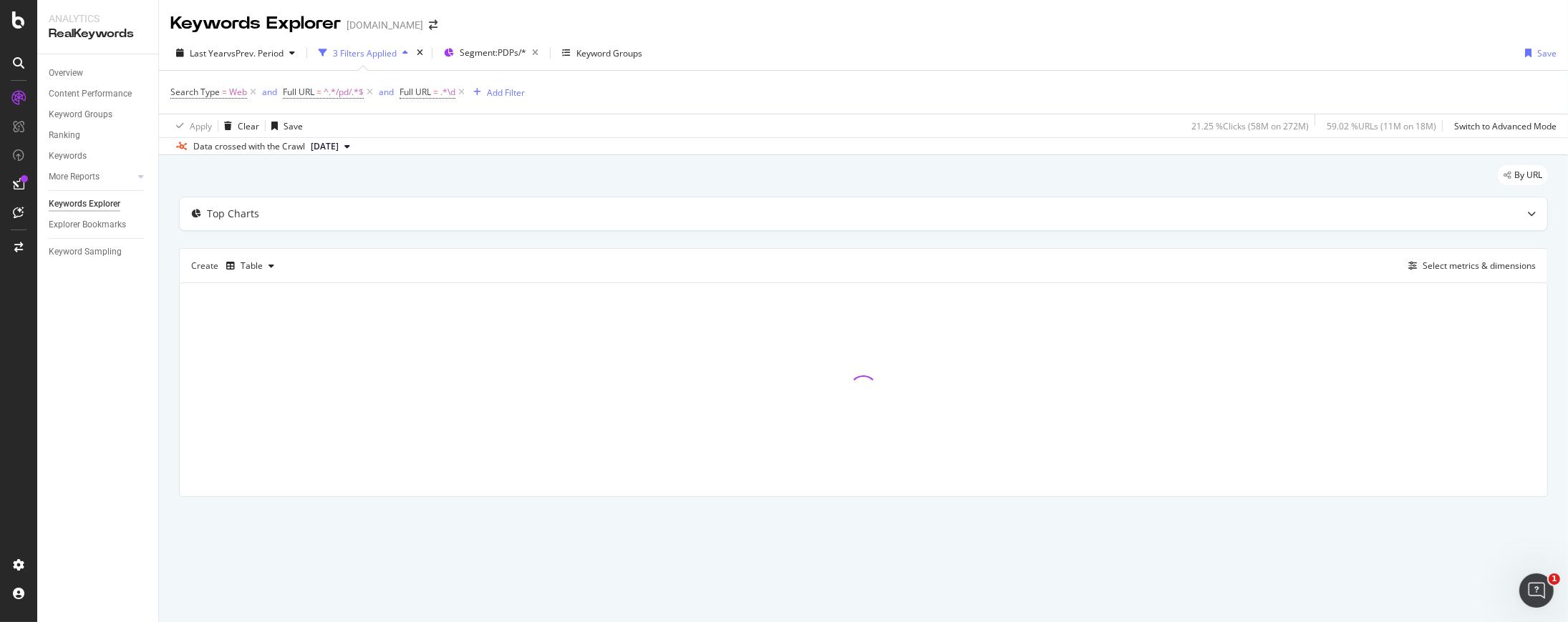
click at [768, 166] on div "By URL" at bounding box center [863, 181] width 1369 height 31
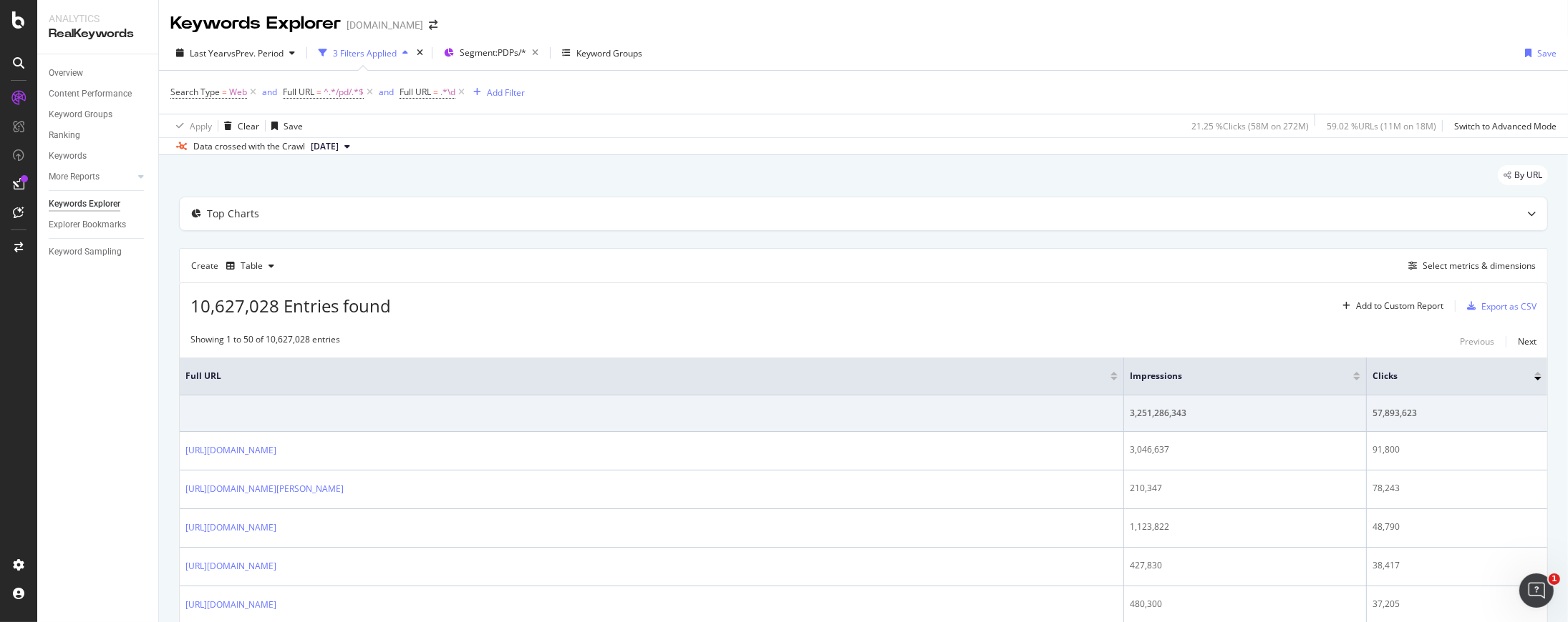
click at [670, 171] on div "By URL" at bounding box center [863, 181] width 1369 height 31
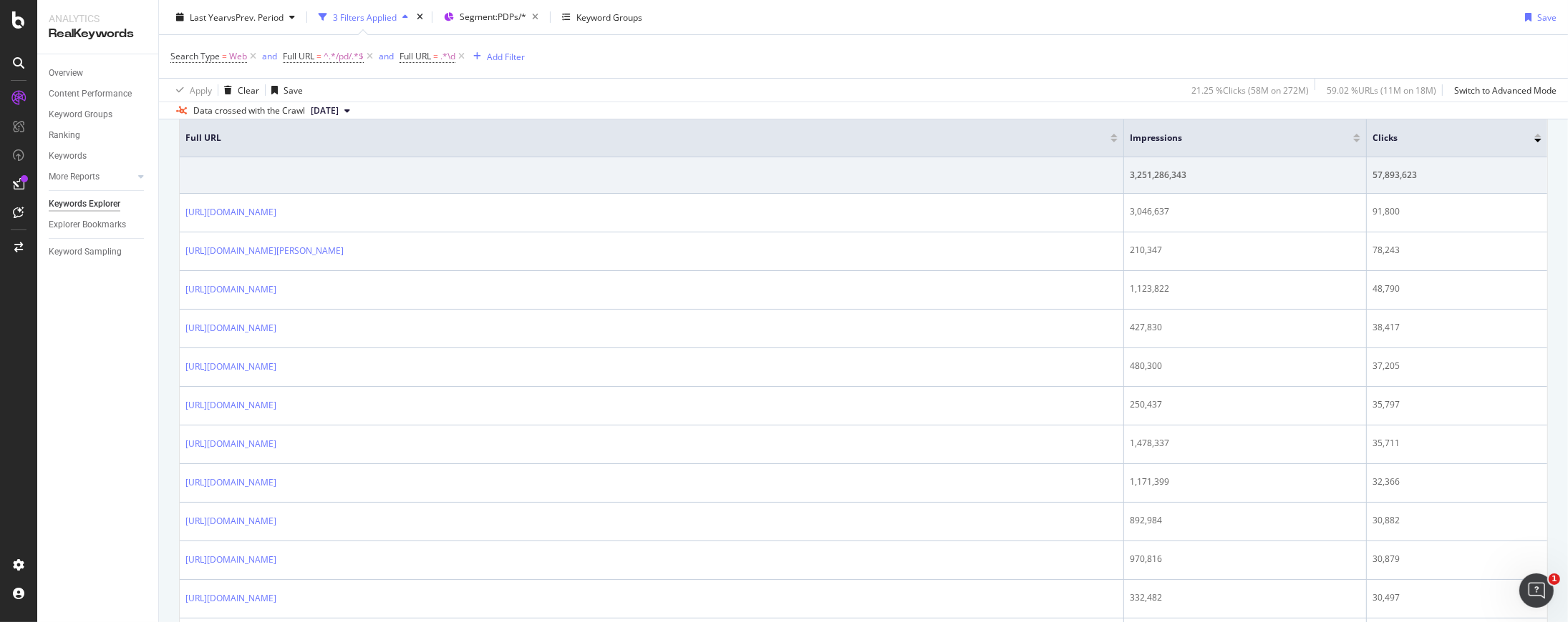
scroll to position [79, 0]
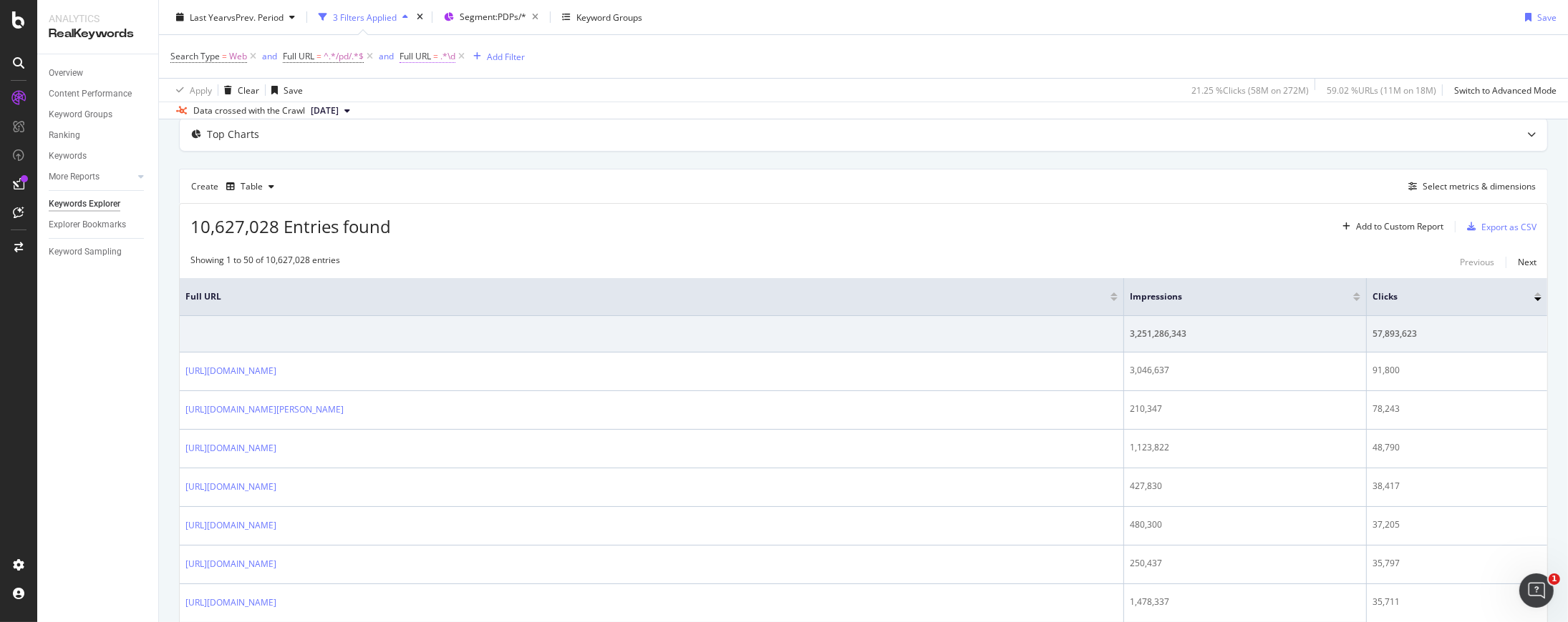
click at [452, 56] on span ".*\d" at bounding box center [447, 56] width 15 height 20
click at [469, 113] on input ".*\d$" at bounding box center [481, 115] width 135 height 23
paste input "{6,}"
type input ".*\d{6,}$"
click at [556, 145] on div "Apply" at bounding box center [559, 144] width 23 height 12
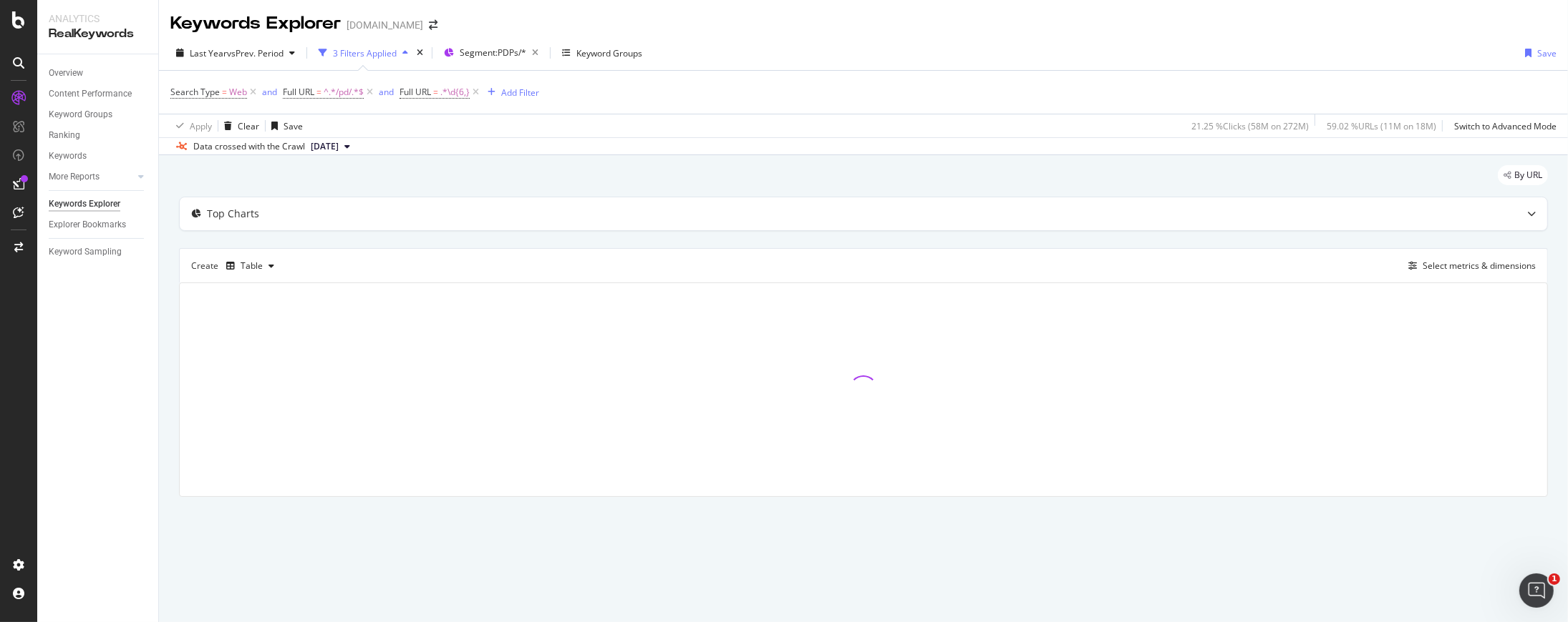
click at [797, 80] on div "Search Type = Web and Full URL = ^.*/pd/.*$ and Full URL = .*\d{6,} Add Filter" at bounding box center [863, 92] width 1385 height 43
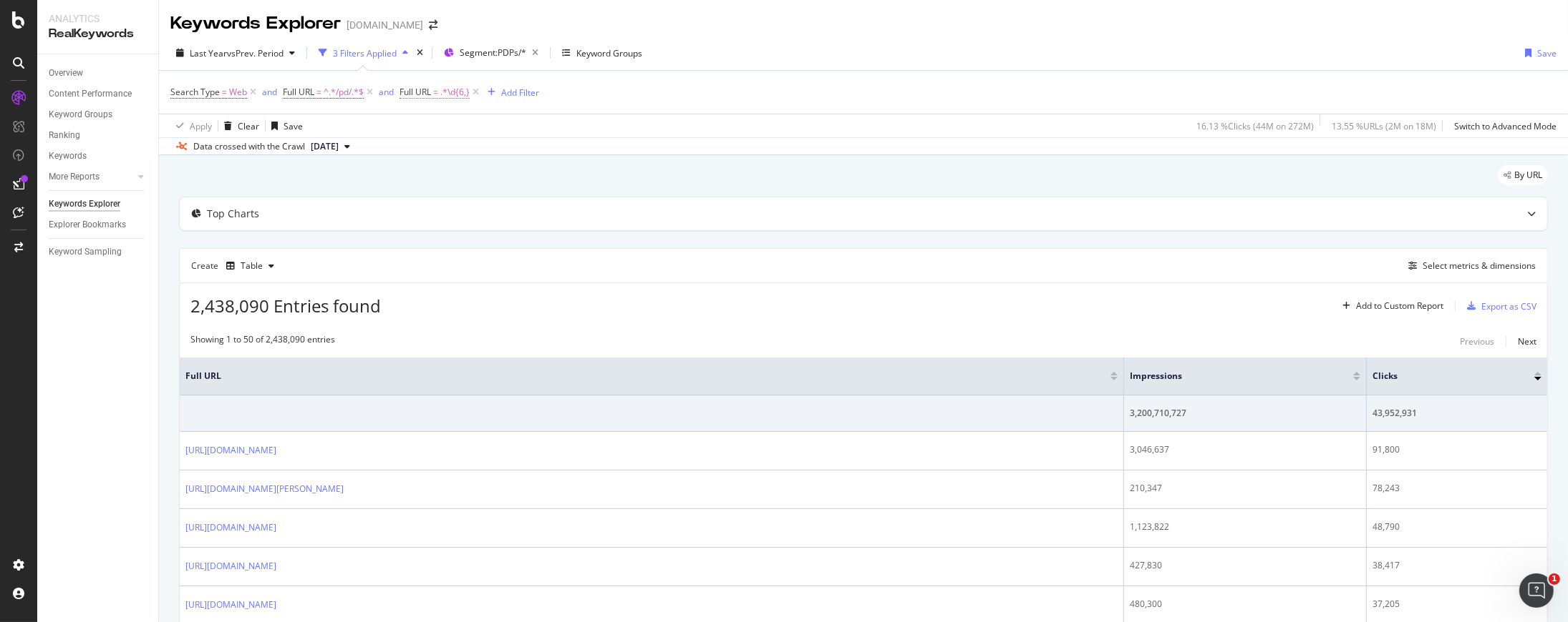
click at [459, 97] on span ".*\d{6,}" at bounding box center [455, 92] width 29 height 20
click at [445, 148] on input ".*\d{6,}$" at bounding box center [481, 151] width 135 height 23
click at [443, 150] on input ".*\d{6,}$" at bounding box center [481, 151] width 135 height 23
type input ".*\d{5,}$"
click at [550, 187] on div "Apply" at bounding box center [550, 181] width 41 height 13
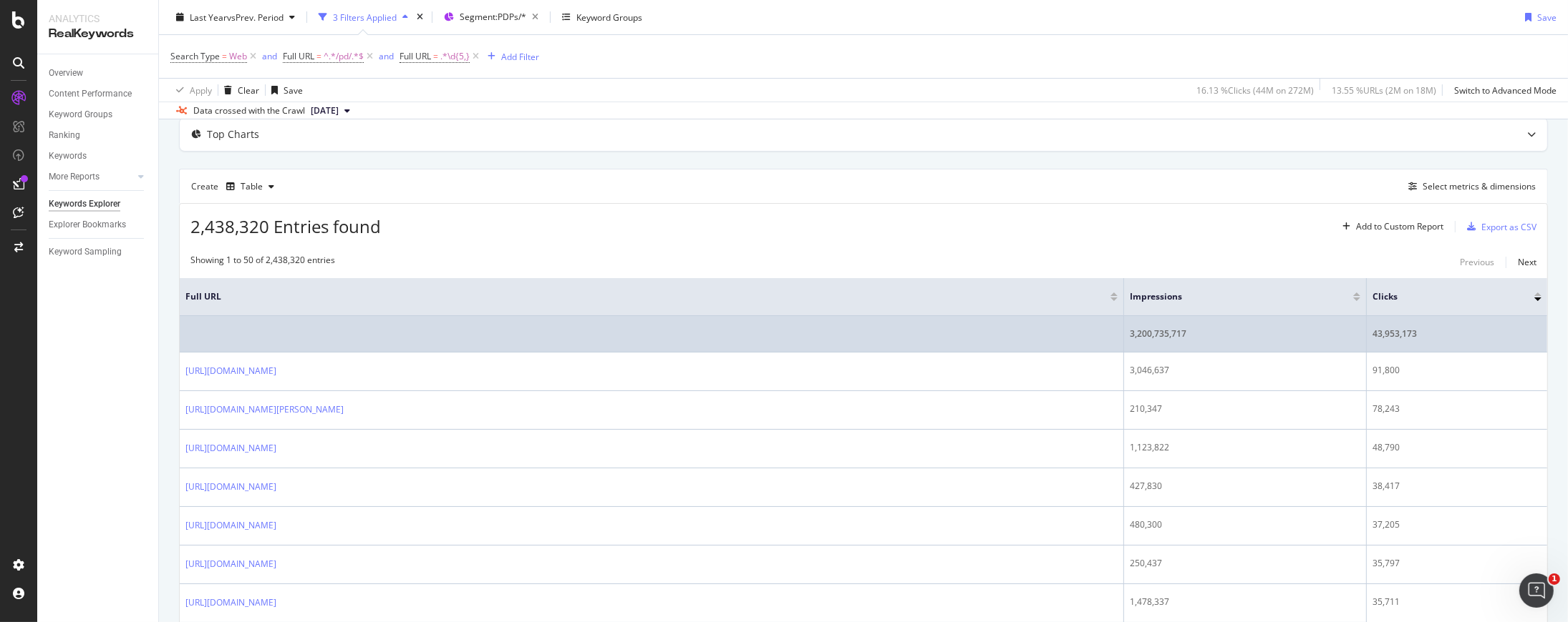
scroll to position [159, 0]
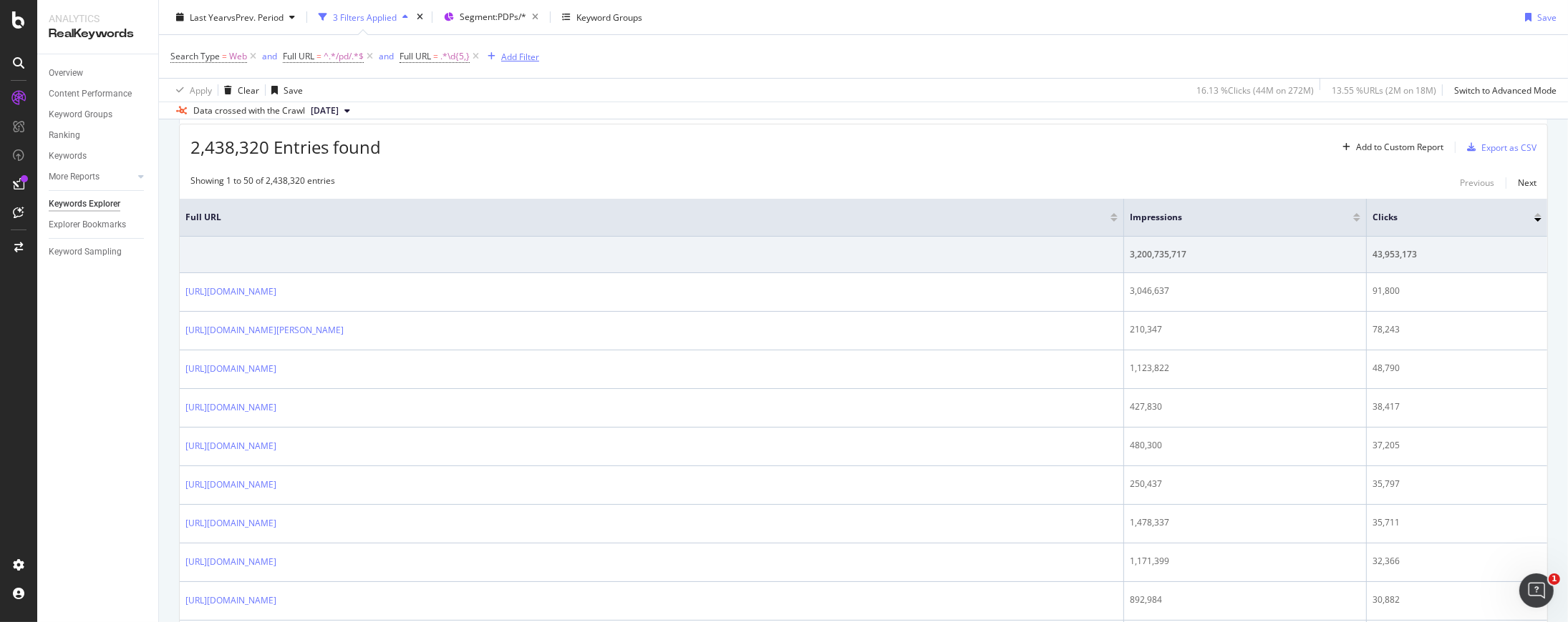
click at [524, 54] on div "Add Filter" at bounding box center [519, 56] width 38 height 12
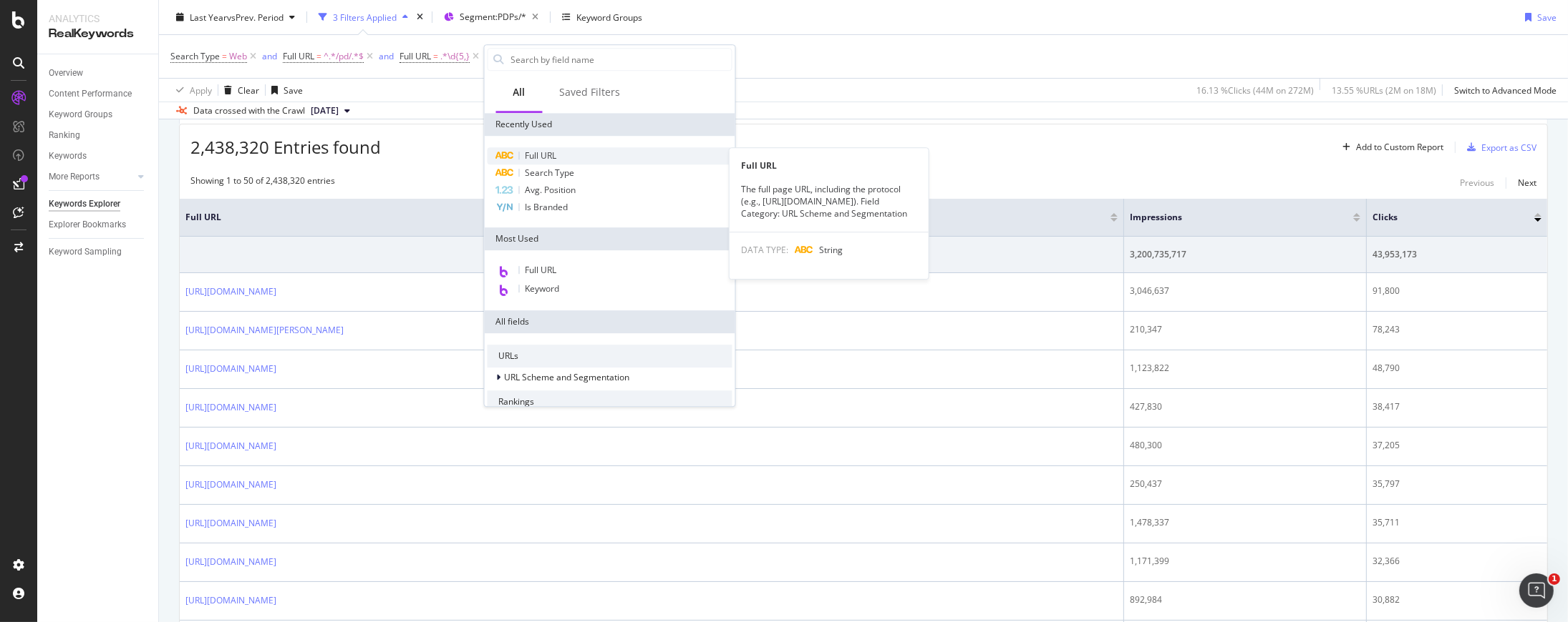
click at [555, 154] on span "Full URL" at bounding box center [541, 155] width 31 height 12
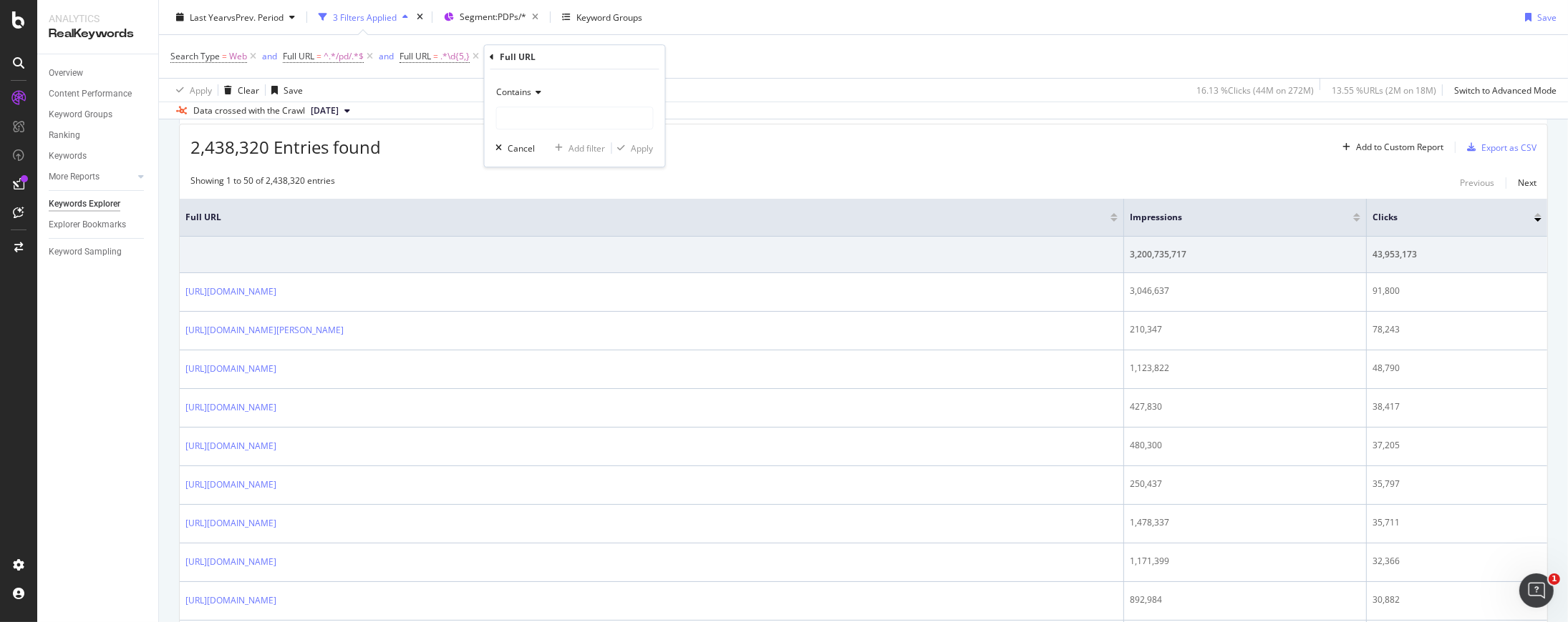
click at [525, 96] on span "Contains" at bounding box center [514, 91] width 35 height 12
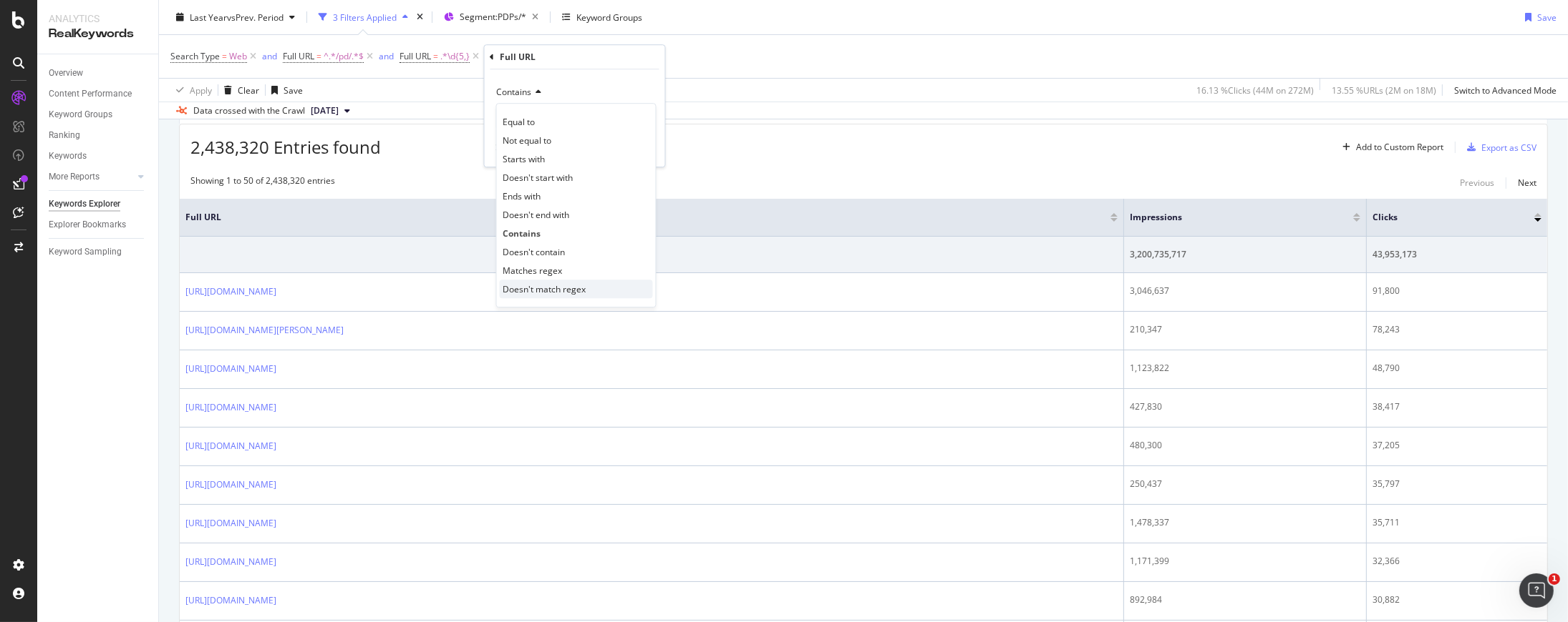
click at [569, 284] on span "Doesn't match regex" at bounding box center [545, 289] width 83 height 12
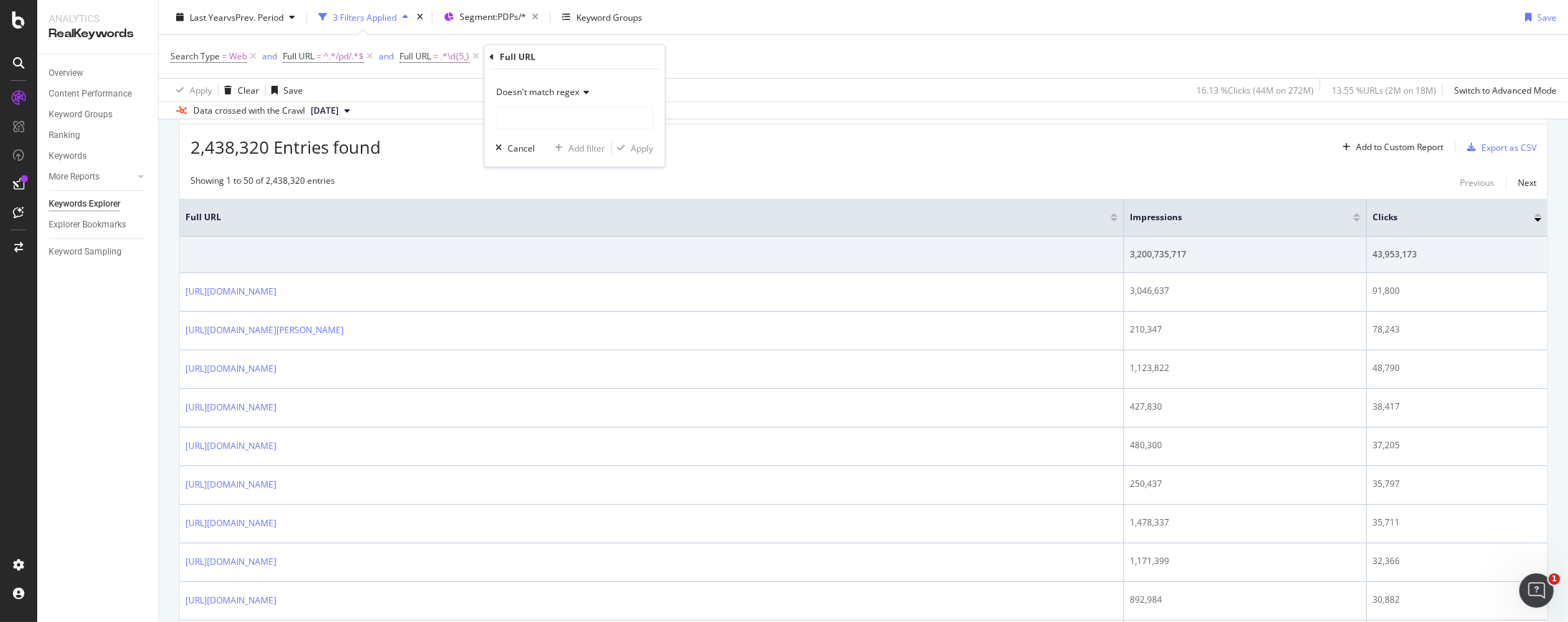
click at [567, 91] on span "Doesn't match regex" at bounding box center [538, 91] width 83 height 12
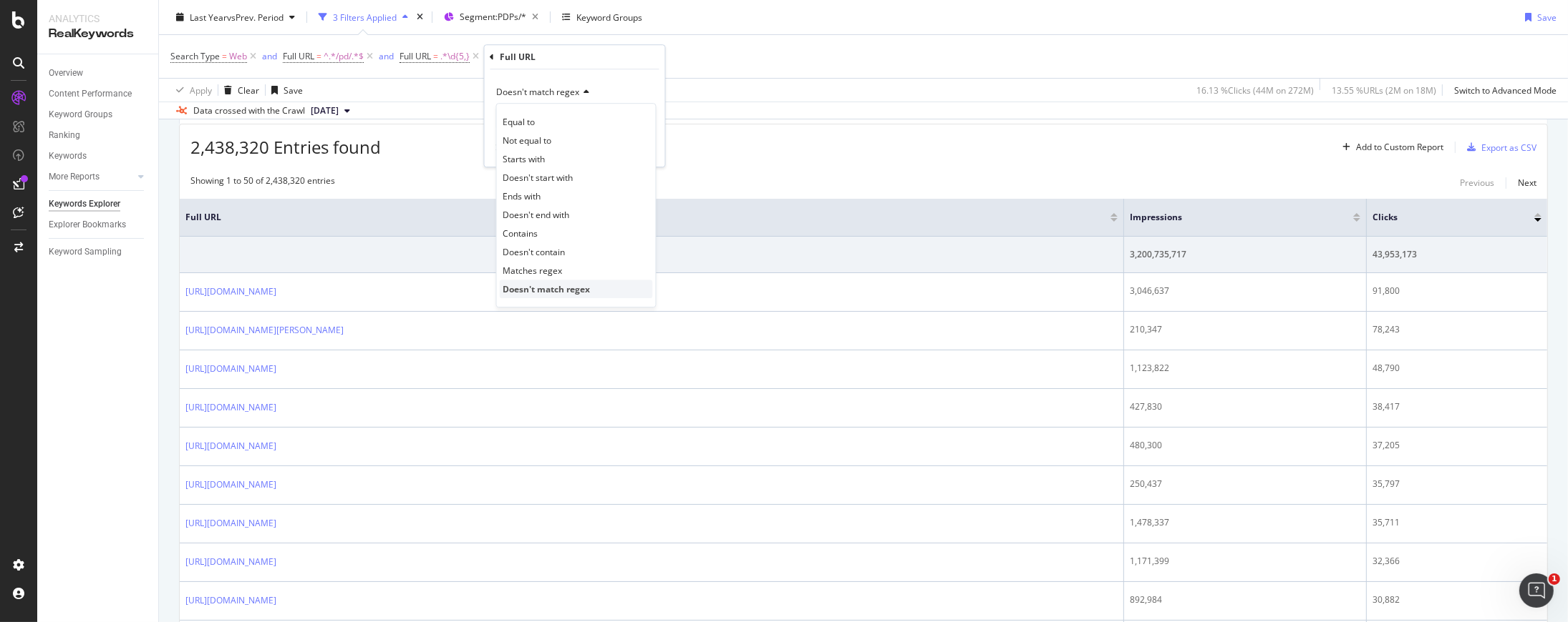
click at [572, 284] on span "Doesn't match regex" at bounding box center [547, 289] width 87 height 12
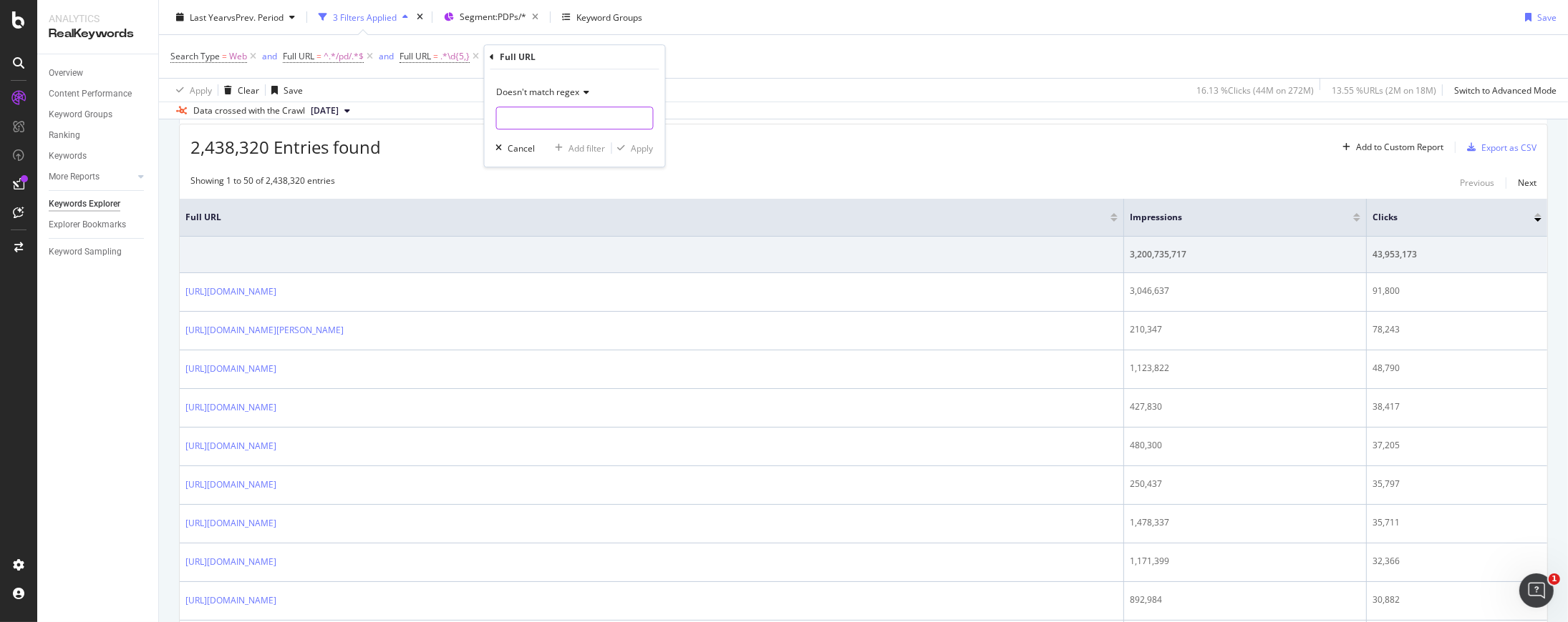
click at [605, 121] on input "text" at bounding box center [574, 118] width 156 height 23
paste input "^(?!.*\?).*$"
type input "^(?!.*\?).*$"
click at [632, 144] on div "Apply" at bounding box center [642, 148] width 23 height 12
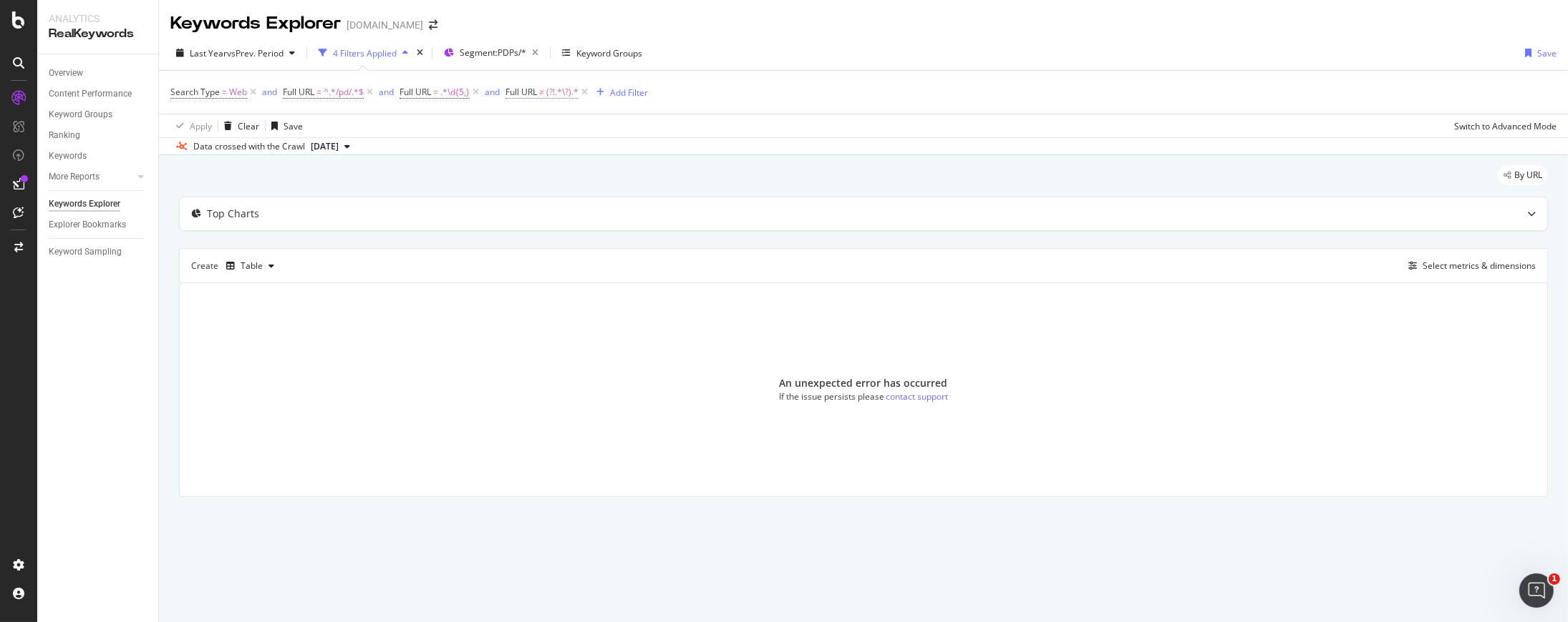
click at [558, 94] on span "(?!.*\?).*" at bounding box center [562, 92] width 32 height 20
click at [571, 152] on input "^(?!.*\?).*$" at bounding box center [588, 151] width 135 height 23
paste input "\?"
type input "\?"
click at [669, 181] on div "Apply" at bounding box center [666, 181] width 23 height 12
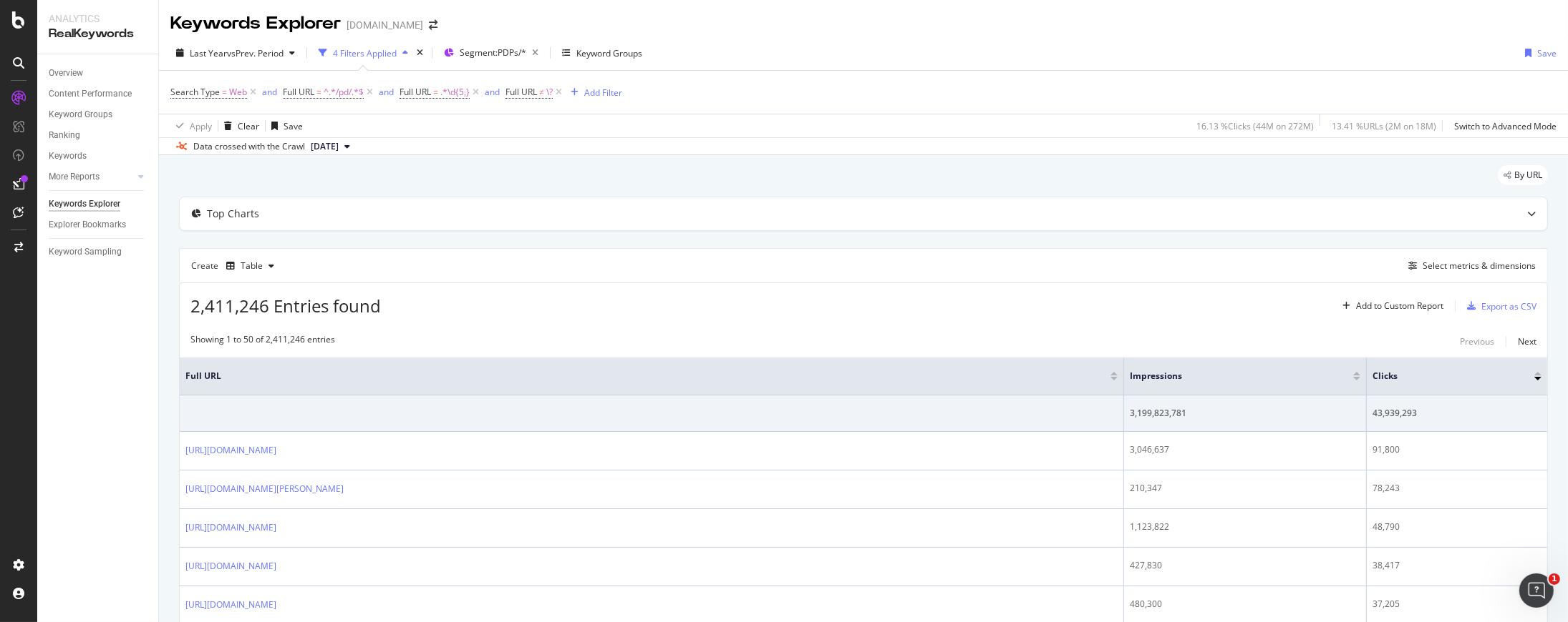
click at [781, 112] on div "Search Type = Web and Full URL = ^.*/pd/.*$ and Full URL = .*\d{5,} and Full UR…" at bounding box center [863, 92] width 1385 height 43
click at [539, 91] on span "Full URL ≠ \?" at bounding box center [529, 91] width 47 height 13
click at [573, 131] on div "Doesn't match regex" at bounding box center [598, 126] width 157 height 23
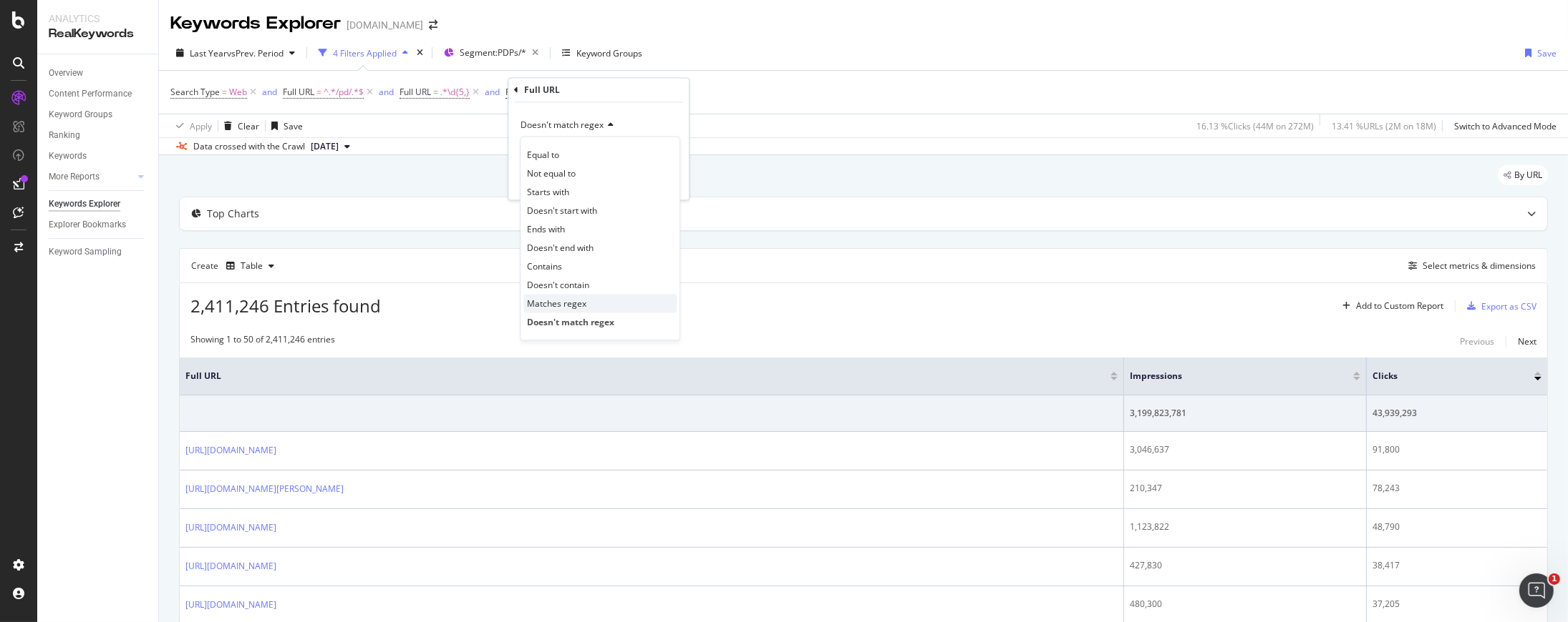
click at [580, 300] on span "Matches regex" at bounding box center [557, 303] width 60 height 12
click at [667, 181] on div "Apply" at bounding box center [666, 181] width 23 height 12
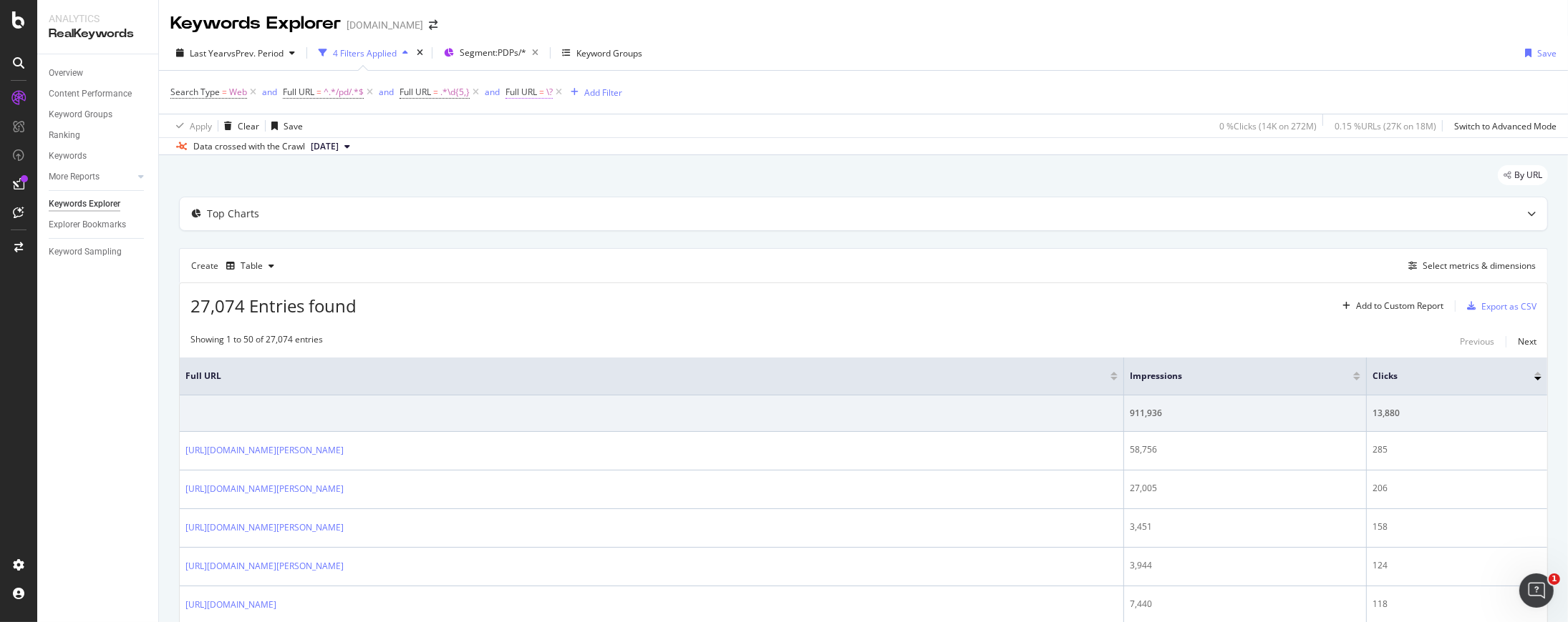
click at [544, 93] on span "=" at bounding box center [541, 91] width 5 height 12
click at [584, 147] on input "\?" at bounding box center [588, 151] width 135 height 23
click at [805, 126] on div "Apply Clear Save 0 % Clicks ( 14K on 272M ) 0.15 % URLs ( 27K on 18M ) Switch t…" at bounding box center [863, 126] width 1409 height 24
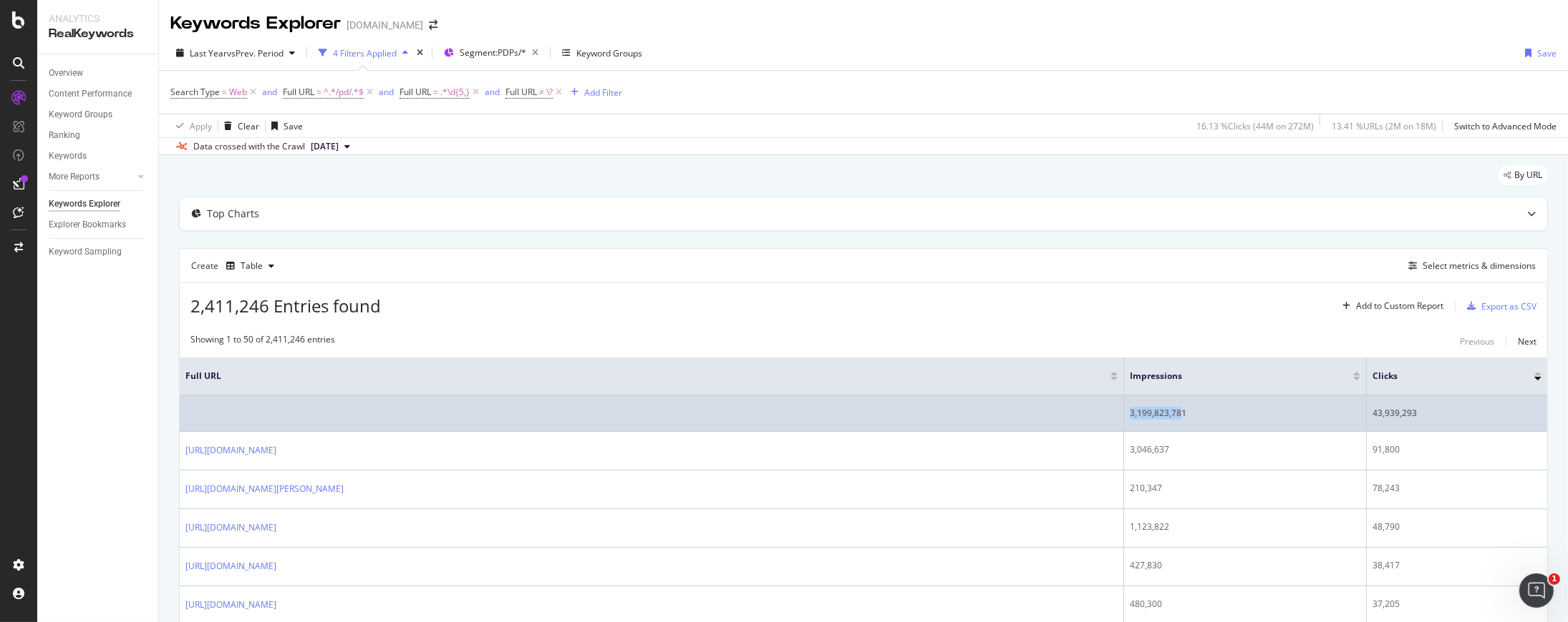
drag, startPoint x: 1182, startPoint y: 416, endPoint x: 1130, endPoint y: 418, distance: 52.0
click at [1130, 418] on div "3,199,823,781" at bounding box center [1244, 413] width 231 height 13
drag, startPoint x: 1131, startPoint y: 414, endPoint x: 1190, endPoint y: 416, distance: 59.0
click at [1190, 416] on div "3,199,823,781" at bounding box center [1244, 413] width 231 height 13
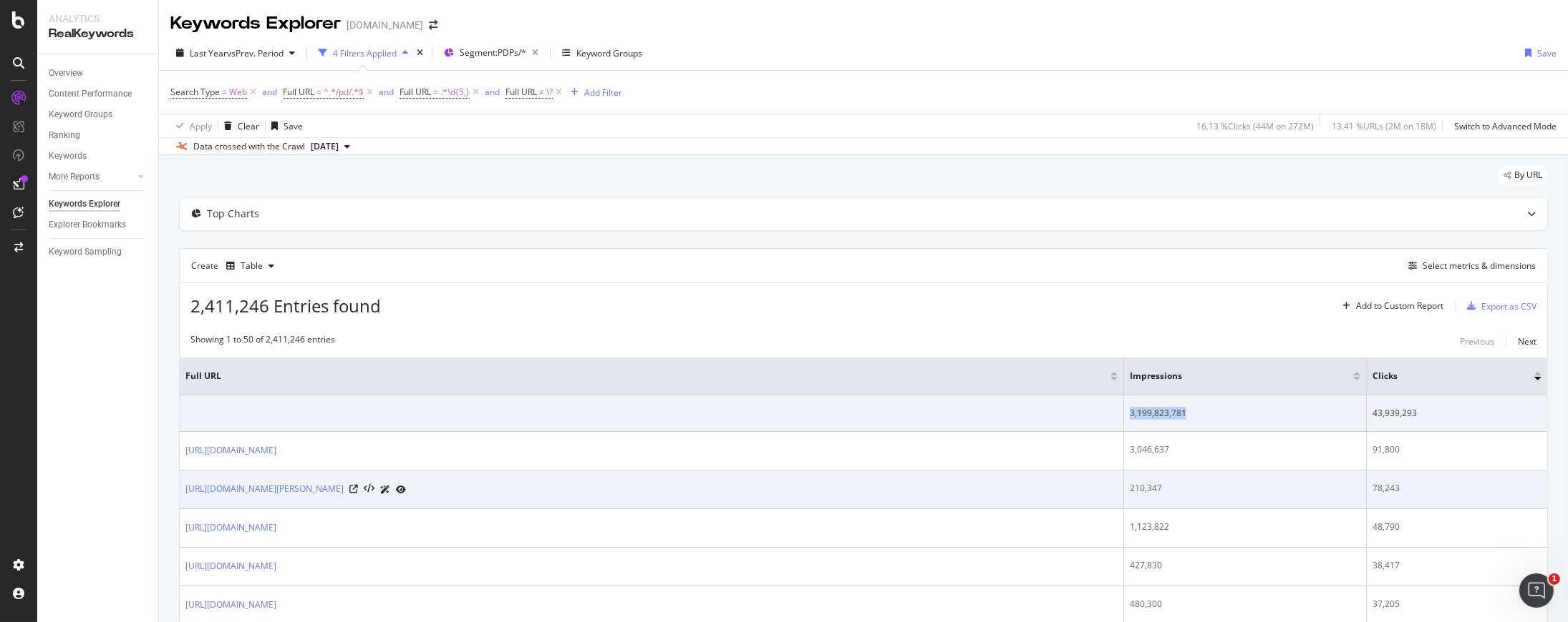
copy div "3,199,823,781"
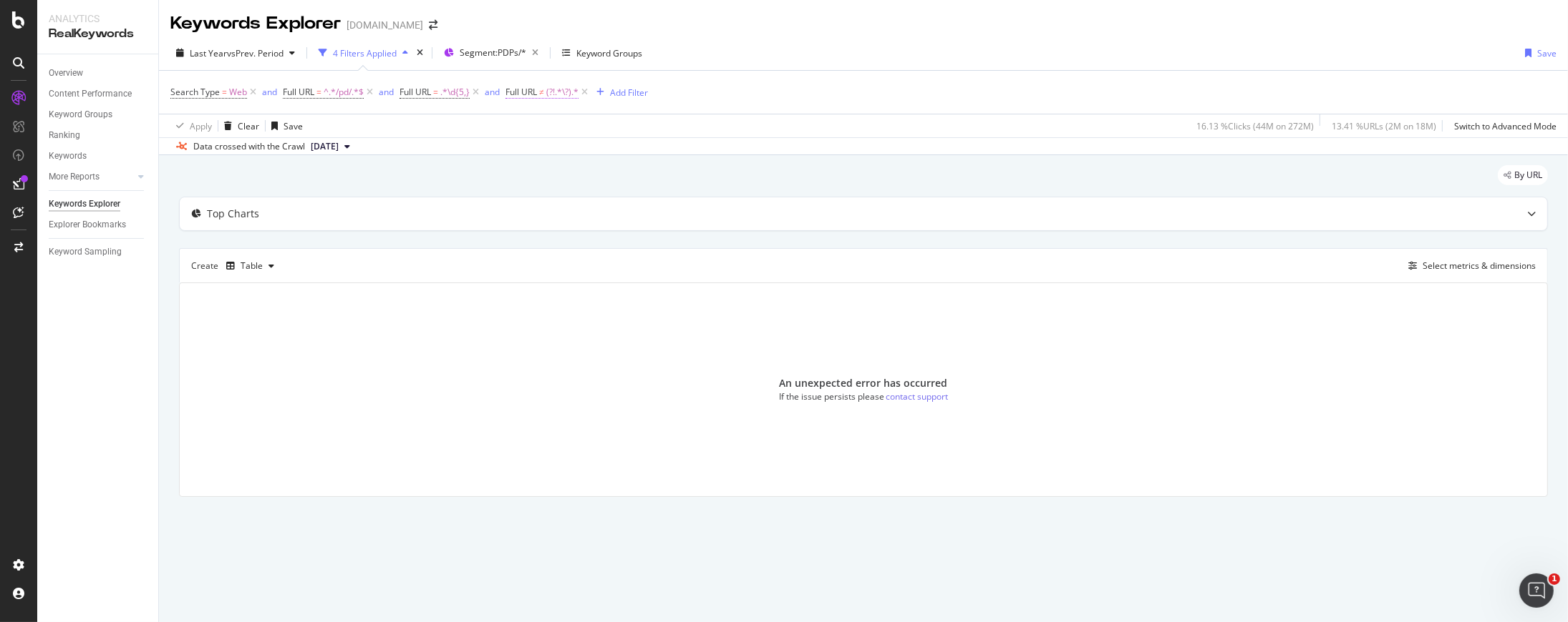
click at [532, 86] on span "Full URL" at bounding box center [521, 91] width 31 height 12
drag, startPoint x: 580, startPoint y: 151, endPoint x: 665, endPoint y: 141, distance: 85.6
click at [581, 151] on input "^(?!.*\?).*$" at bounding box center [588, 151] width 135 height 23
type input "\?"
click at [564, 120] on span "Doesn't match regex" at bounding box center [562, 126] width 83 height 12
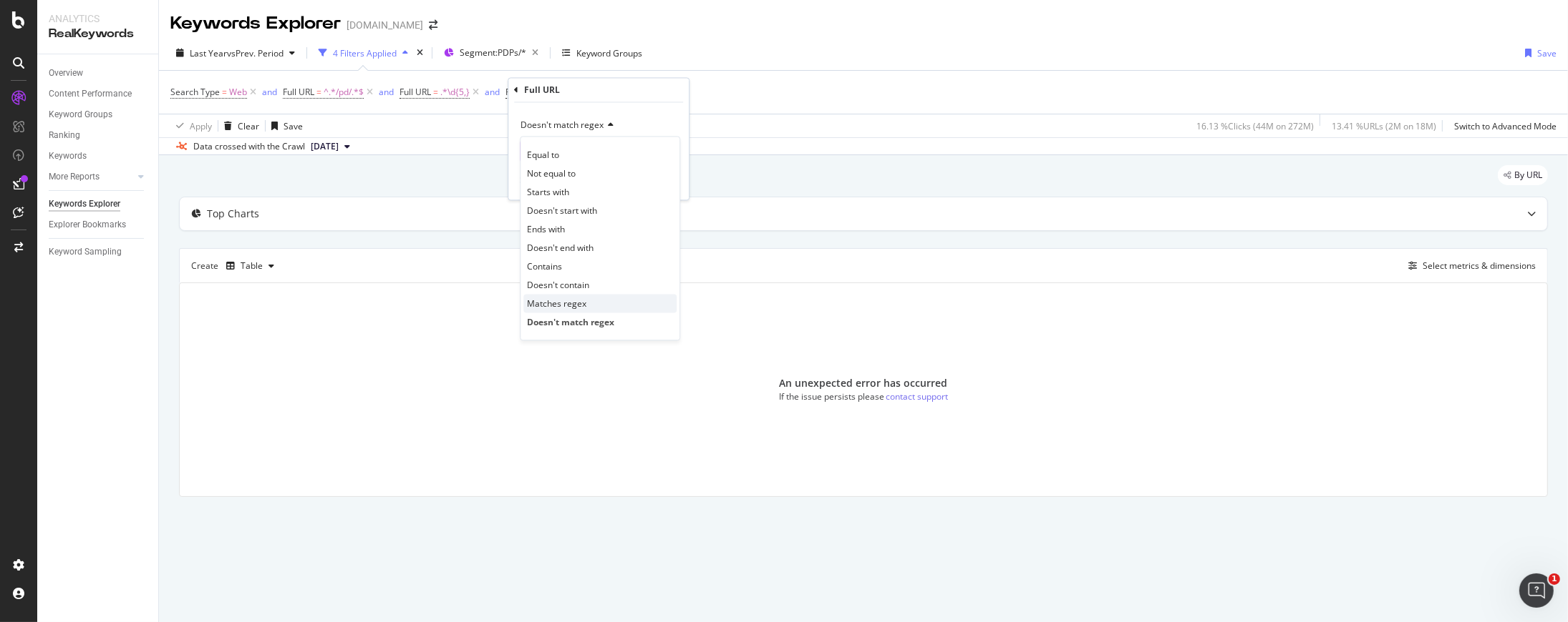
click at [593, 306] on div "Matches regex" at bounding box center [600, 303] width 153 height 19
drag, startPoint x: 727, startPoint y: 96, endPoint x: 682, endPoint y: 87, distance: 45.9
click at [726, 95] on div "Search Type = Web and Full URL = ^.*/pd/.*$ and Full URL = .*\d{5,} and Full UR…" at bounding box center [863, 92] width 1385 height 43
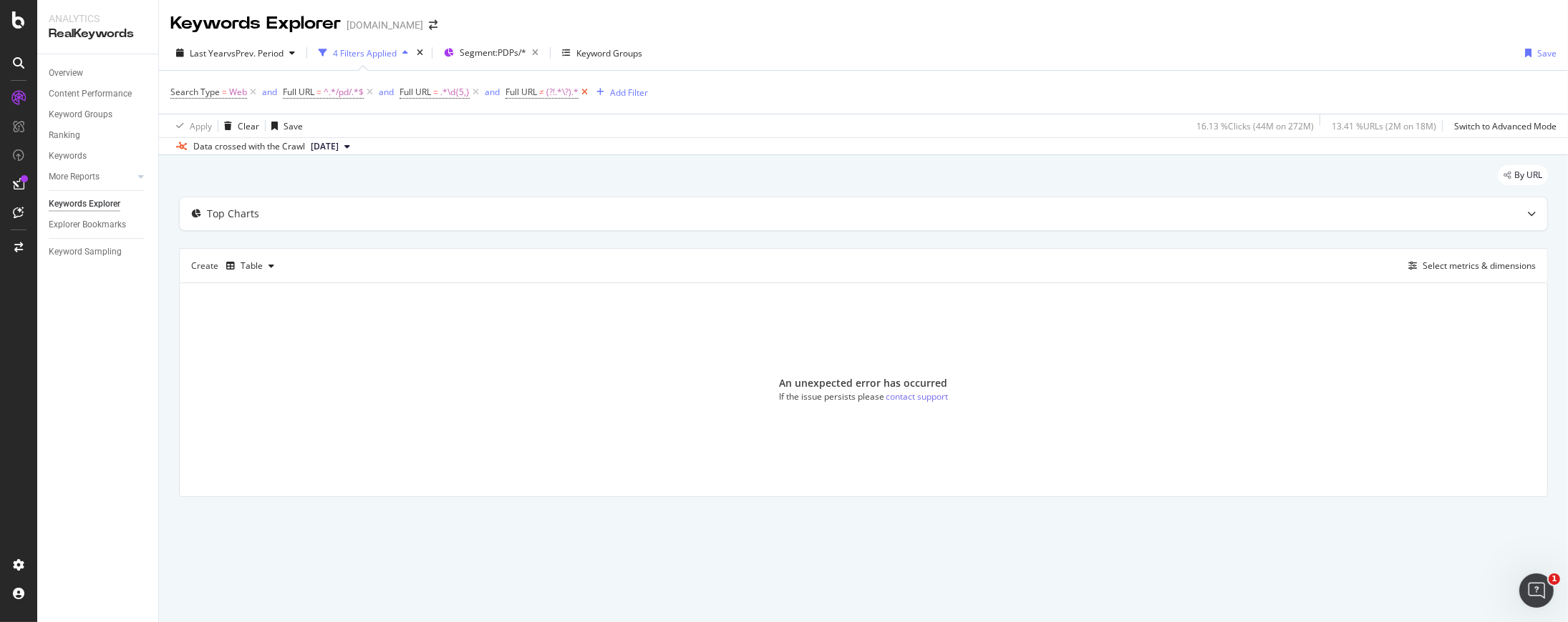
click at [587, 89] on icon at bounding box center [584, 92] width 12 height 15
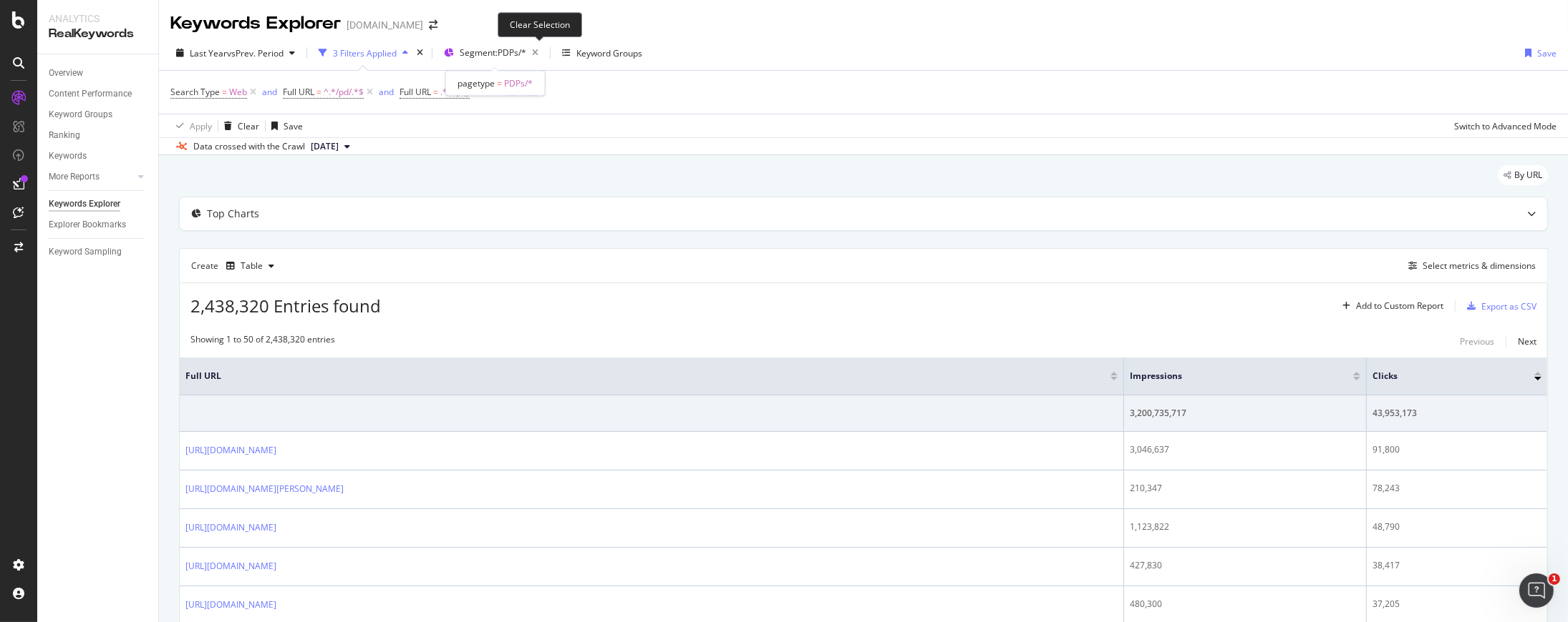
drag, startPoint x: 538, startPoint y: 49, endPoint x: 559, endPoint y: 78, distance: 35.8
click at [538, 49] on icon "button" at bounding box center [535, 53] width 18 height 20
click at [860, 35] on div "Last Year vs Prev. Period 3 Filters Applied Segments Keyword Groups Save Search…" at bounding box center [863, 95] width 1409 height 120
drag, startPoint x: 268, startPoint y: 307, endPoint x: 189, endPoint y: 303, distance: 79.1
click at [189, 303] on div "2,445,694 Entries found Add to Custom Report Export as CSV" at bounding box center [863, 301] width 1367 height 35
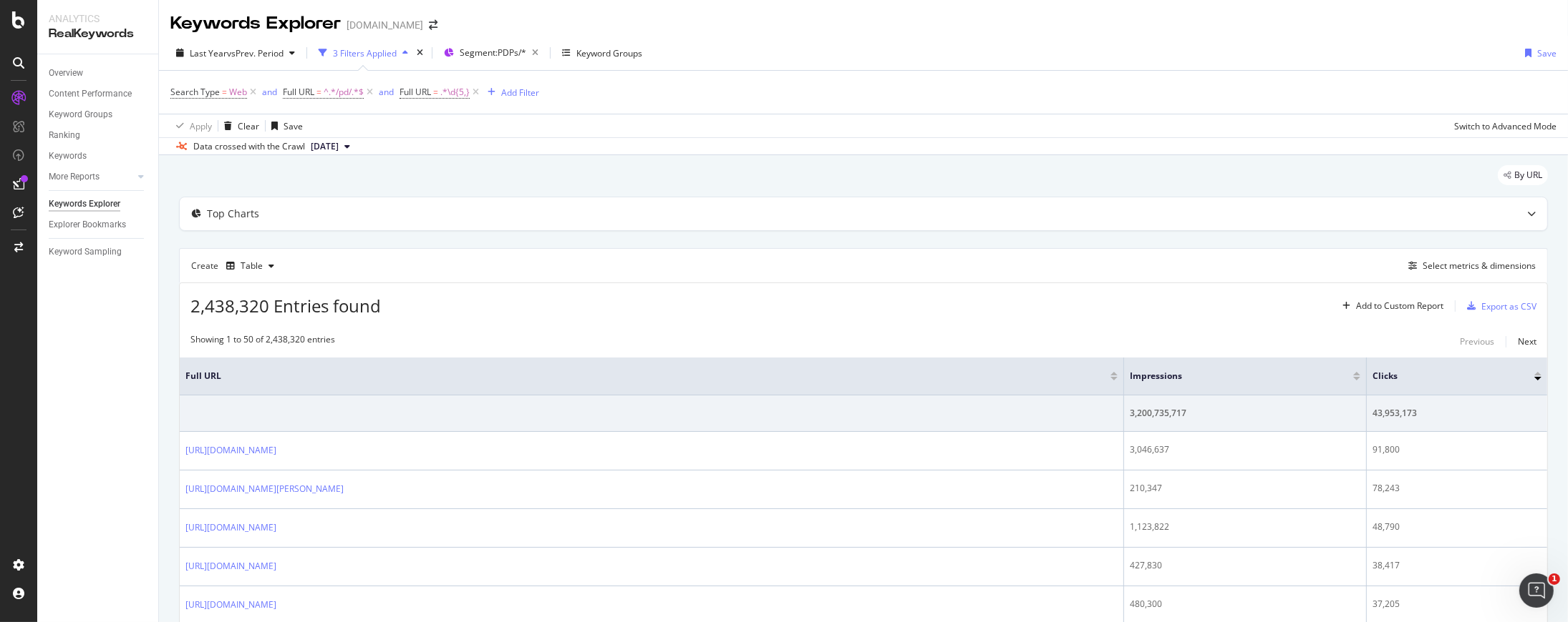
click at [200, 285] on div "2,438,320 Entries found Add to Custom Report Export as CSV" at bounding box center [863, 301] width 1367 height 35
drag, startPoint x: 211, startPoint y: 306, endPoint x: 264, endPoint y: 300, distance: 53.3
click at [264, 300] on div "2,438,320 Entries found Add to Custom Report Export as CSV" at bounding box center [863, 301] width 1367 height 35
copy span "2,438,320"
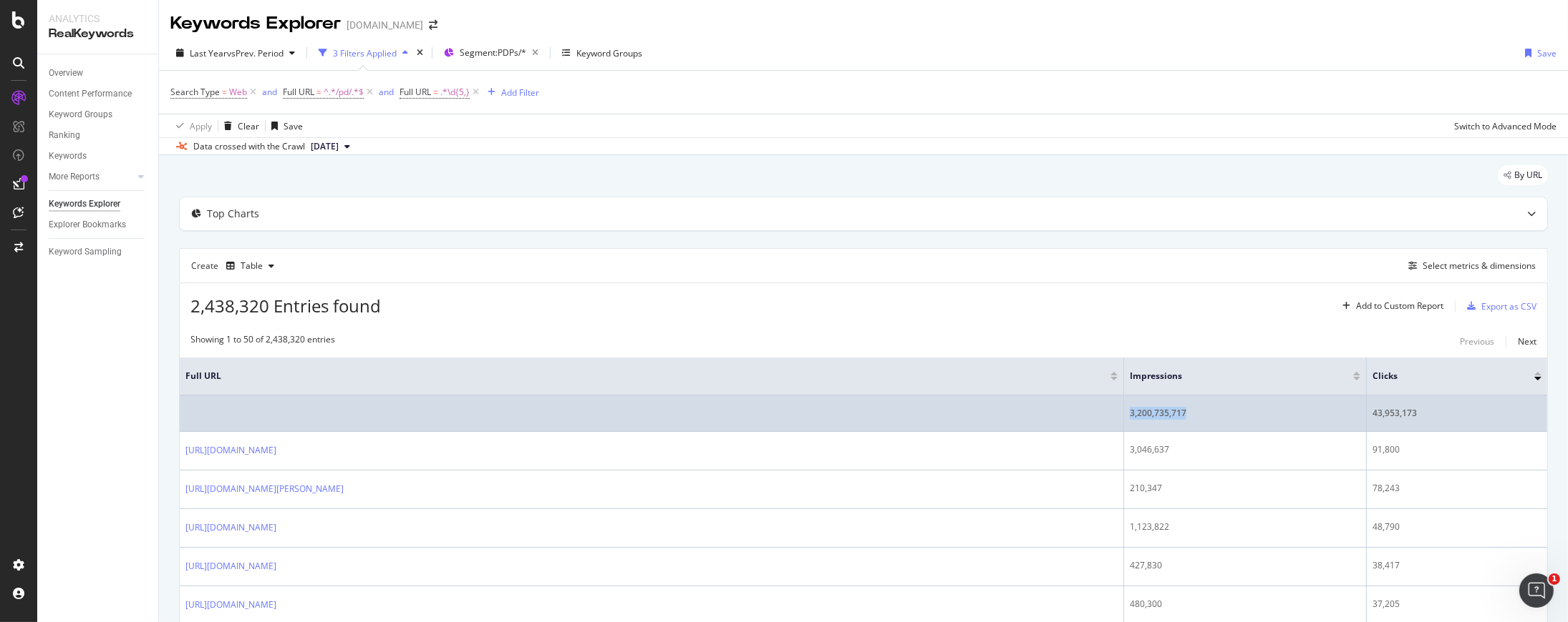
drag, startPoint x: 1183, startPoint y: 412, endPoint x: 1128, endPoint y: 412, distance: 55.0
click at [1128, 412] on td "3,200,735,717" at bounding box center [1245, 413] width 243 height 36
copy div "3,200,735,717"
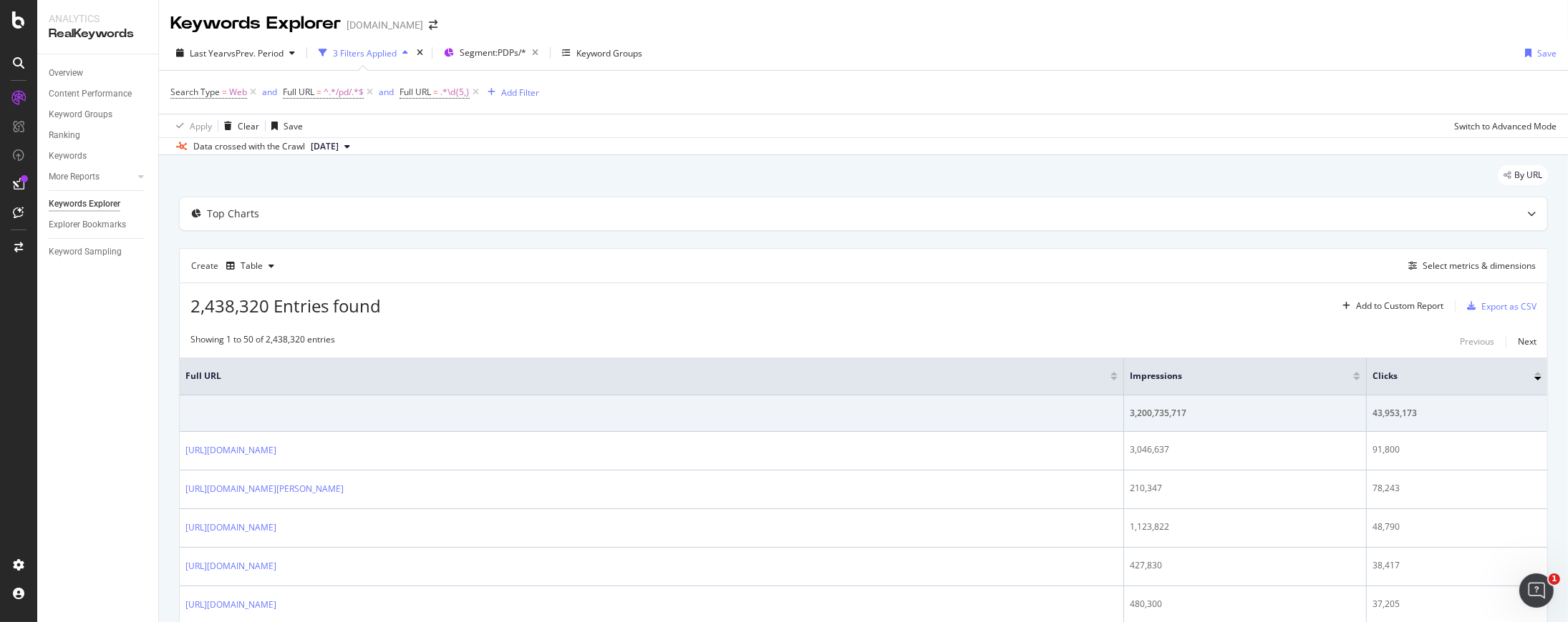
drag, startPoint x: 740, startPoint y: 186, endPoint x: 743, endPoint y: 171, distance: 15.3
click at [740, 184] on div "By URL" at bounding box center [863, 181] width 1369 height 31
drag, startPoint x: 747, startPoint y: 181, endPoint x: 812, endPoint y: 183, distance: 65.0
click at [746, 181] on div "By URL" at bounding box center [863, 181] width 1369 height 31
click at [414, 86] on span "https?:\/\/(?:www\.)?[^\/]+\/.*\/\d+" at bounding box center [389, 92] width 130 height 20
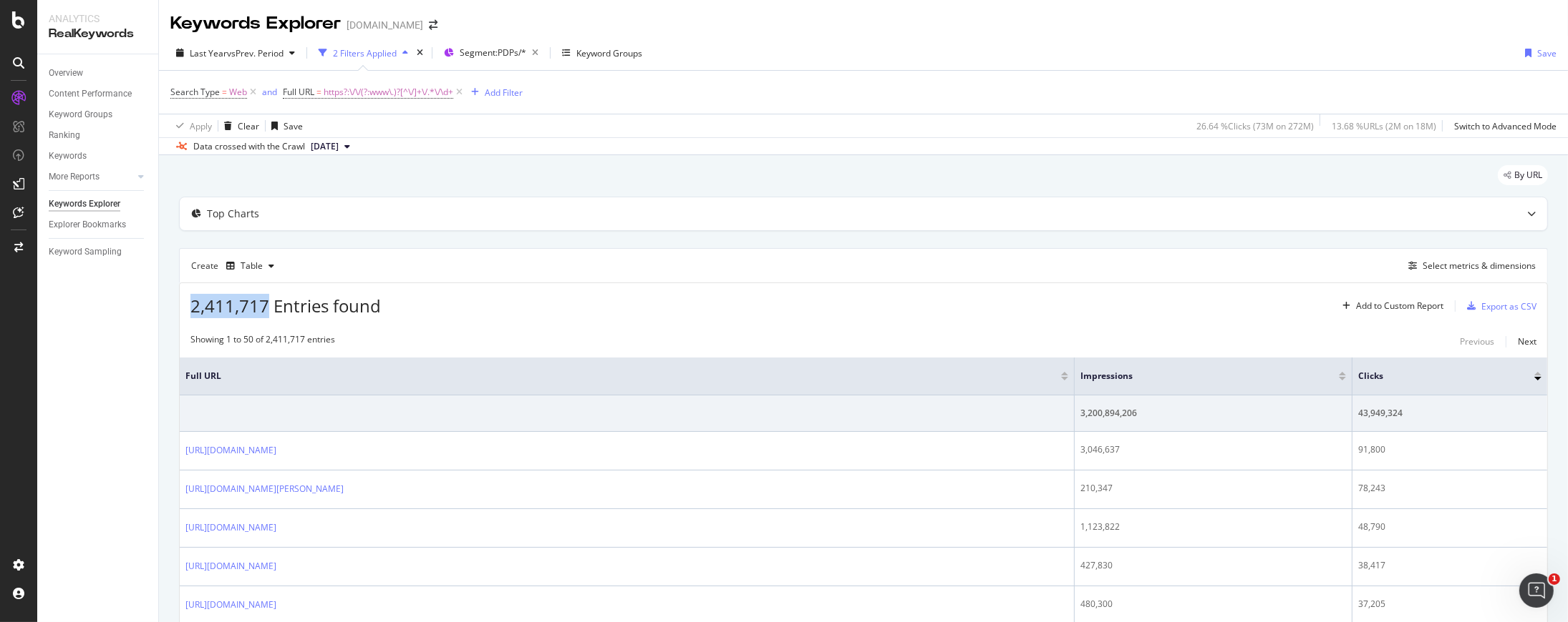
drag, startPoint x: 189, startPoint y: 306, endPoint x: 290, endPoint y: 302, distance: 101.1
click at [268, 300] on span "2,411,717 Entries found" at bounding box center [286, 306] width 190 height 24
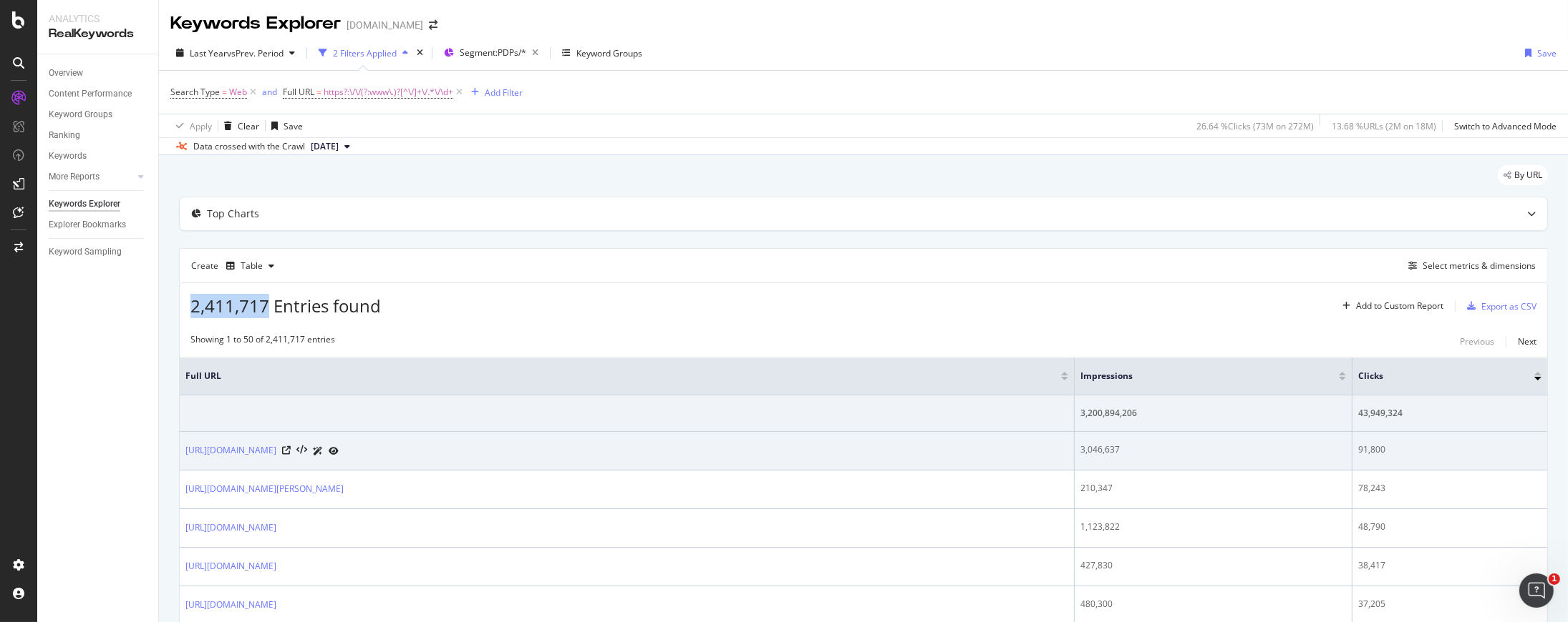
copy span "2,411,717"
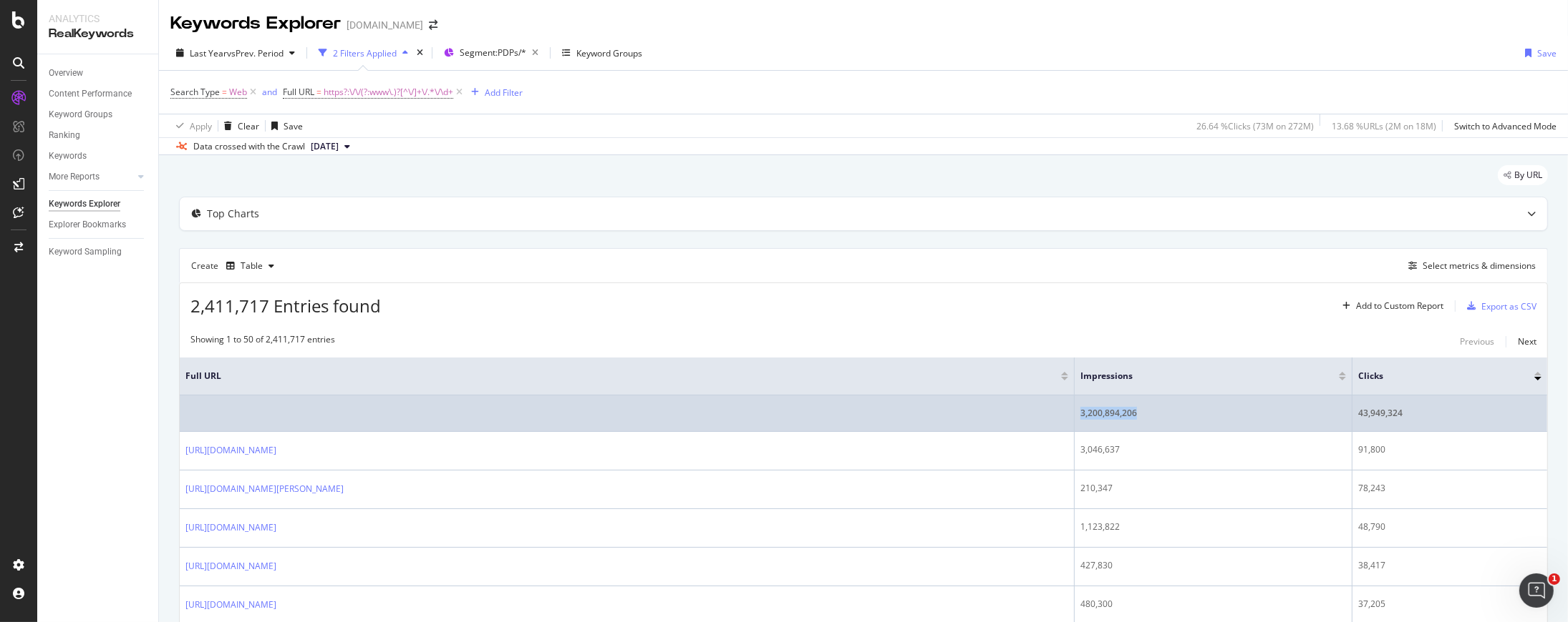
drag, startPoint x: 1162, startPoint y: 412, endPoint x: 1128, endPoint y: 415, distance: 34.1
click at [1128, 415] on div "3,200,894,206" at bounding box center [1213, 413] width 265 height 13
copy div "3,200,894,206"
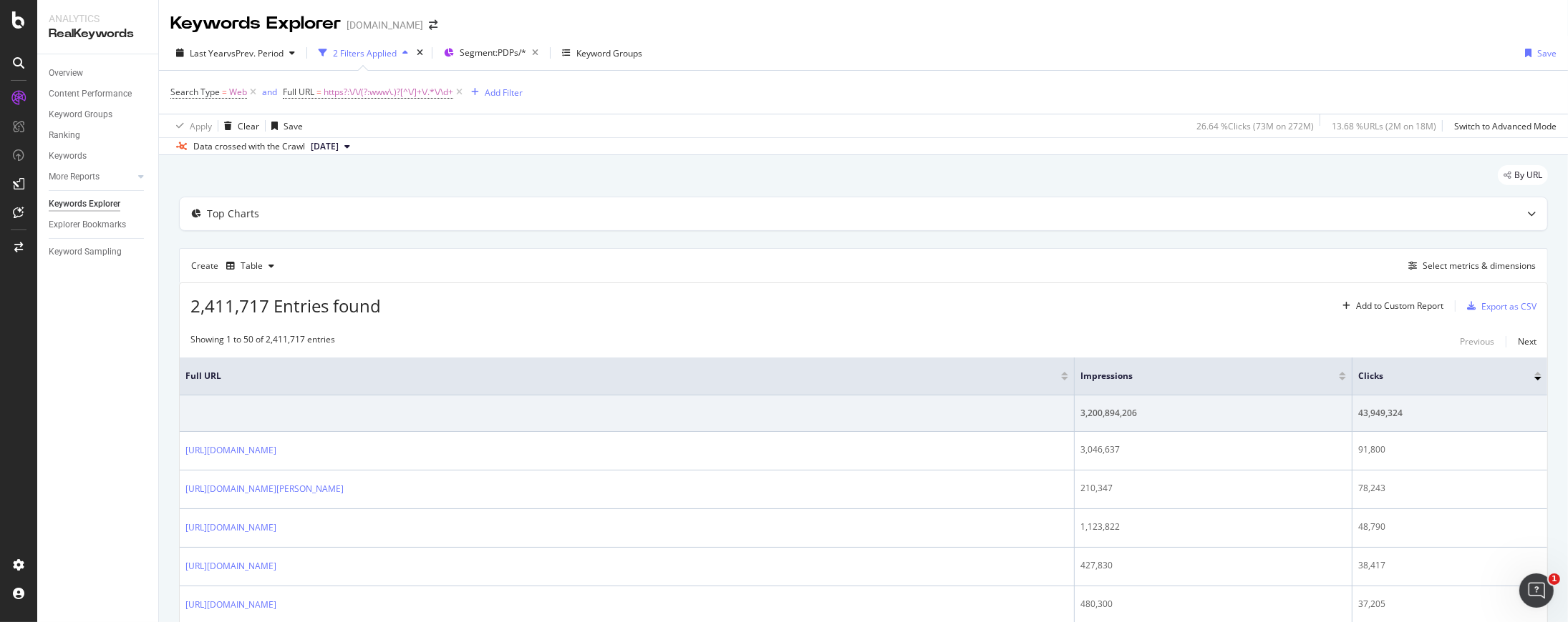
drag, startPoint x: 573, startPoint y: 179, endPoint x: 559, endPoint y: 168, distance: 17.8
click at [573, 179] on div "By URL" at bounding box center [863, 181] width 1369 height 31
click at [755, 100] on div "Search Type = Web and Full URL = ^.*/pd/.*$ and Full URL = .*\d{5,} Add Filter" at bounding box center [863, 92] width 1385 height 43
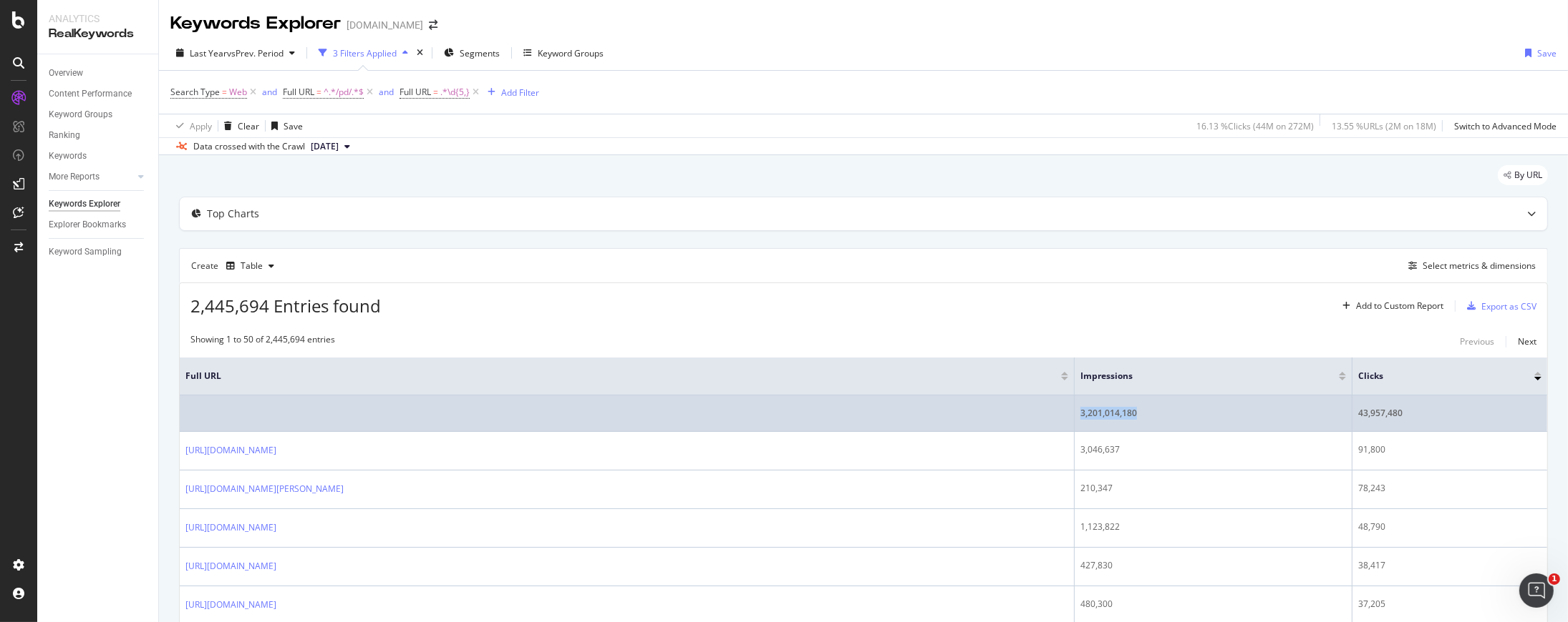
drag, startPoint x: 1194, startPoint y: 418, endPoint x: 1124, endPoint y: 416, distance: 70.0
click at [1124, 416] on td "3,201,014,180" at bounding box center [1213, 413] width 278 height 36
copy div "3,201,014,180"
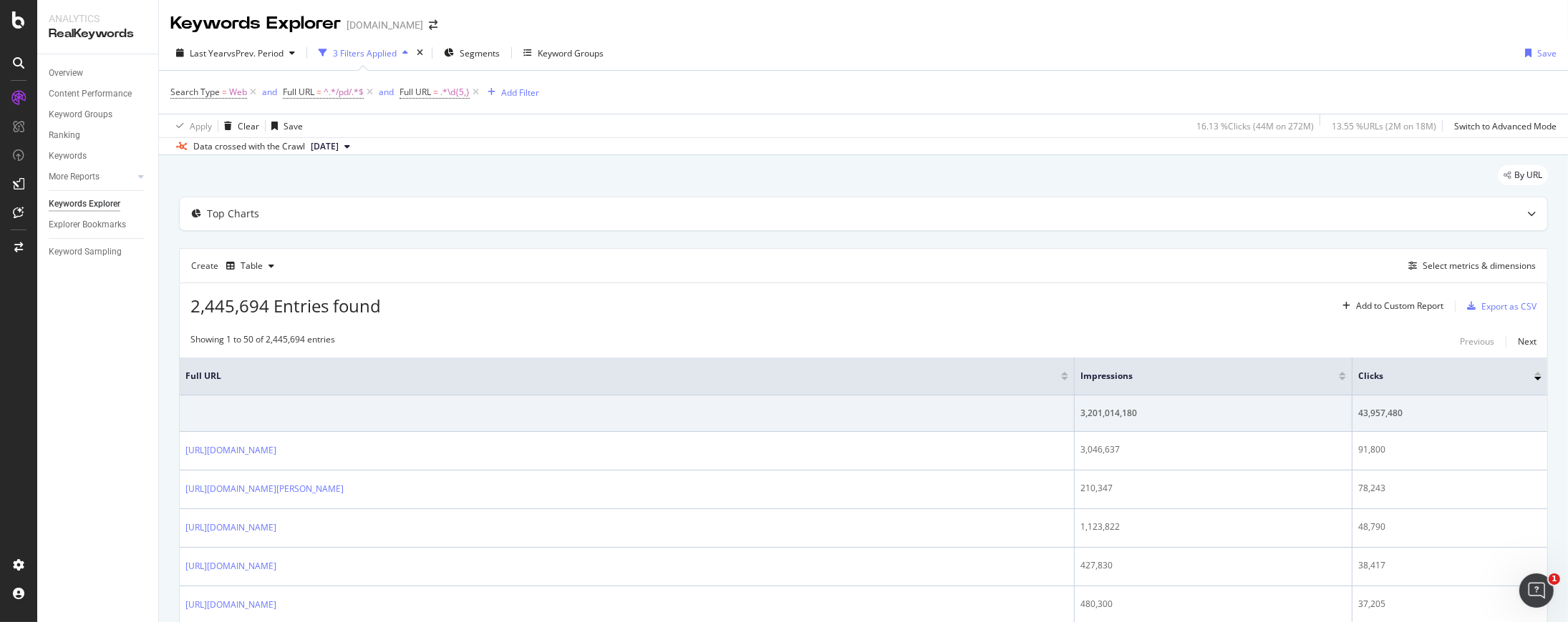
click at [506, 93] on div "Add Filter" at bounding box center [504, 92] width 38 height 12
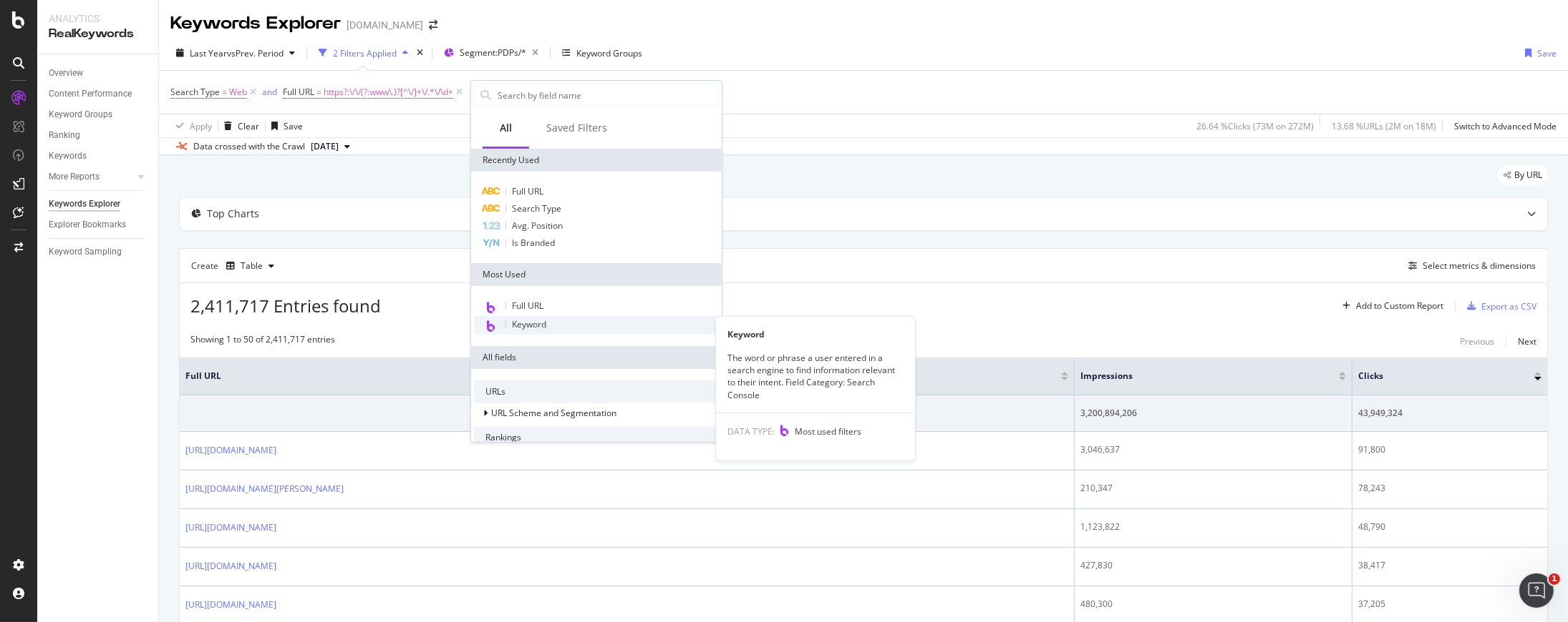
click at [538, 325] on span "Keyword" at bounding box center [528, 324] width 34 height 12
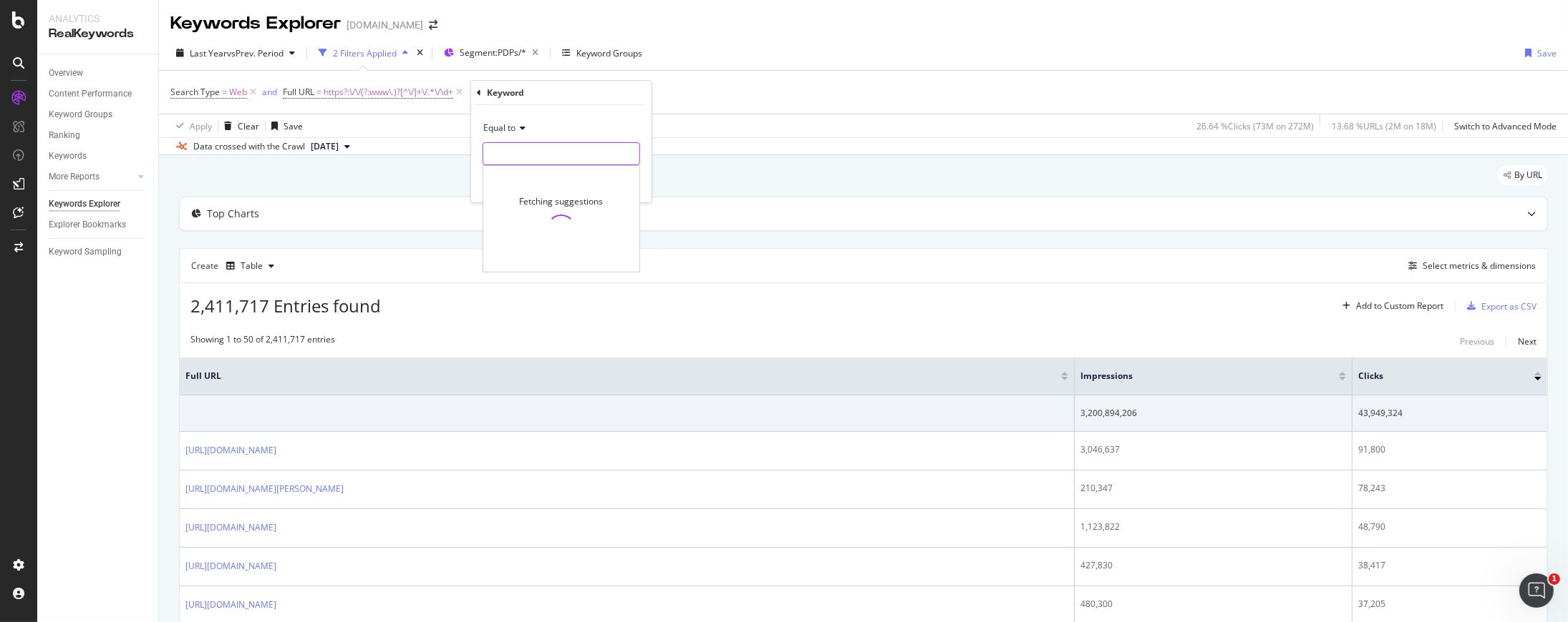
click at [556, 153] on input "text" at bounding box center [561, 153] width 156 height 23
click at [521, 130] on icon at bounding box center [520, 128] width 10 height 9
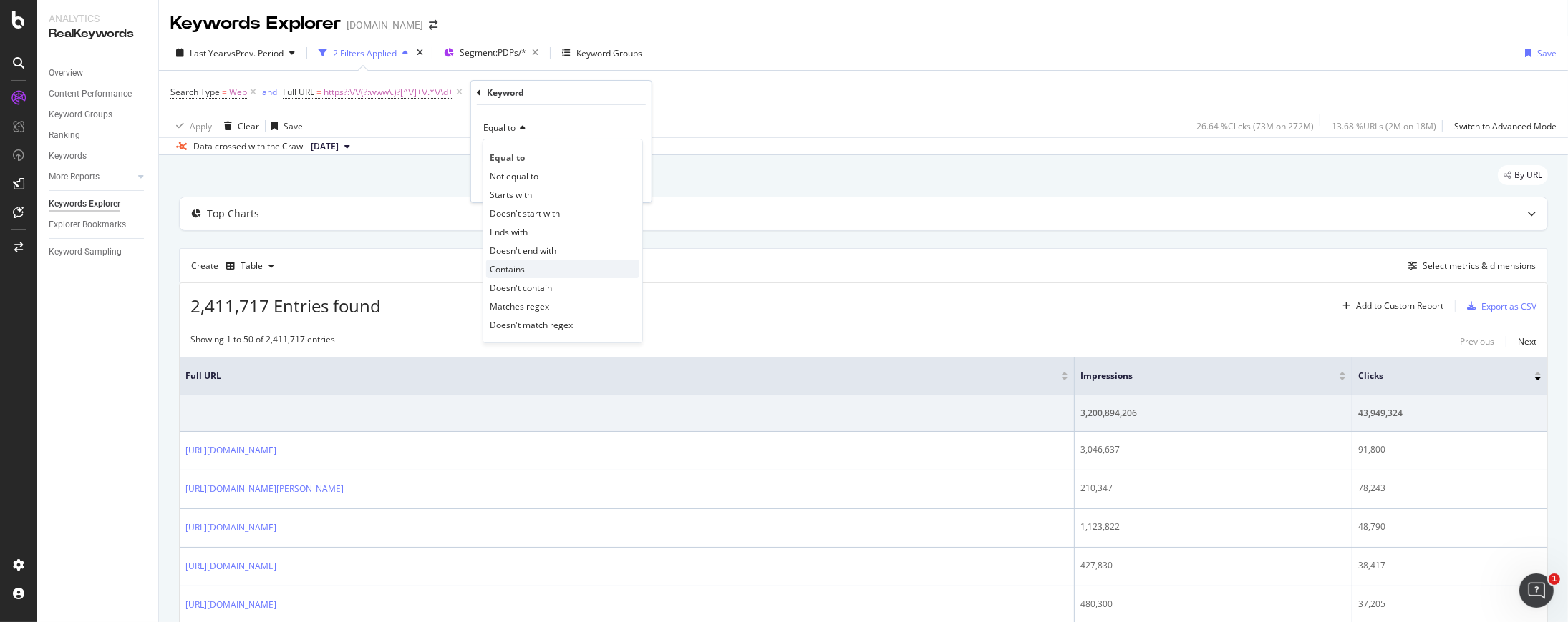
click at [540, 268] on div "Contains" at bounding box center [563, 269] width 153 height 19
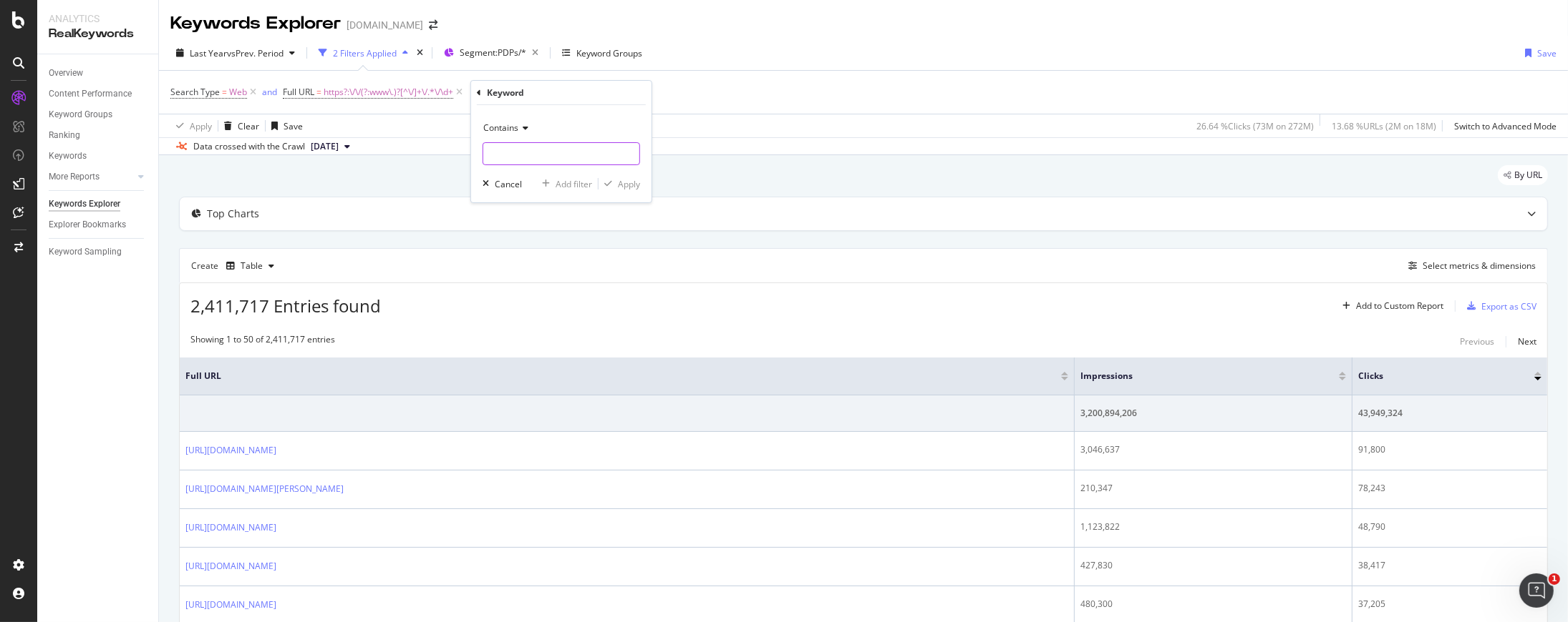
click at [538, 148] on input "text" at bounding box center [561, 153] width 156 height 23
type input "n/a"
click at [615, 183] on div "button" at bounding box center [608, 183] width 20 height 9
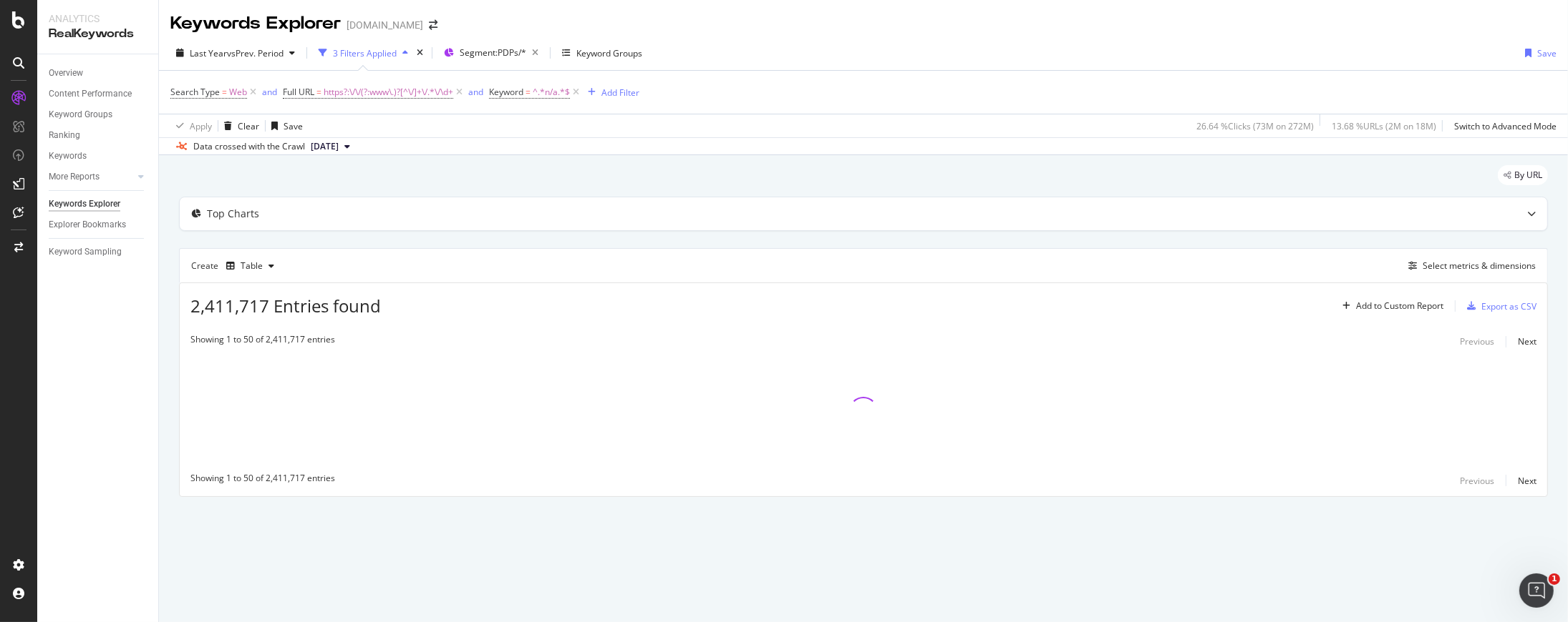
click at [61, 428] on div "Overview Content Performance Keyword Groups Ranking Keywords More Reports Count…" at bounding box center [97, 337] width 121 height 568
